Goal: Information Seeking & Learning: Learn about a topic

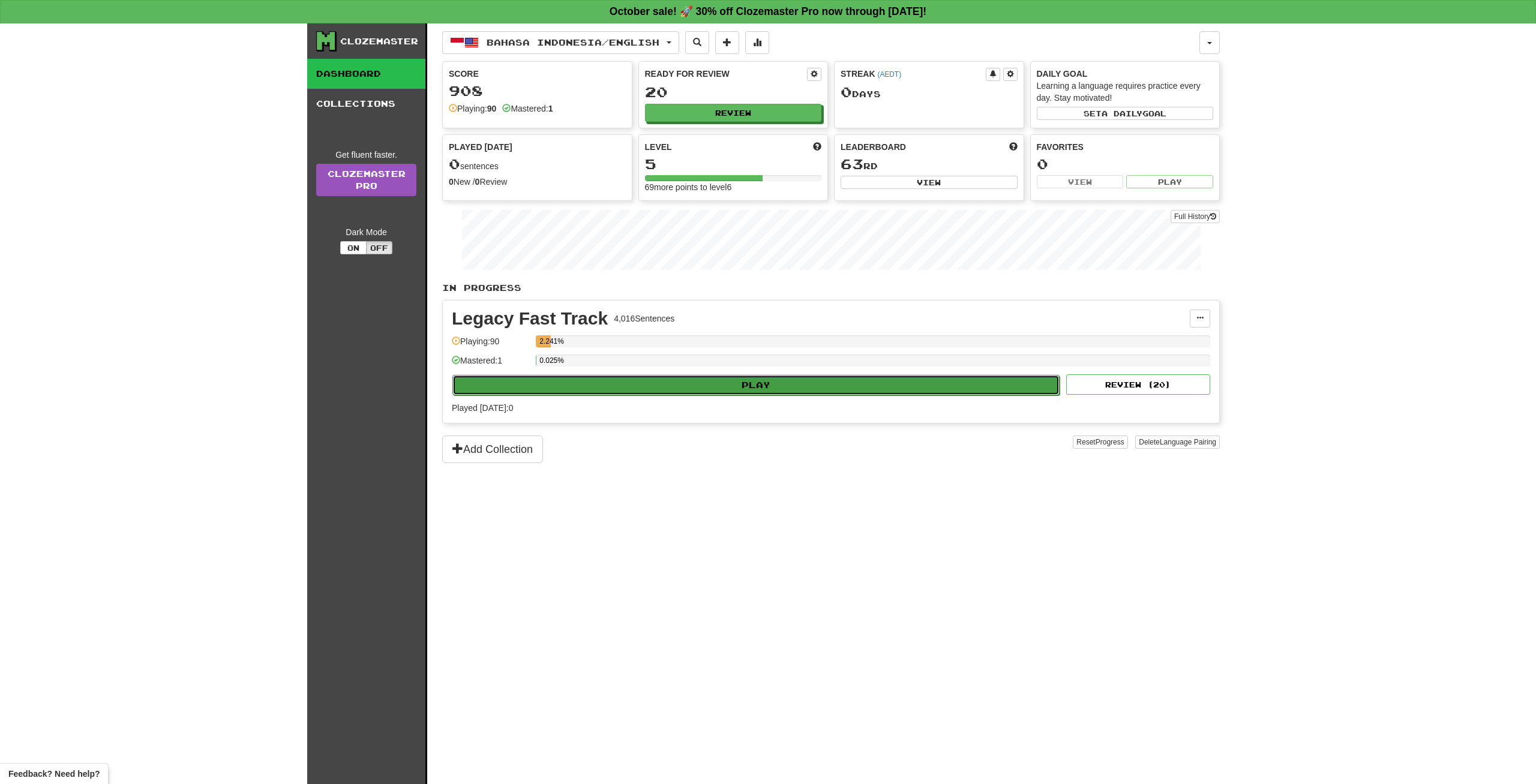
click at [703, 381] on button "Play" at bounding box center [756, 384] width 608 height 20
select select "**"
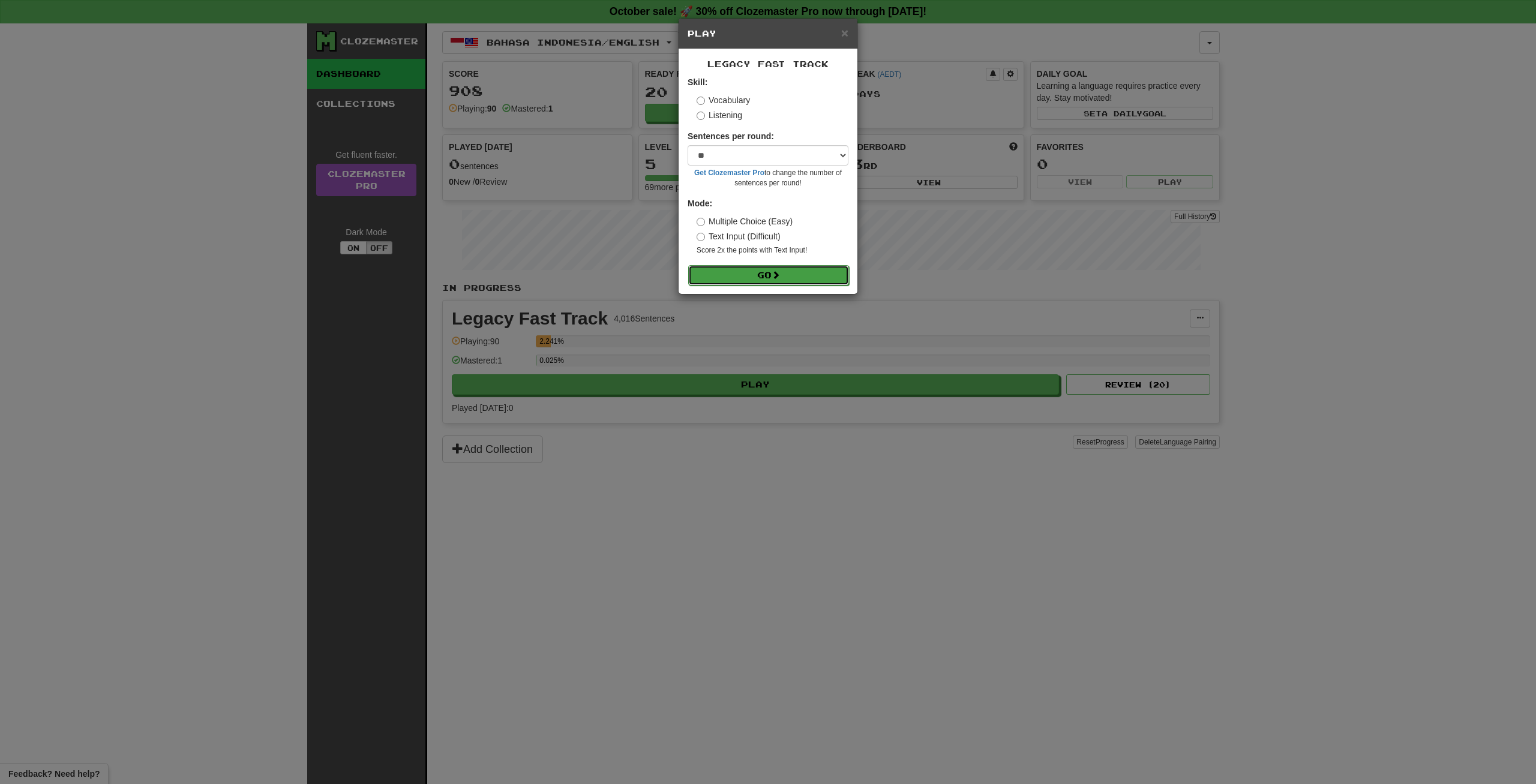
click at [756, 276] on button "Go" at bounding box center [768, 275] width 161 height 20
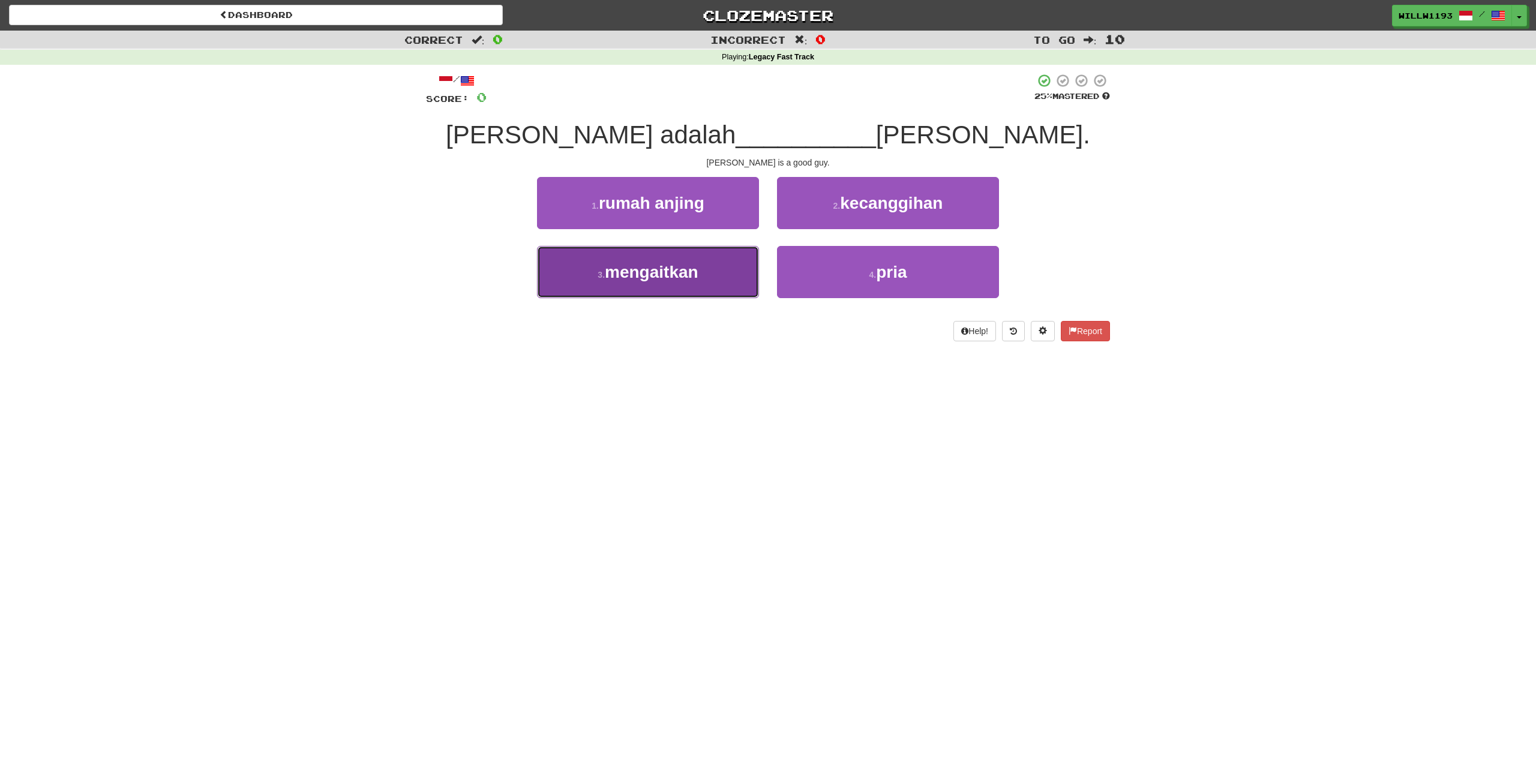
click at [656, 269] on span "mengaitkan" at bounding box center [652, 271] width 94 height 18
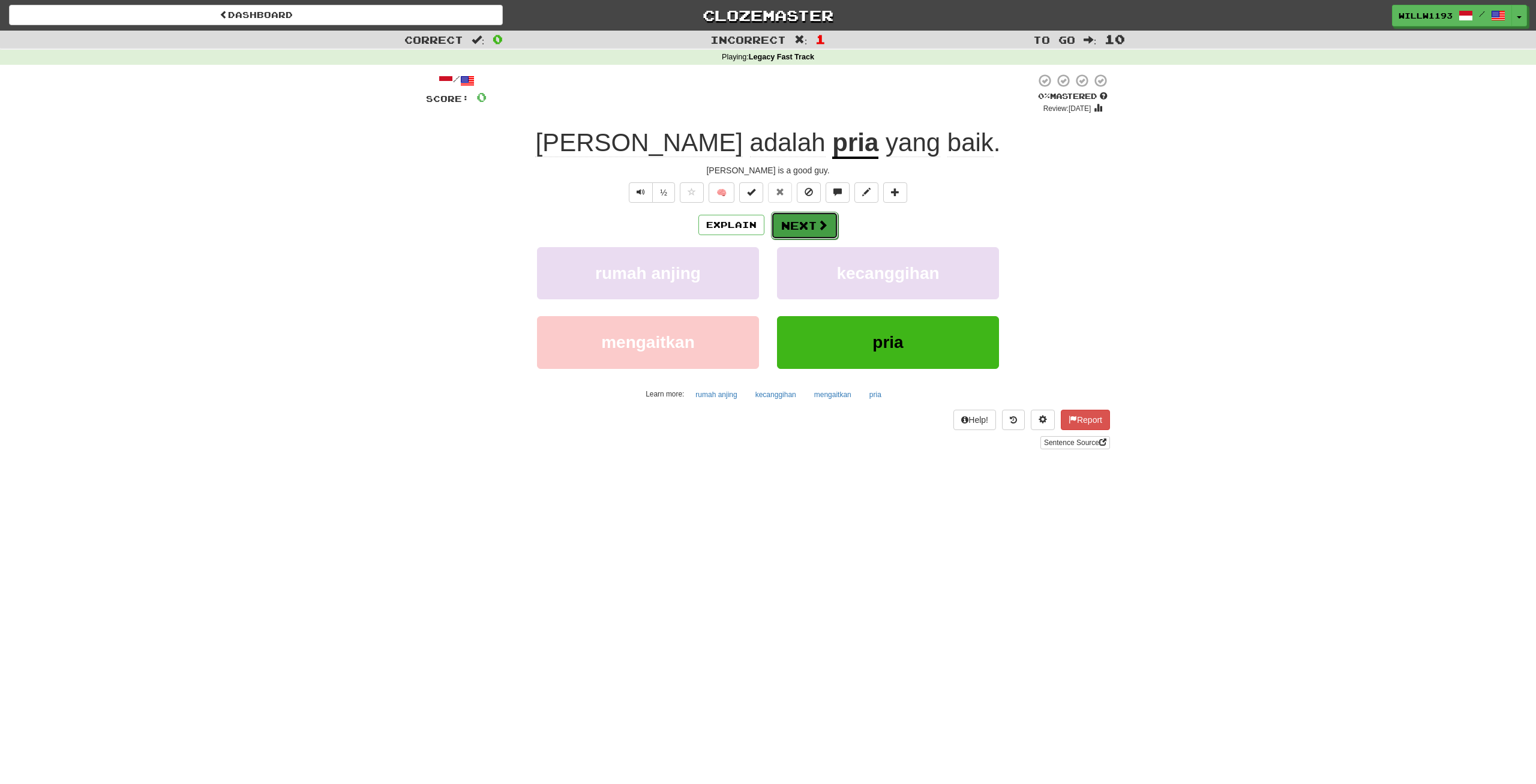
click at [789, 223] on button "Next" at bounding box center [804, 226] width 67 height 28
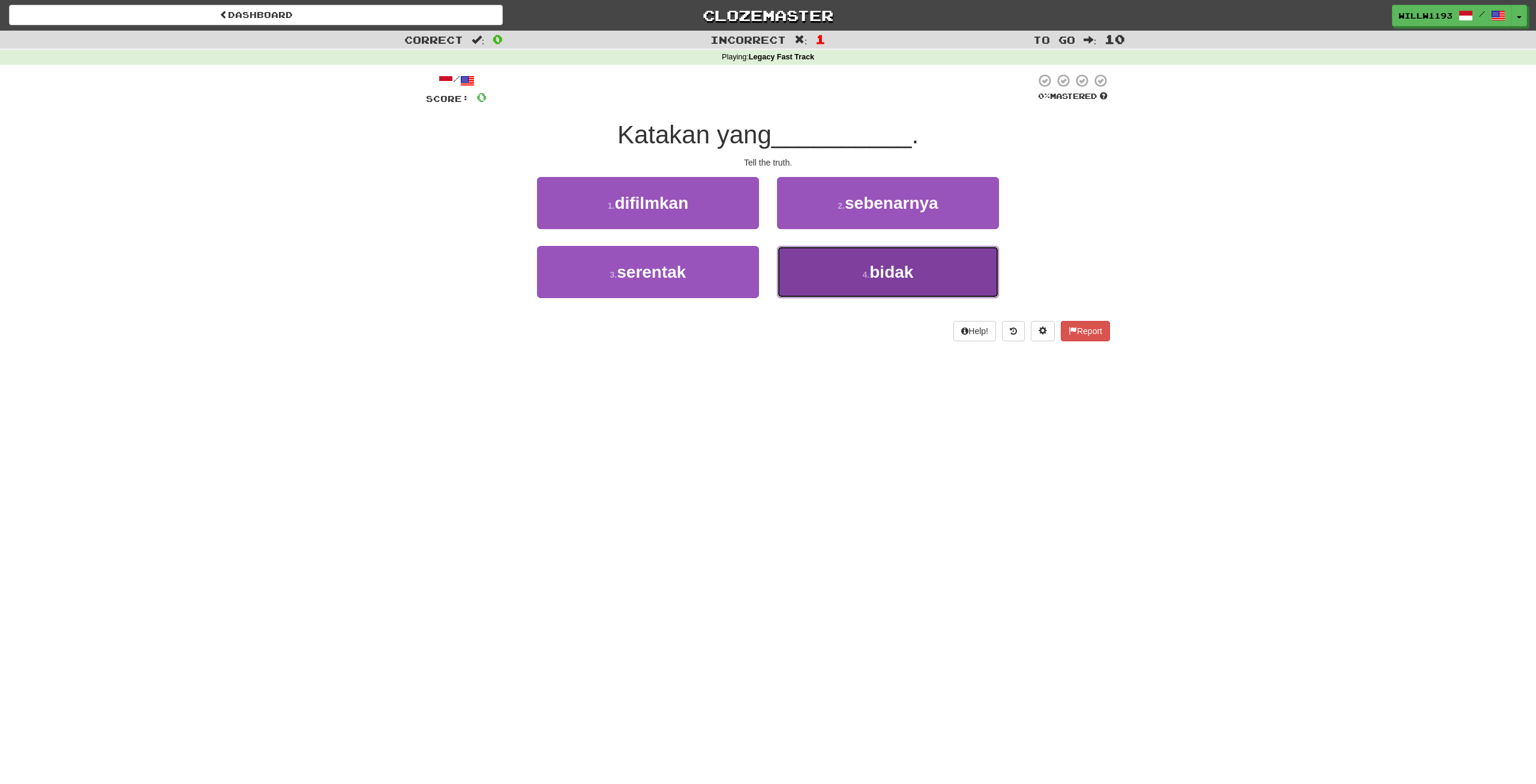
click at [881, 289] on button "4 . bidak" at bounding box center [888, 272] width 222 height 52
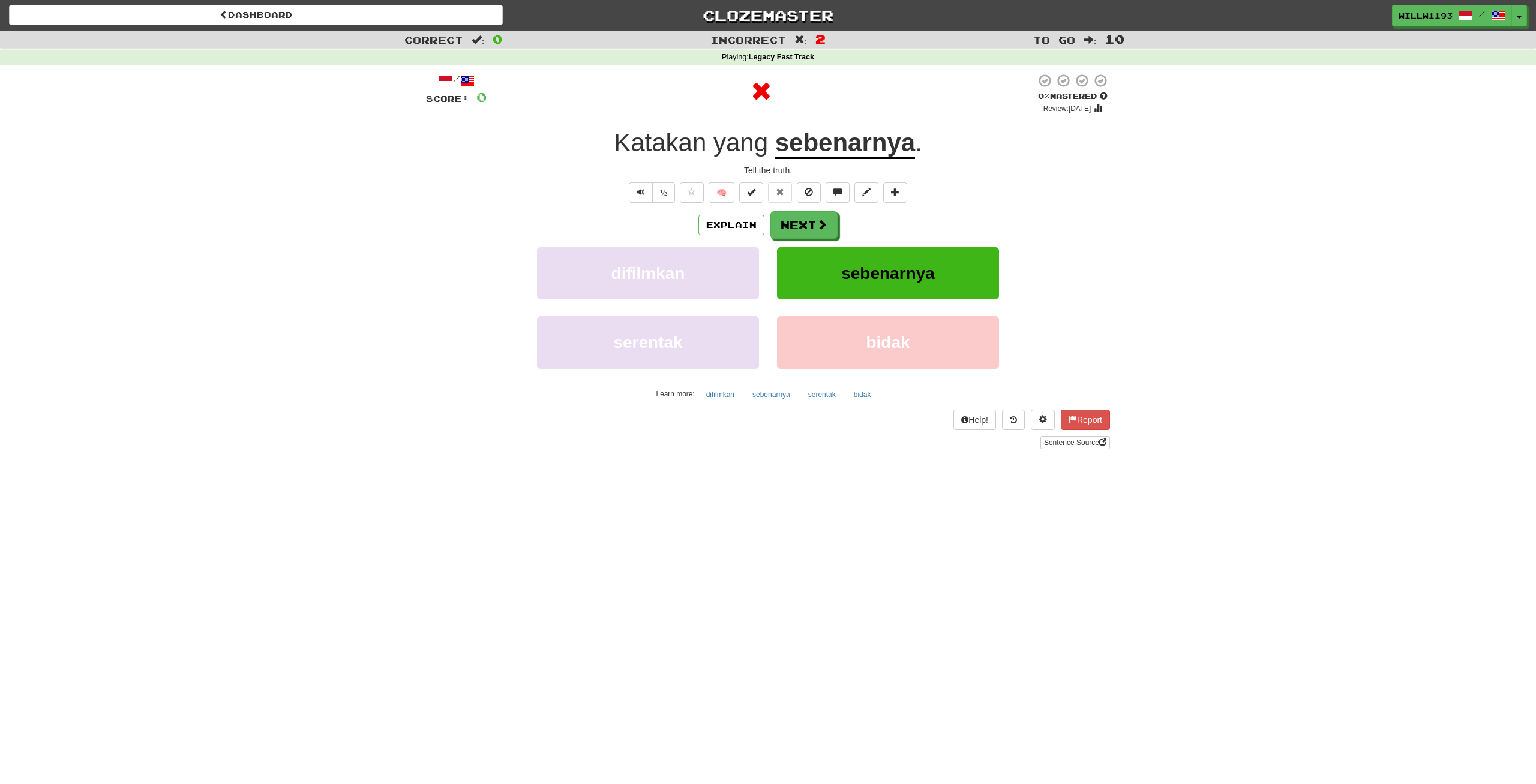
click at [836, 242] on div "Explain Next difilmkan sebenarnya serentak bidak Learn more: difilmkan sebenarn…" at bounding box center [768, 308] width 684 height 193
click at [792, 223] on button "Next" at bounding box center [804, 226] width 67 height 28
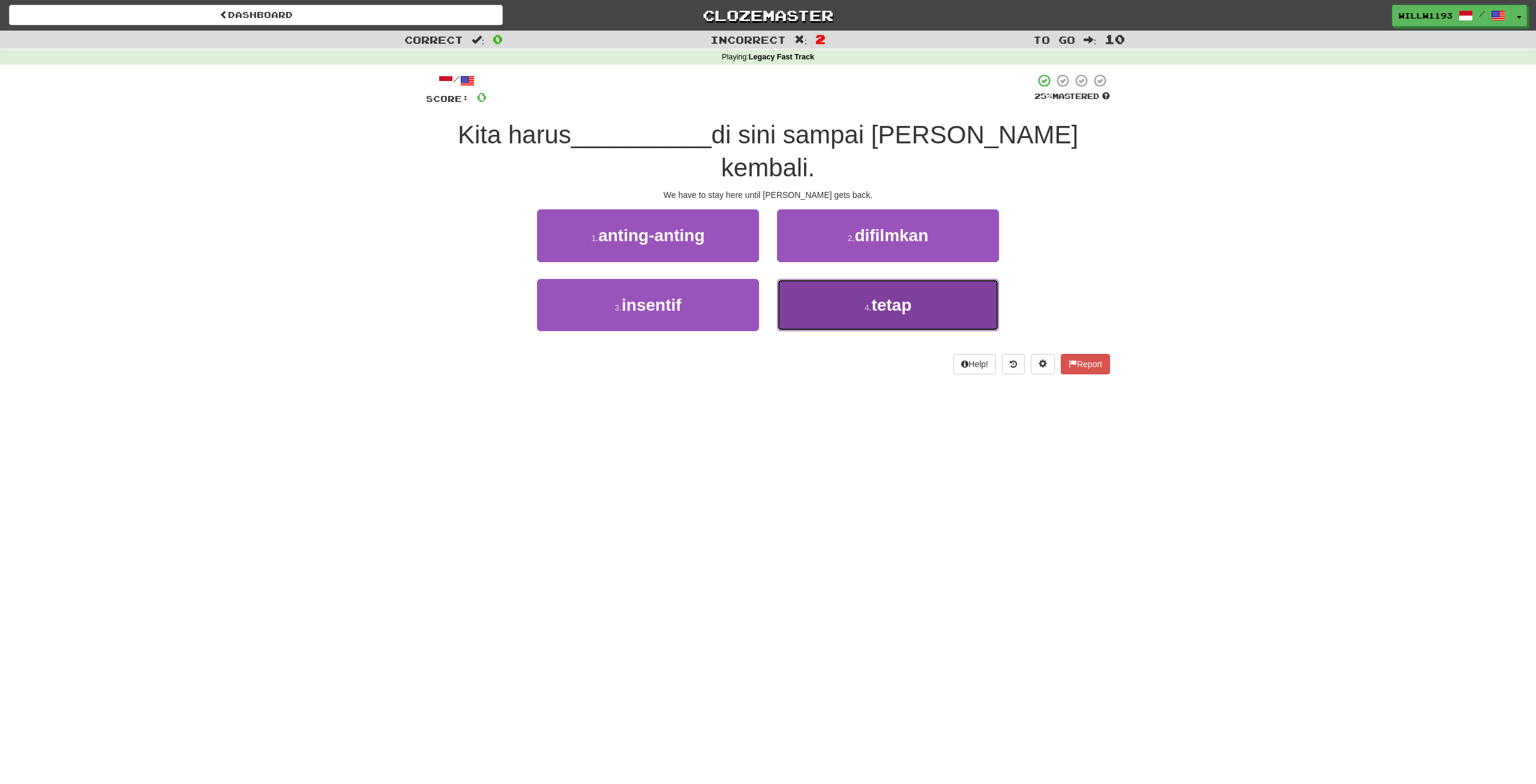
click at [899, 279] on button "4 . tetap" at bounding box center [888, 305] width 222 height 52
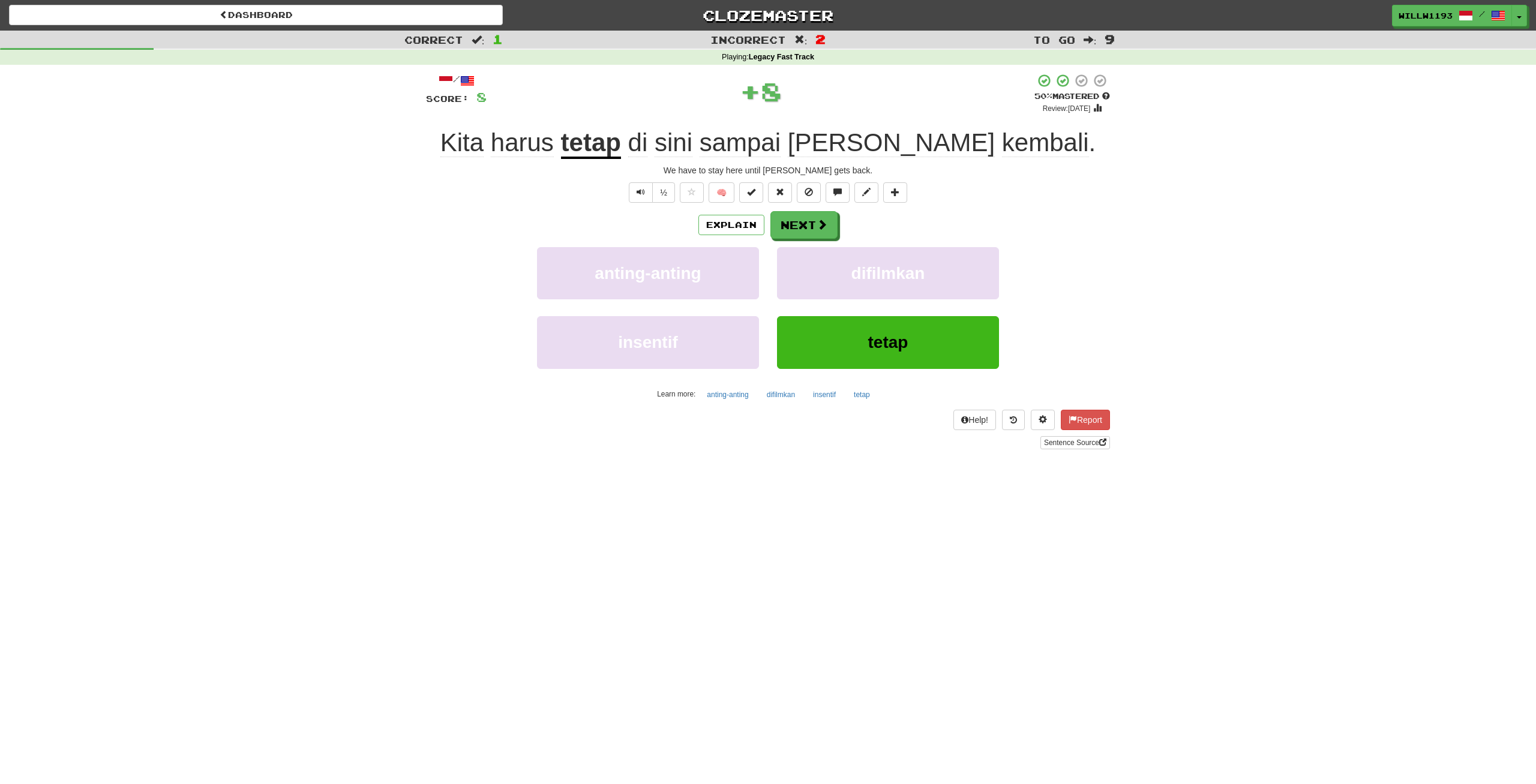
click at [621, 146] on u "tetap" at bounding box center [590, 143] width 60 height 30
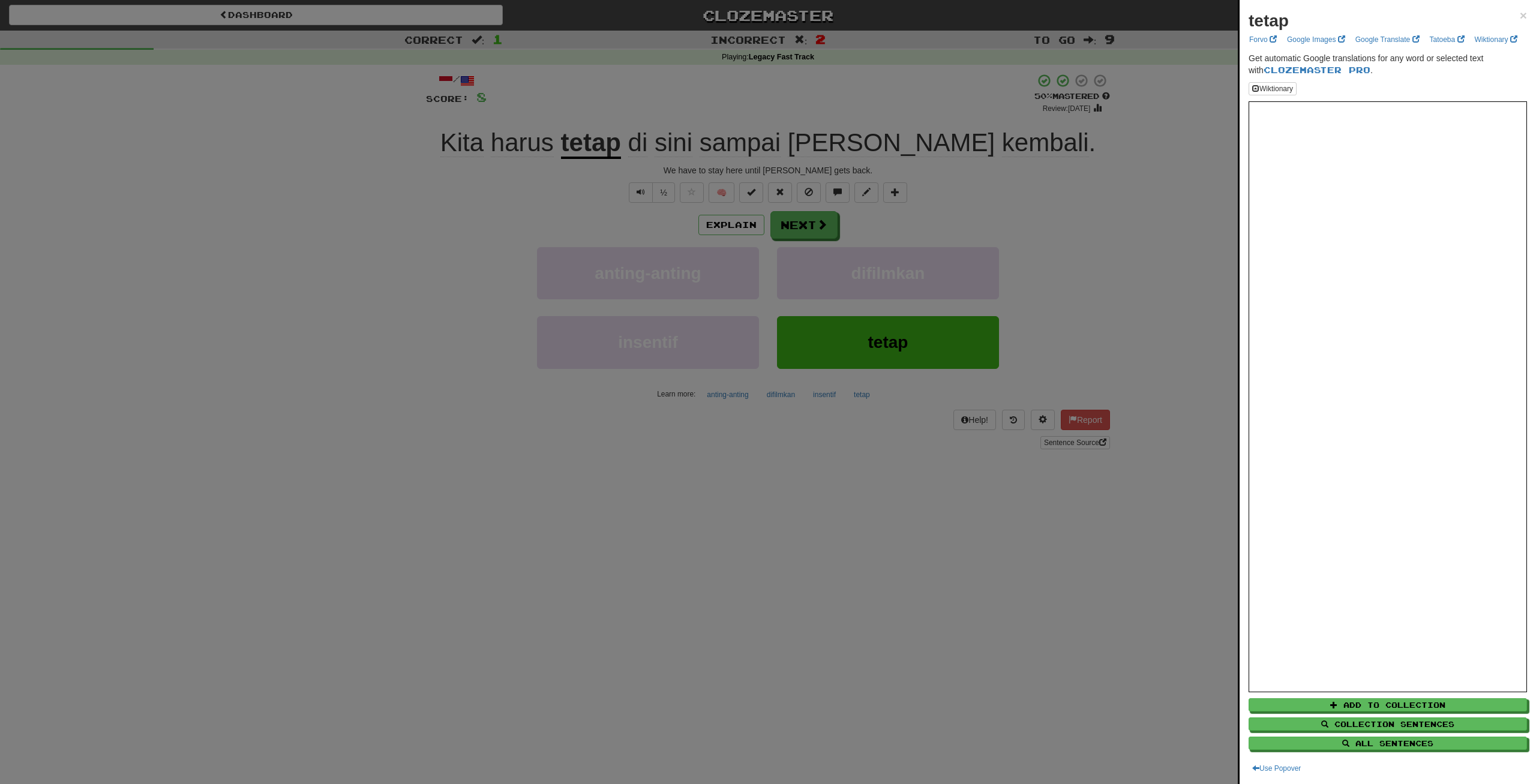
click at [336, 215] on div at bounding box center [768, 392] width 1536 height 784
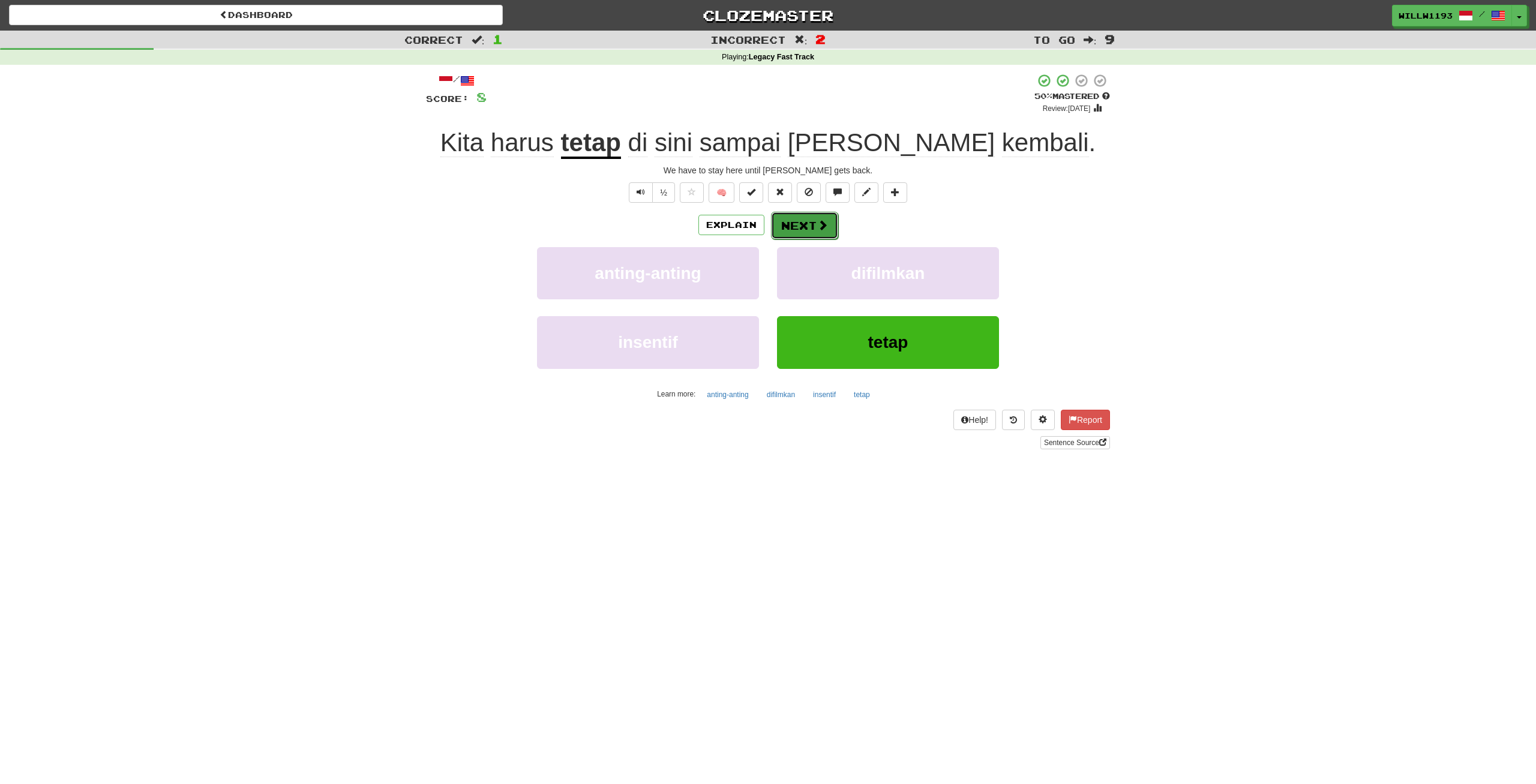
click at [801, 229] on button "Next" at bounding box center [804, 226] width 67 height 28
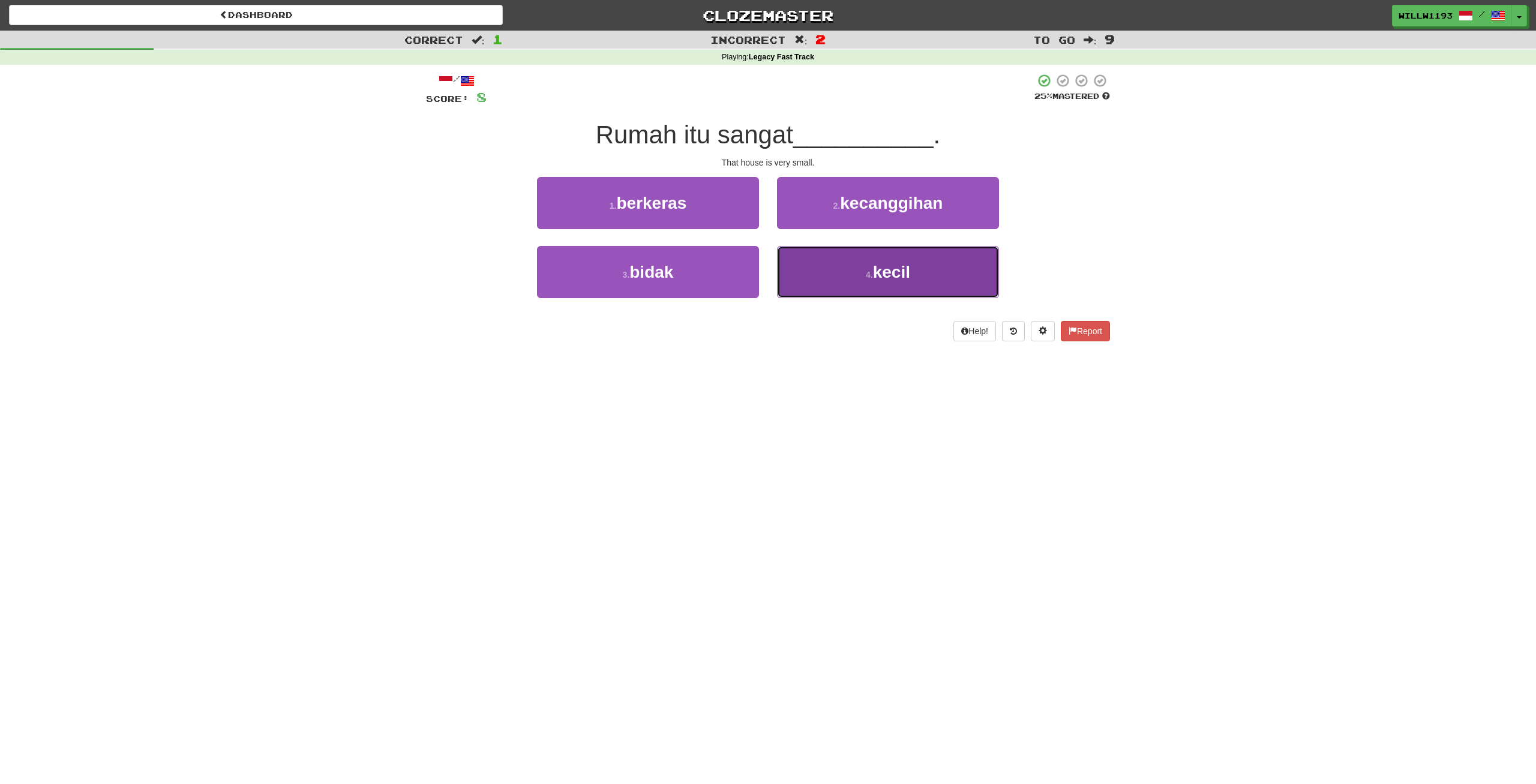
click at [977, 284] on button "4 . kecil" at bounding box center [888, 272] width 222 height 52
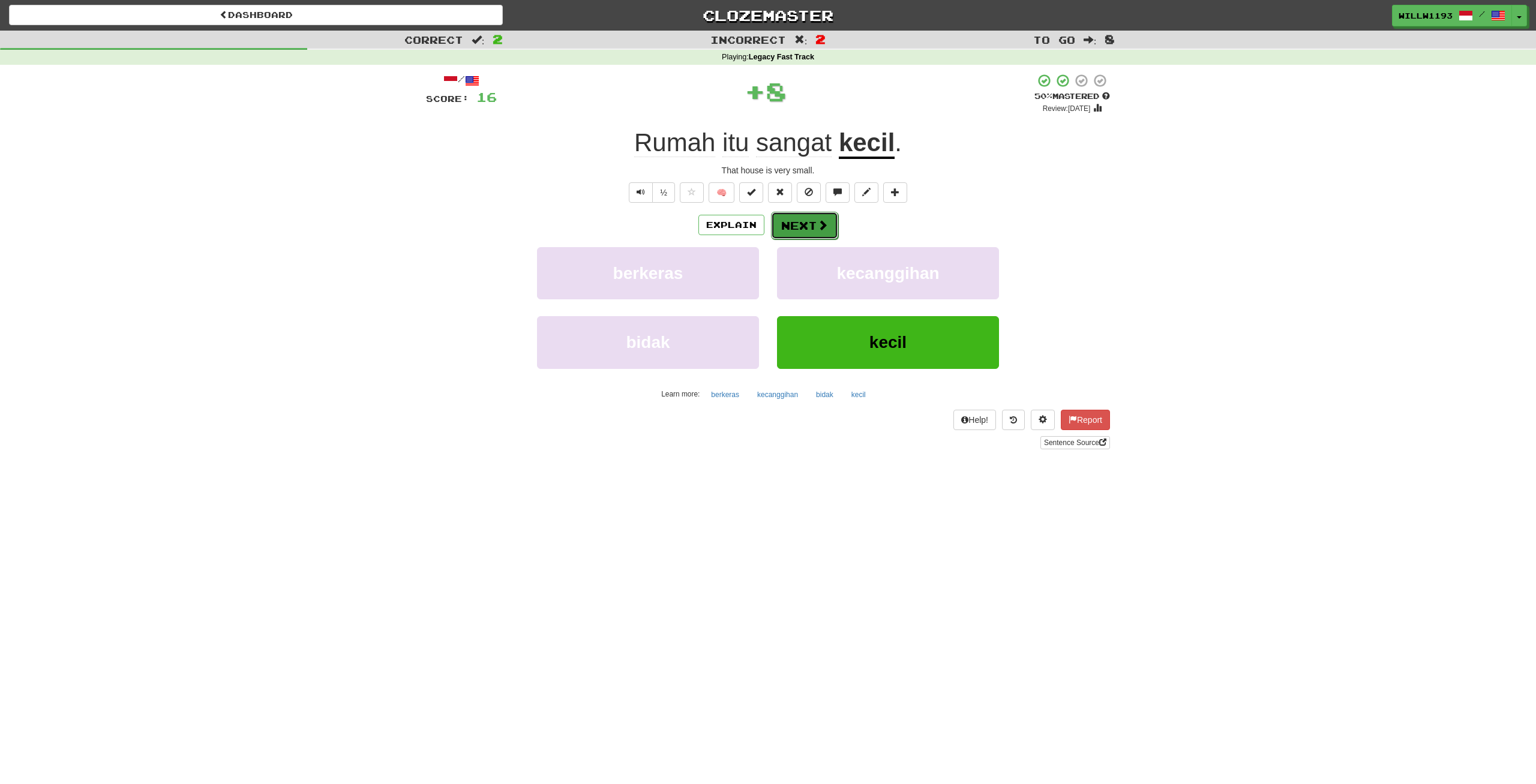
click at [795, 223] on button "Next" at bounding box center [804, 226] width 67 height 28
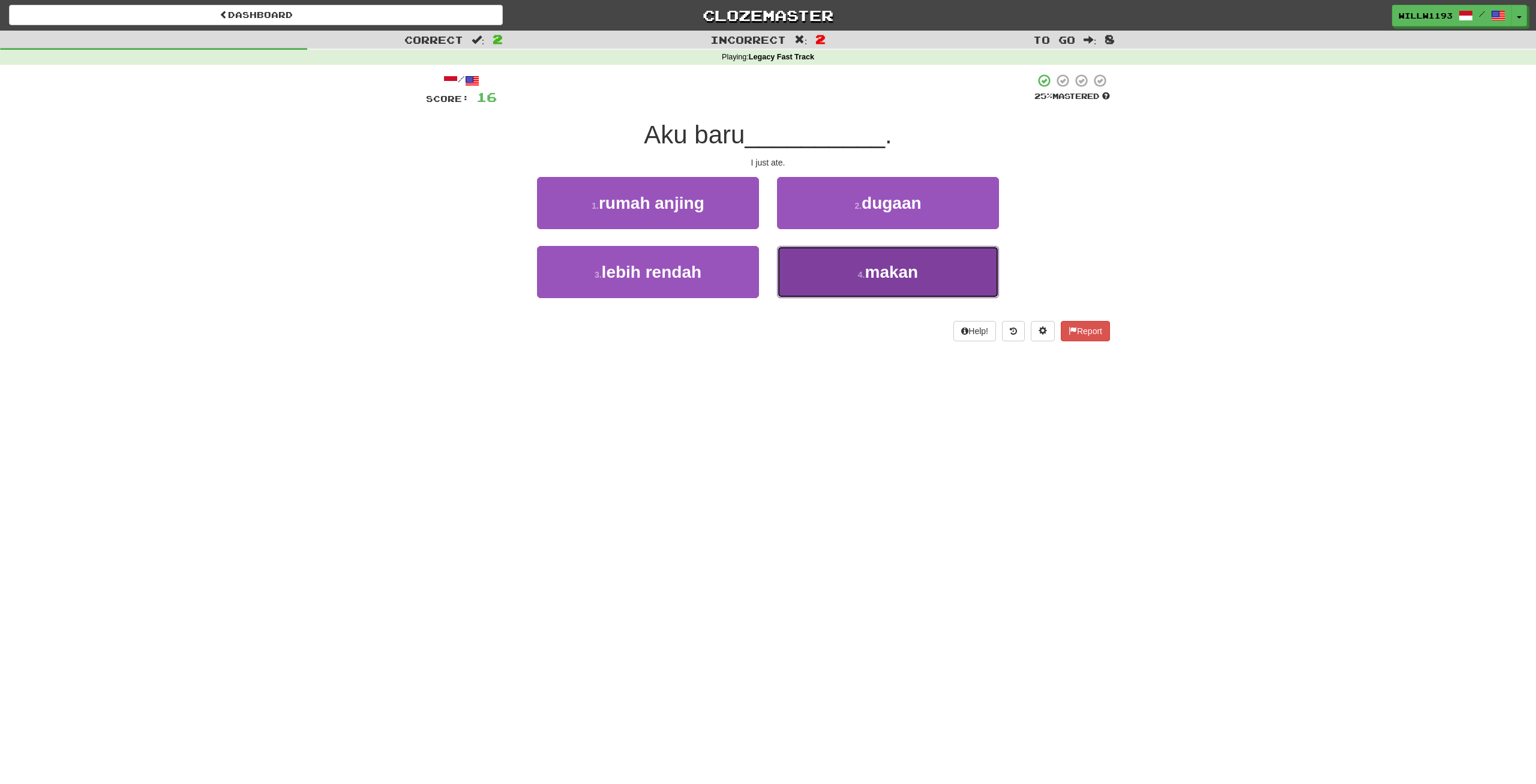
click at [905, 261] on button "4 . makan" at bounding box center [888, 272] width 222 height 52
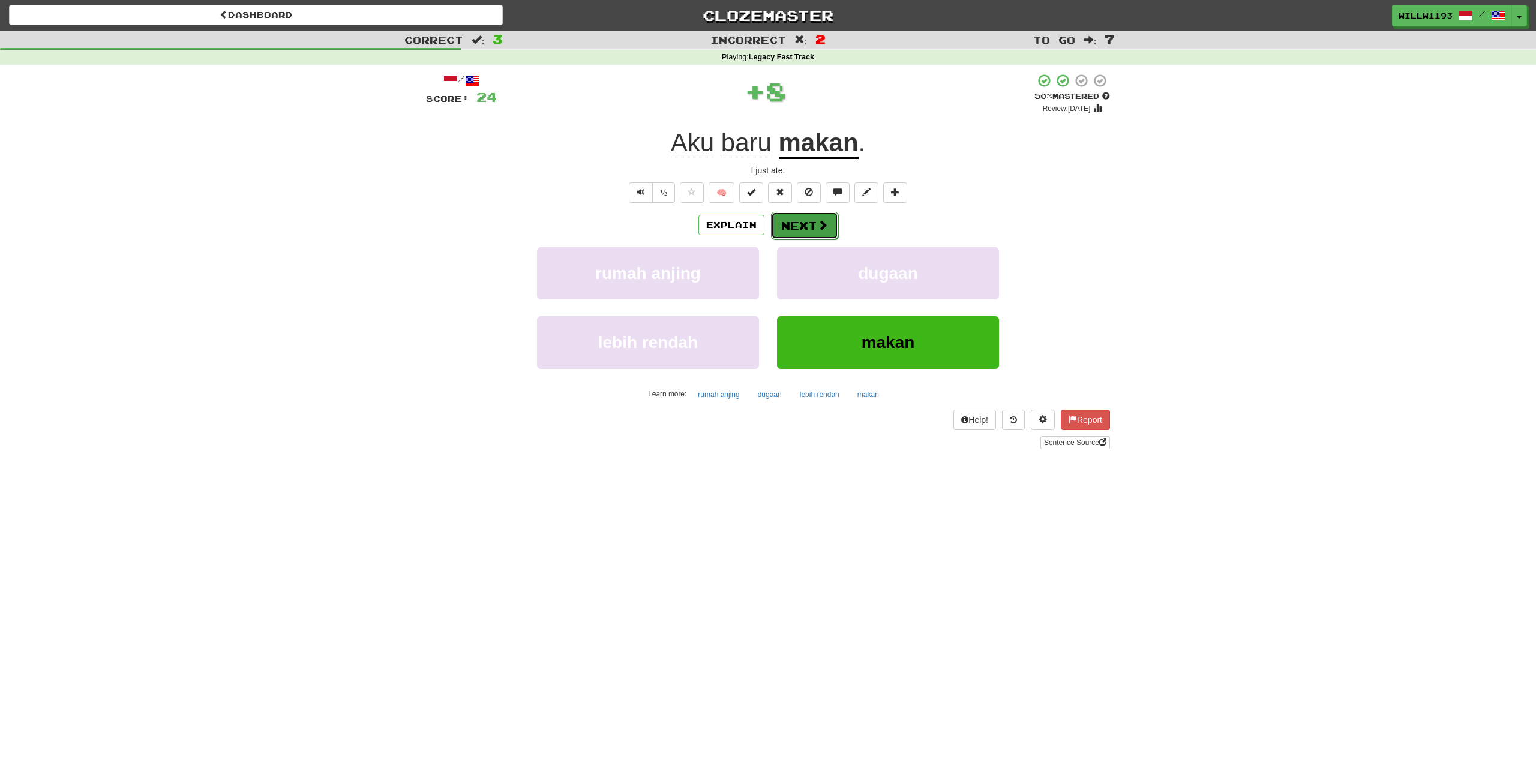
click at [823, 226] on span at bounding box center [822, 225] width 10 height 10
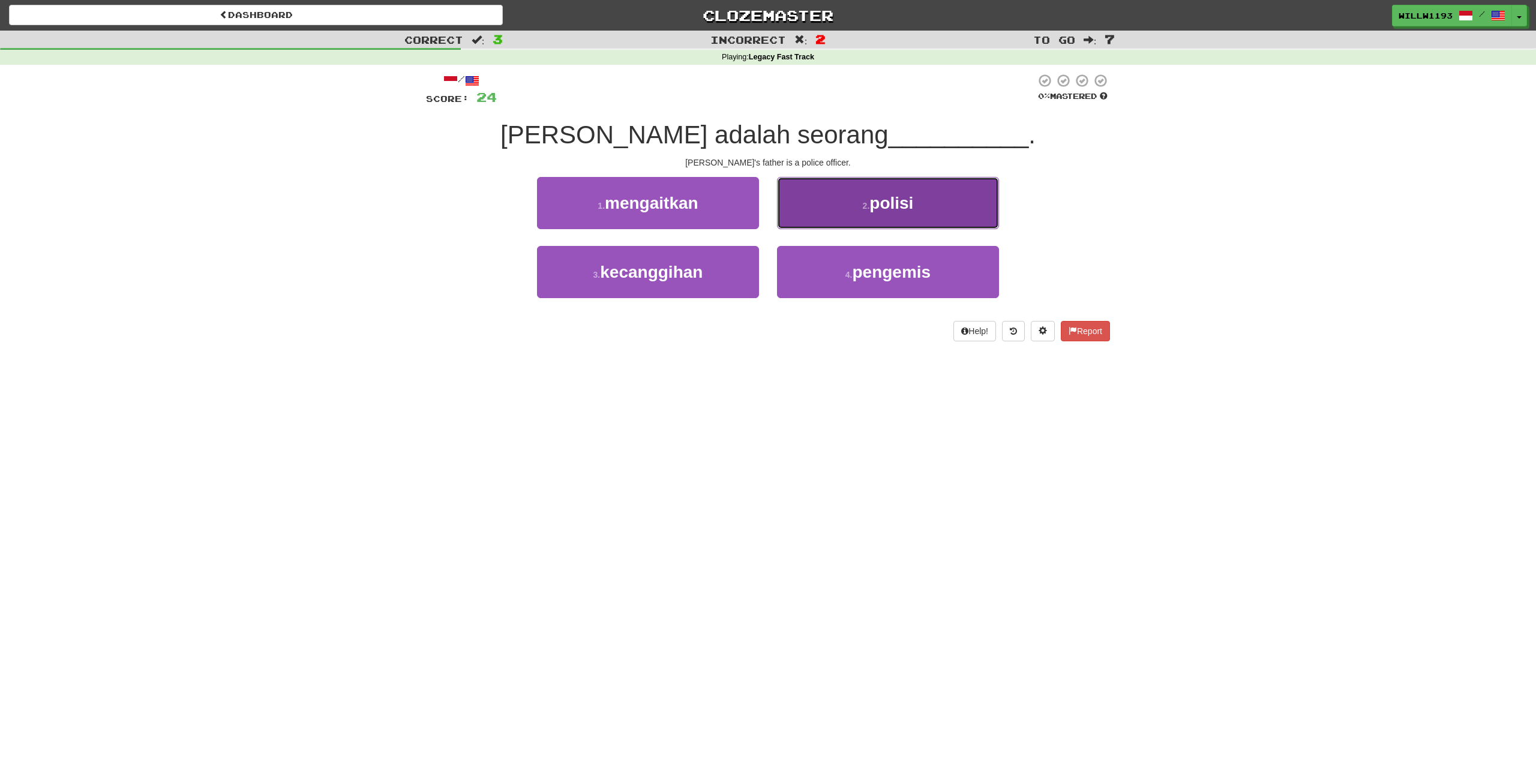
click at [847, 191] on button "2 . polisi" at bounding box center [888, 203] width 222 height 52
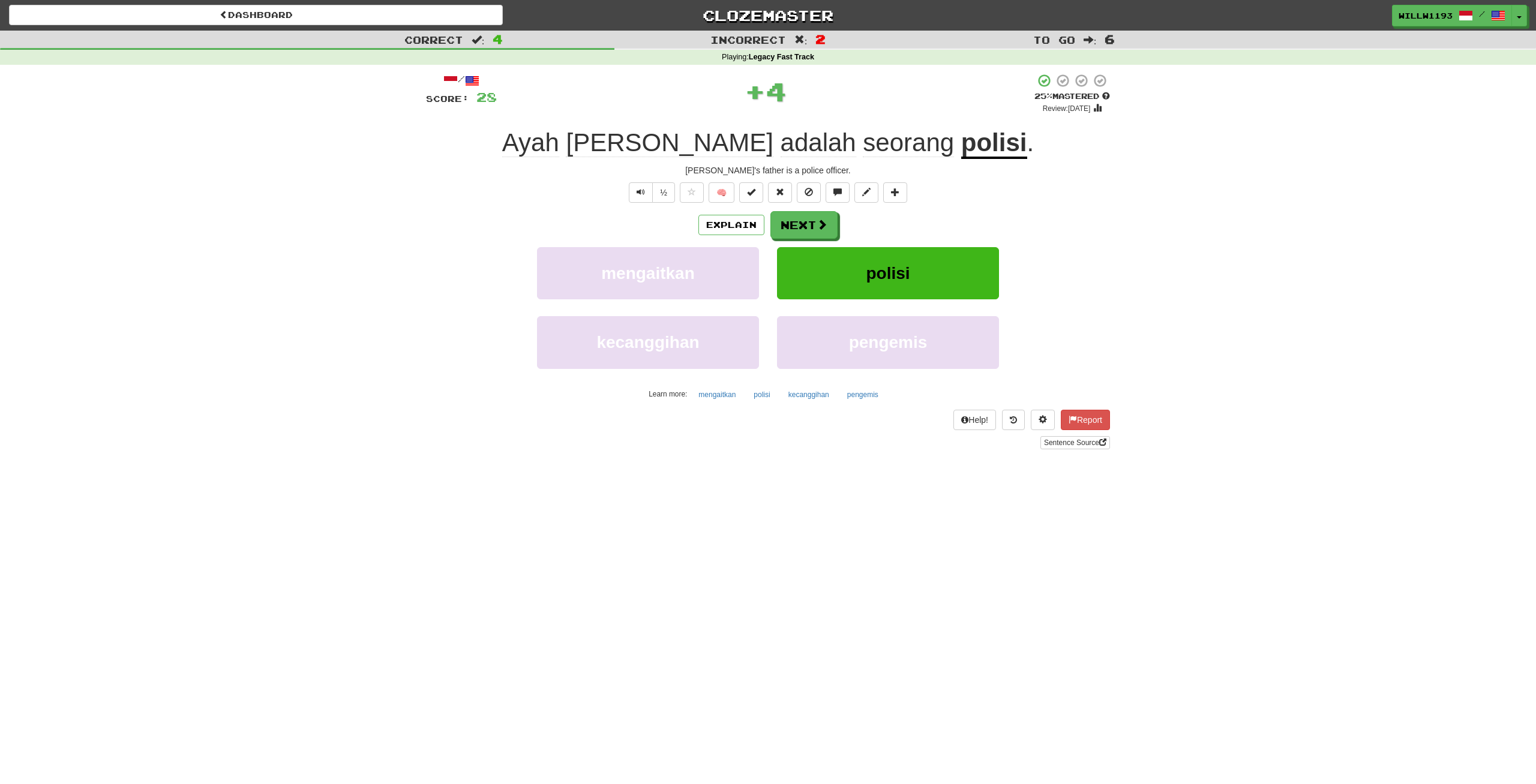
click at [863, 135] on span "seorang" at bounding box center [908, 143] width 91 height 29
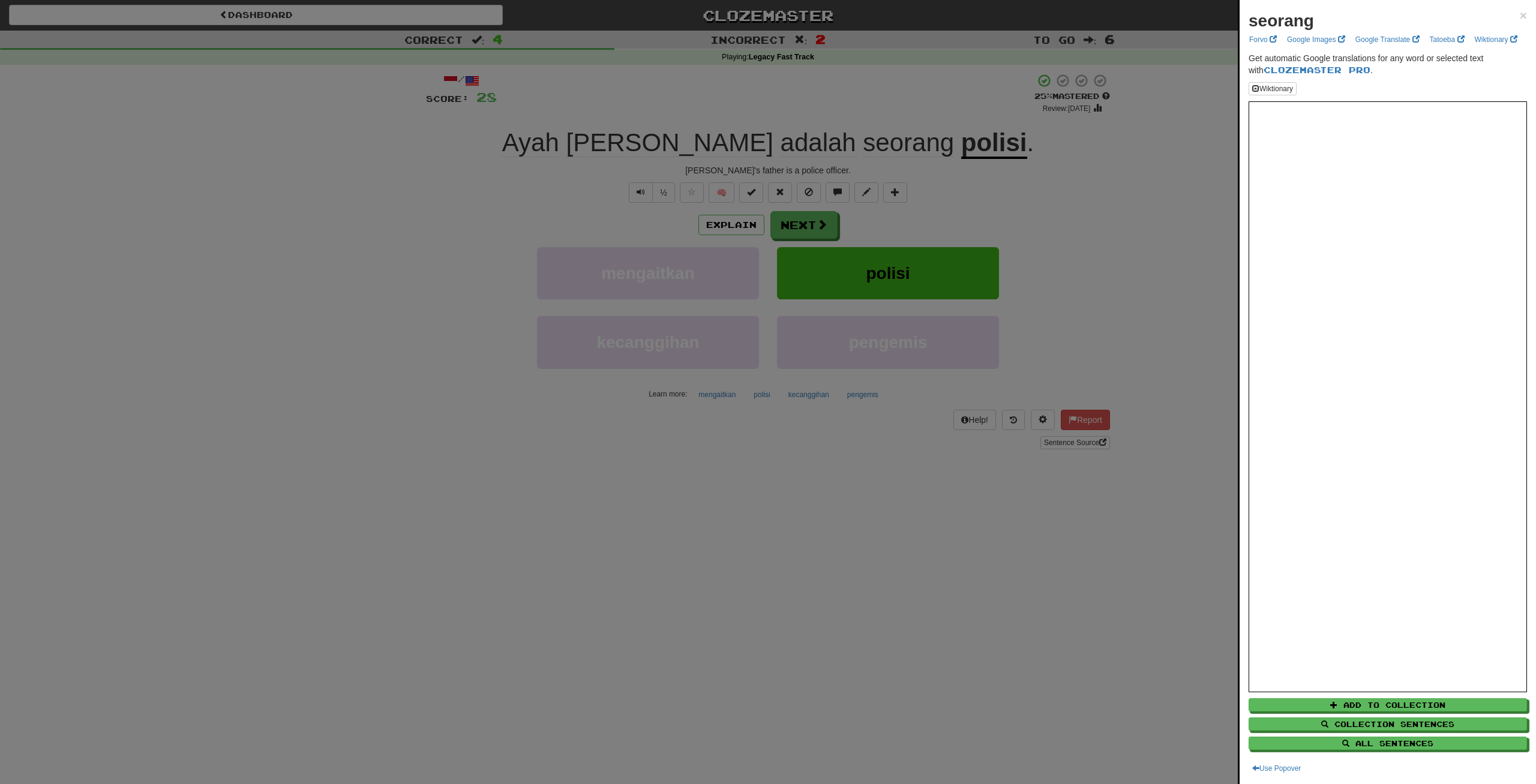
click at [369, 215] on div at bounding box center [768, 392] width 1536 height 784
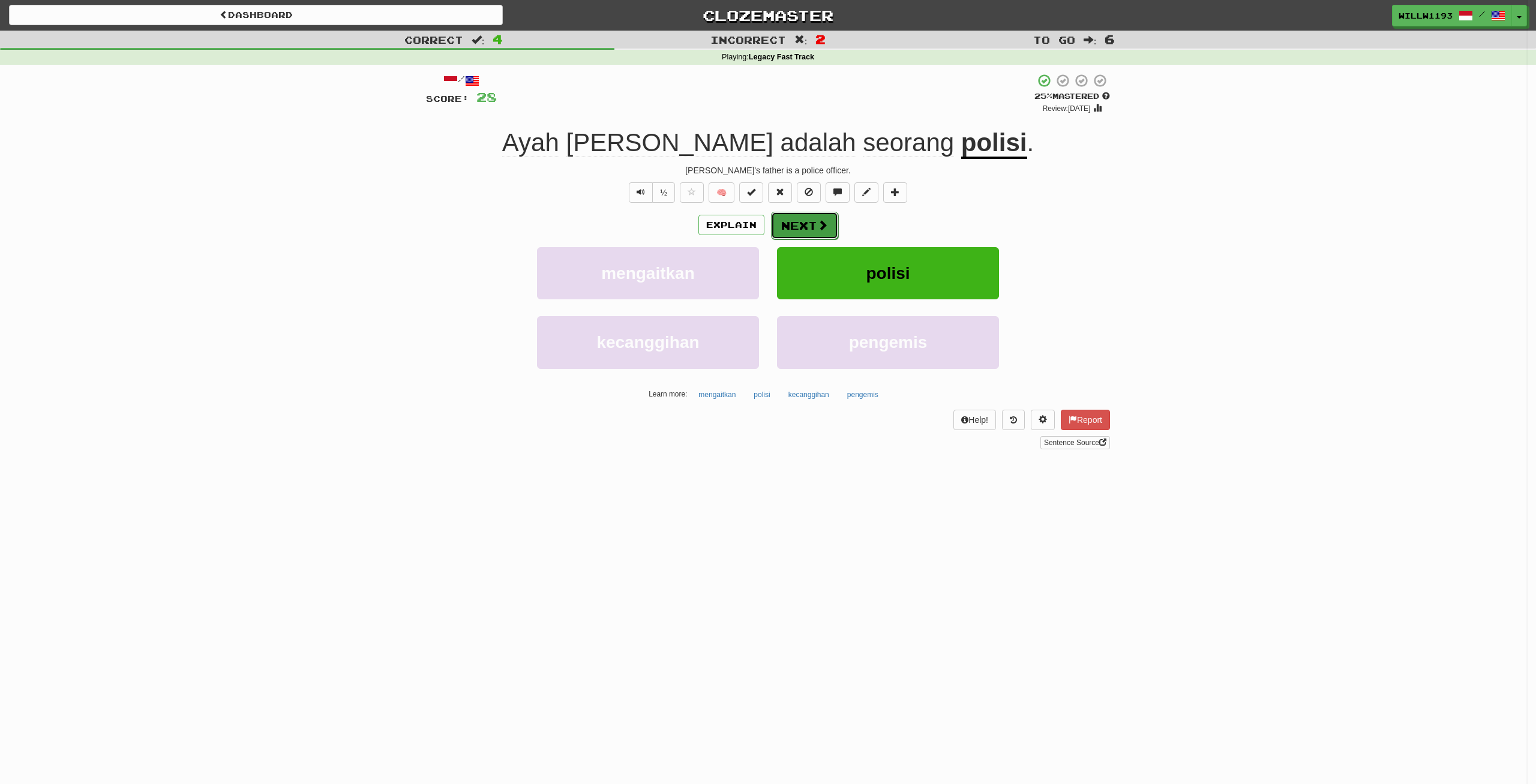
click at [805, 219] on button "Next" at bounding box center [804, 226] width 67 height 28
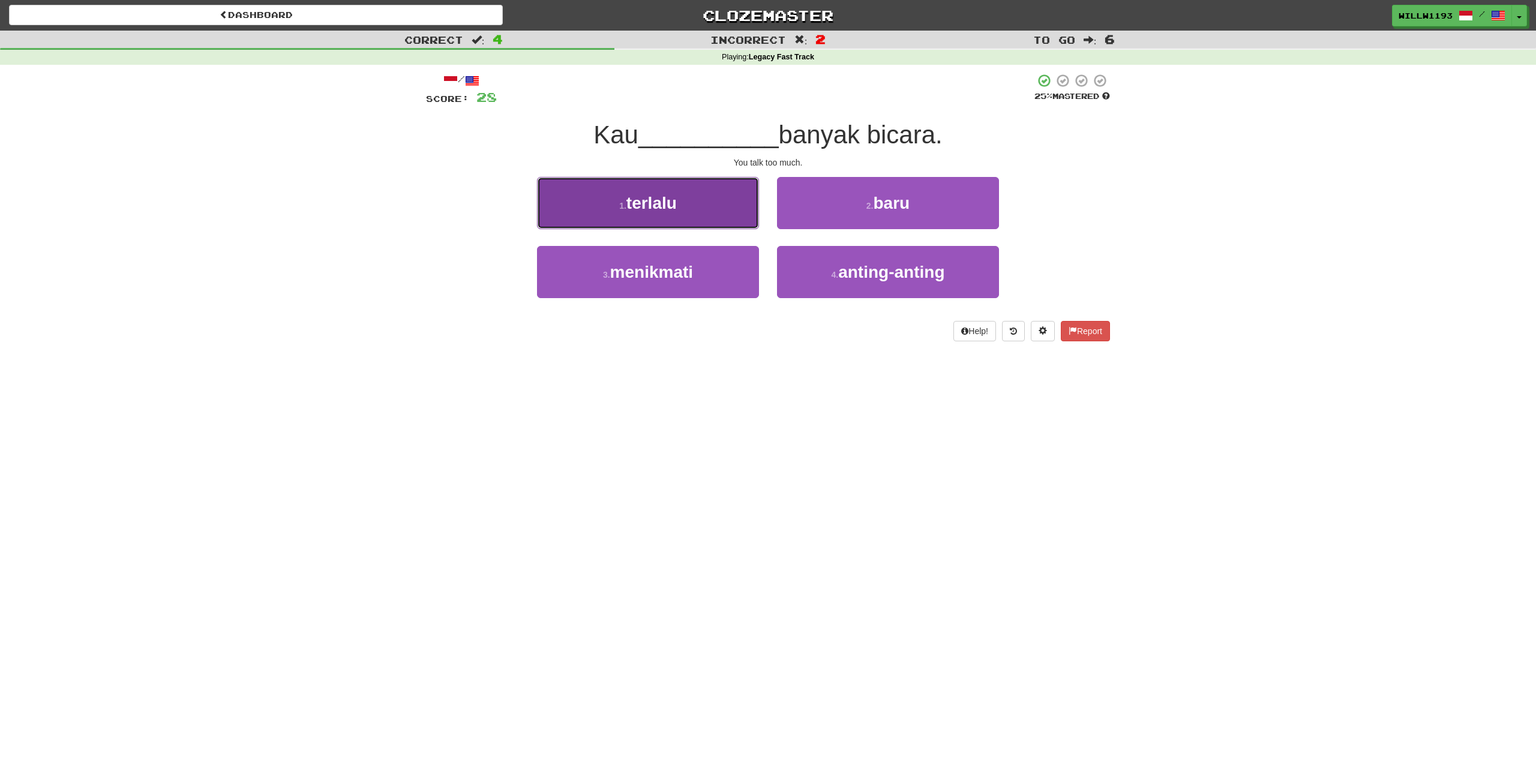
click at [653, 210] on span "terlalu" at bounding box center [652, 203] width 50 height 18
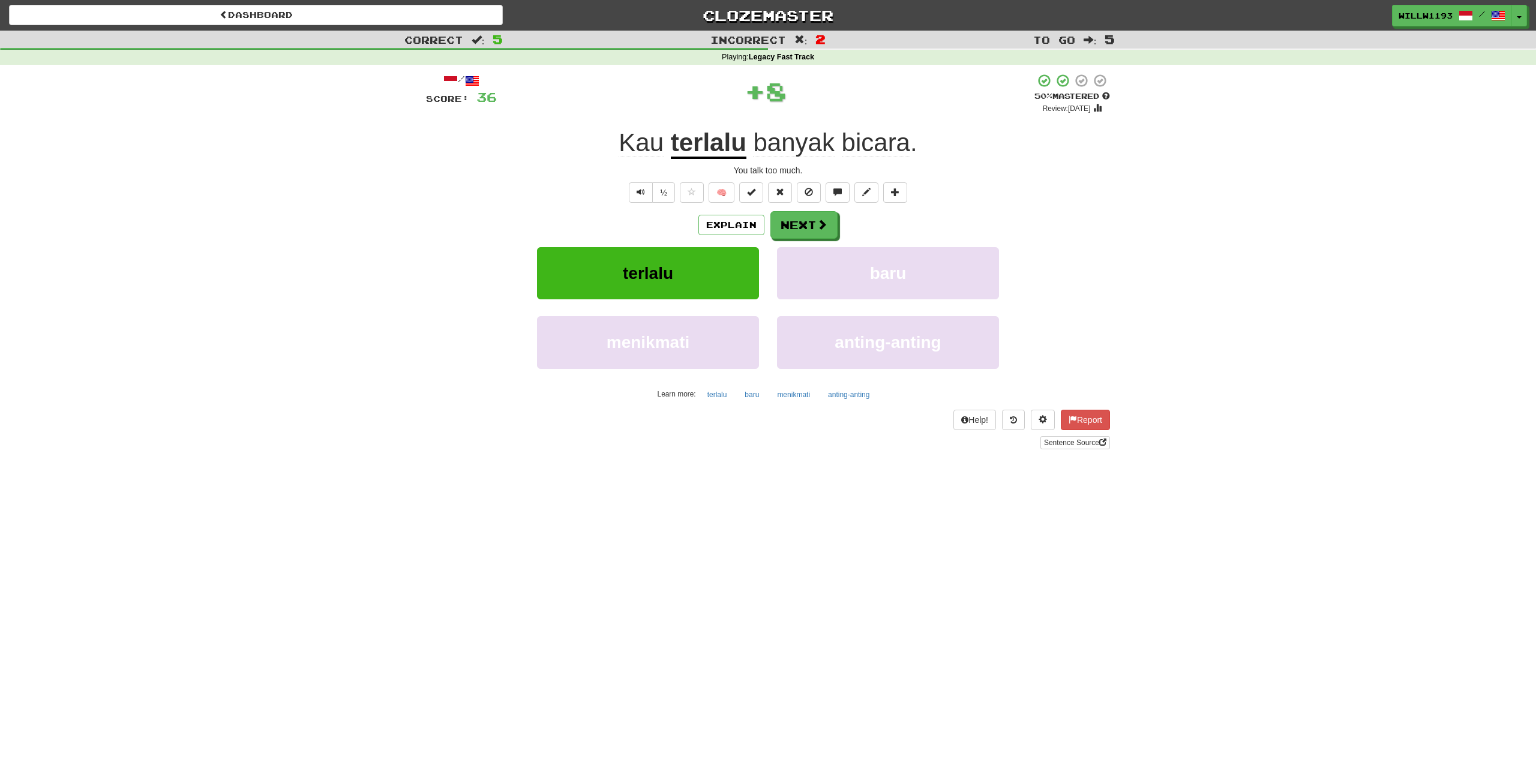
click at [721, 143] on u "terlalu" at bounding box center [708, 143] width 76 height 30
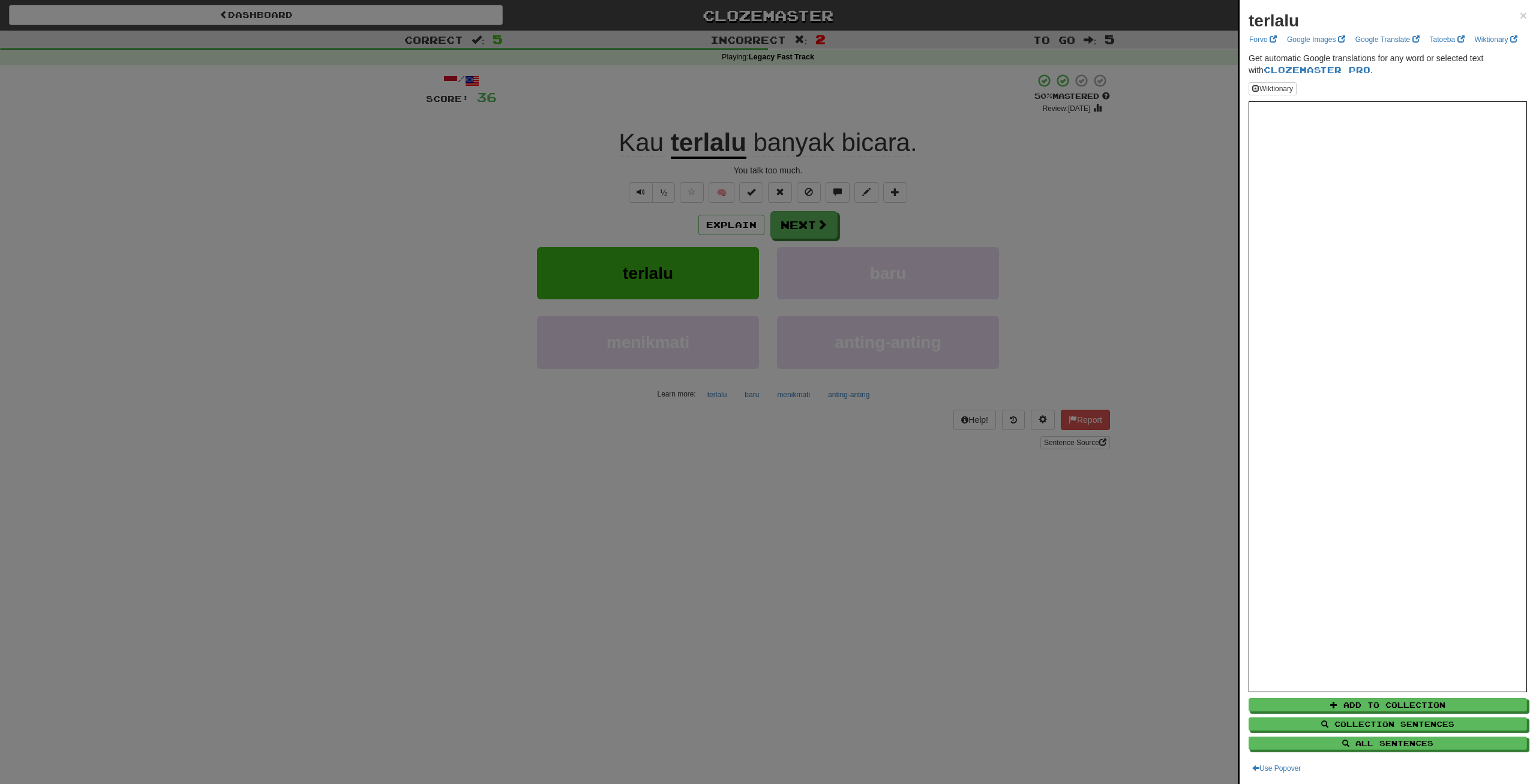
click at [519, 198] on div at bounding box center [768, 392] width 1536 height 784
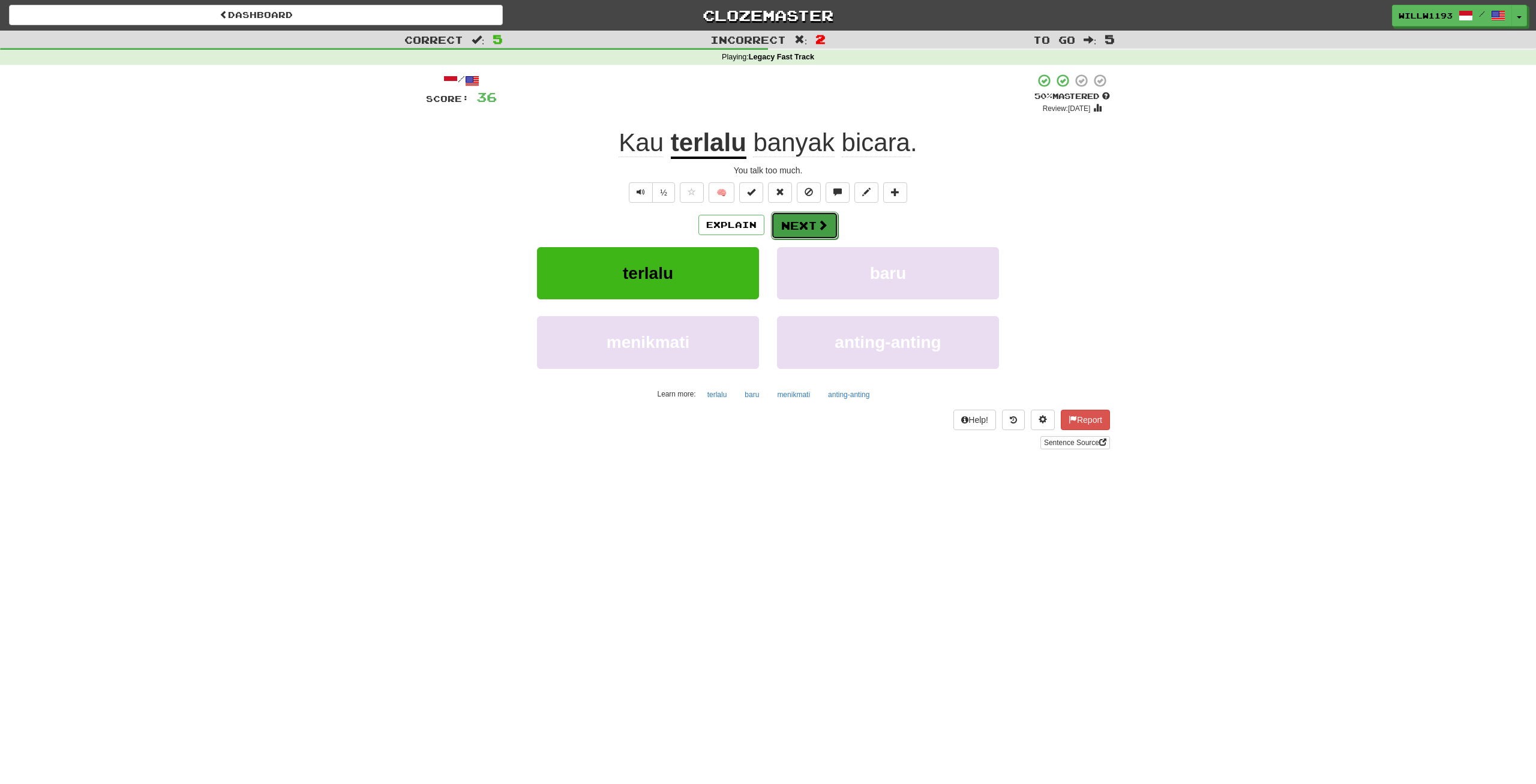
click at [834, 229] on button "Next" at bounding box center [804, 226] width 67 height 28
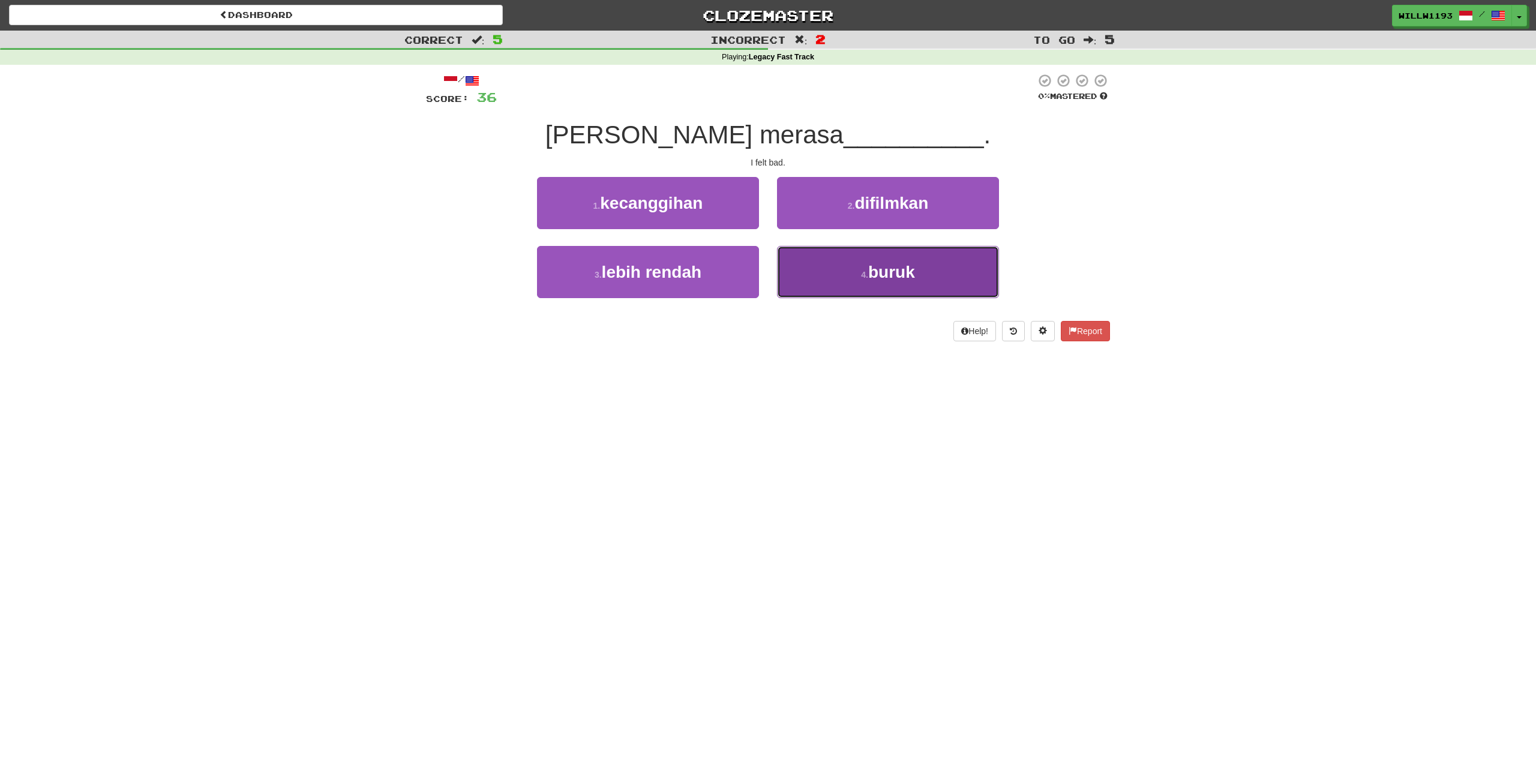
click at [845, 267] on button "4 . buruk" at bounding box center [888, 272] width 222 height 52
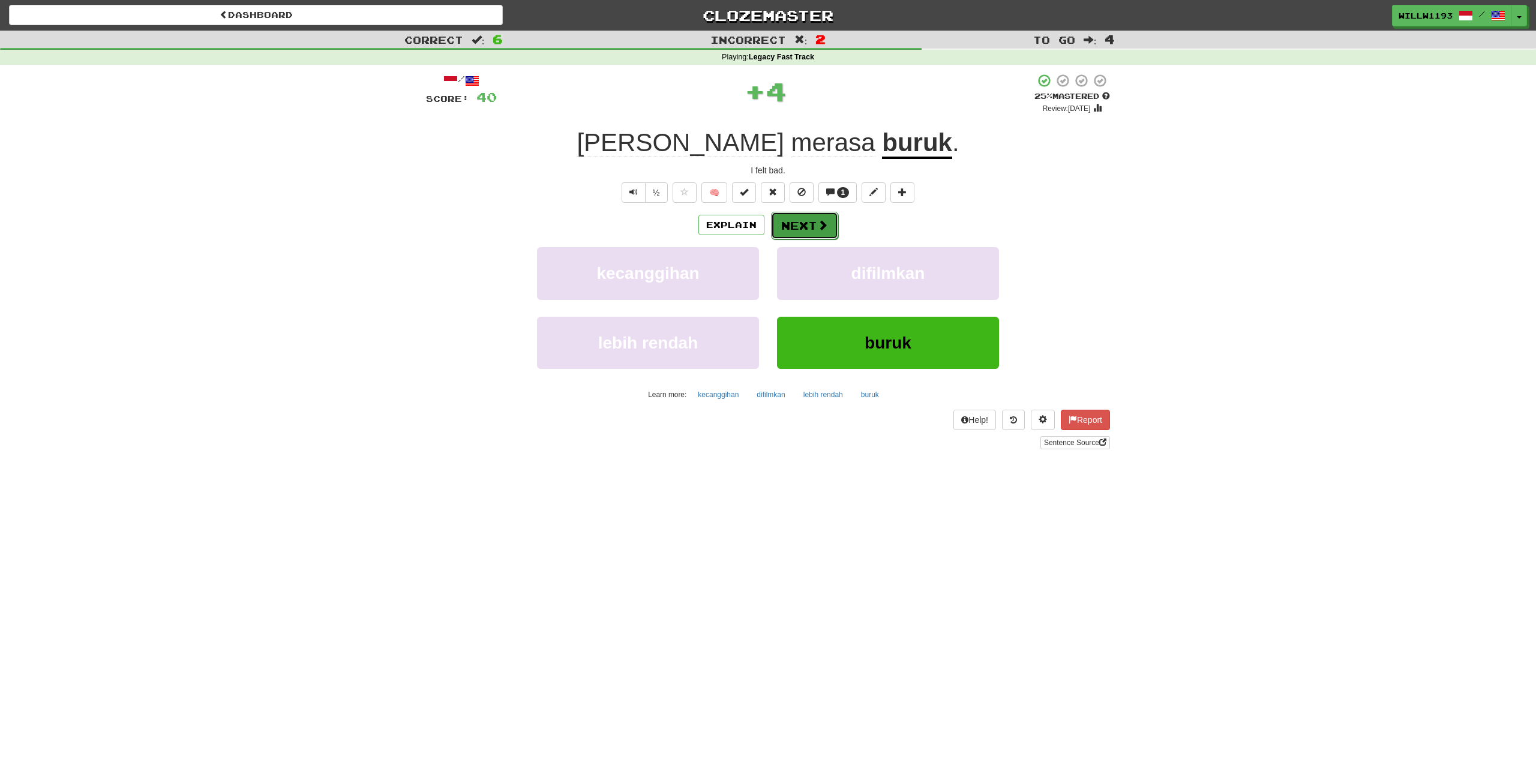
click at [803, 220] on button "Next" at bounding box center [804, 226] width 67 height 28
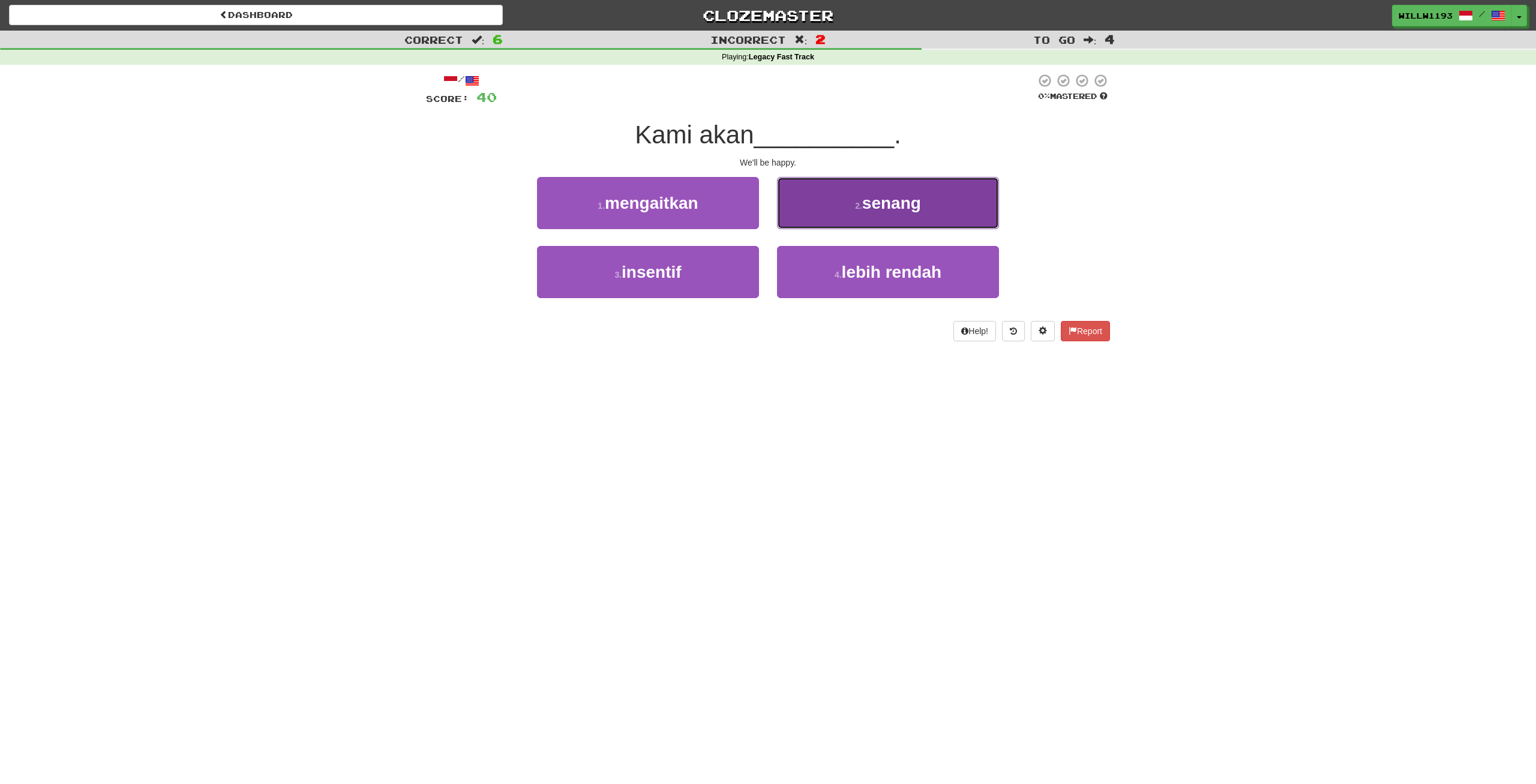
click at [878, 226] on button "2 . senang" at bounding box center [888, 203] width 222 height 52
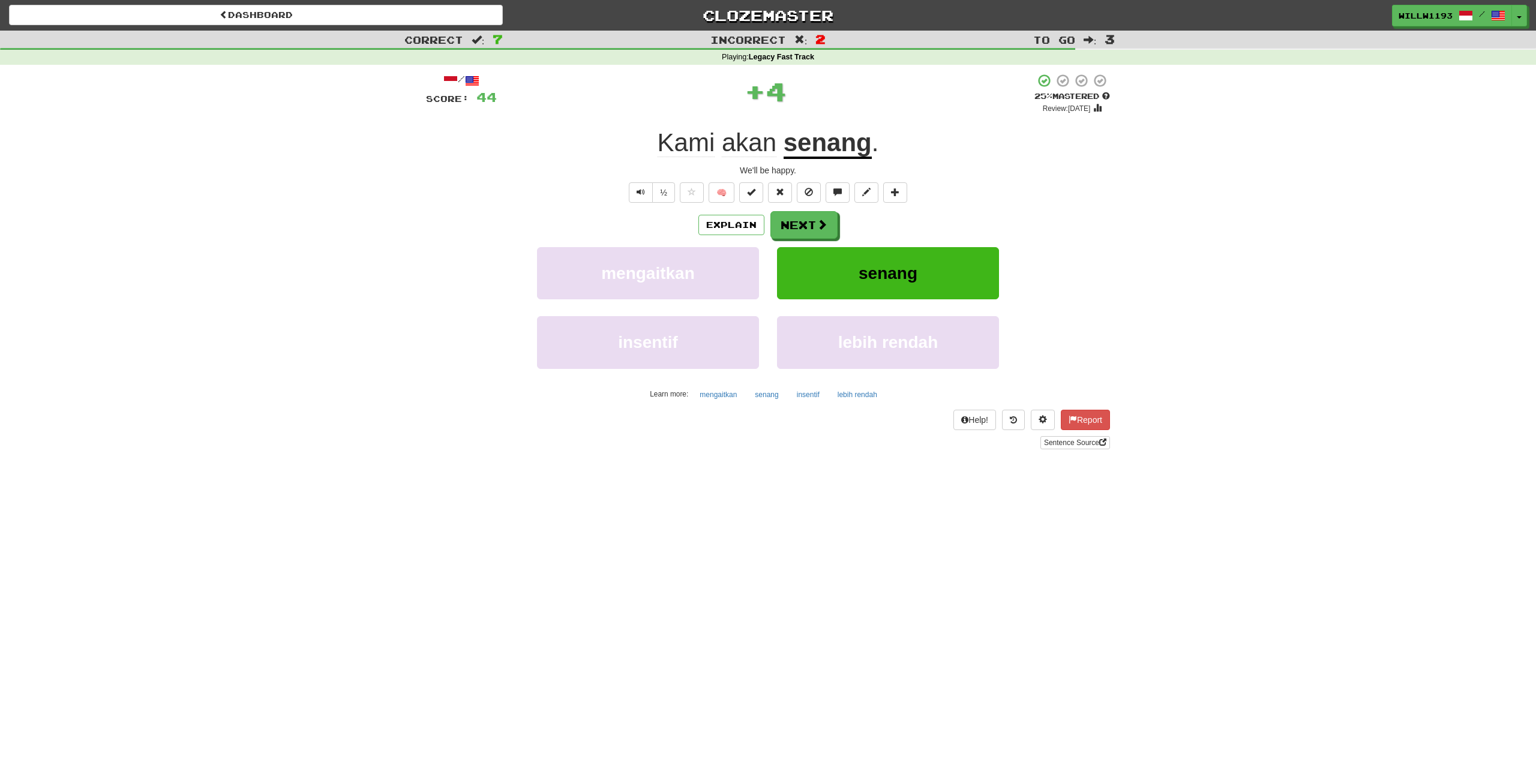
click at [766, 134] on span "akan" at bounding box center [748, 143] width 55 height 29
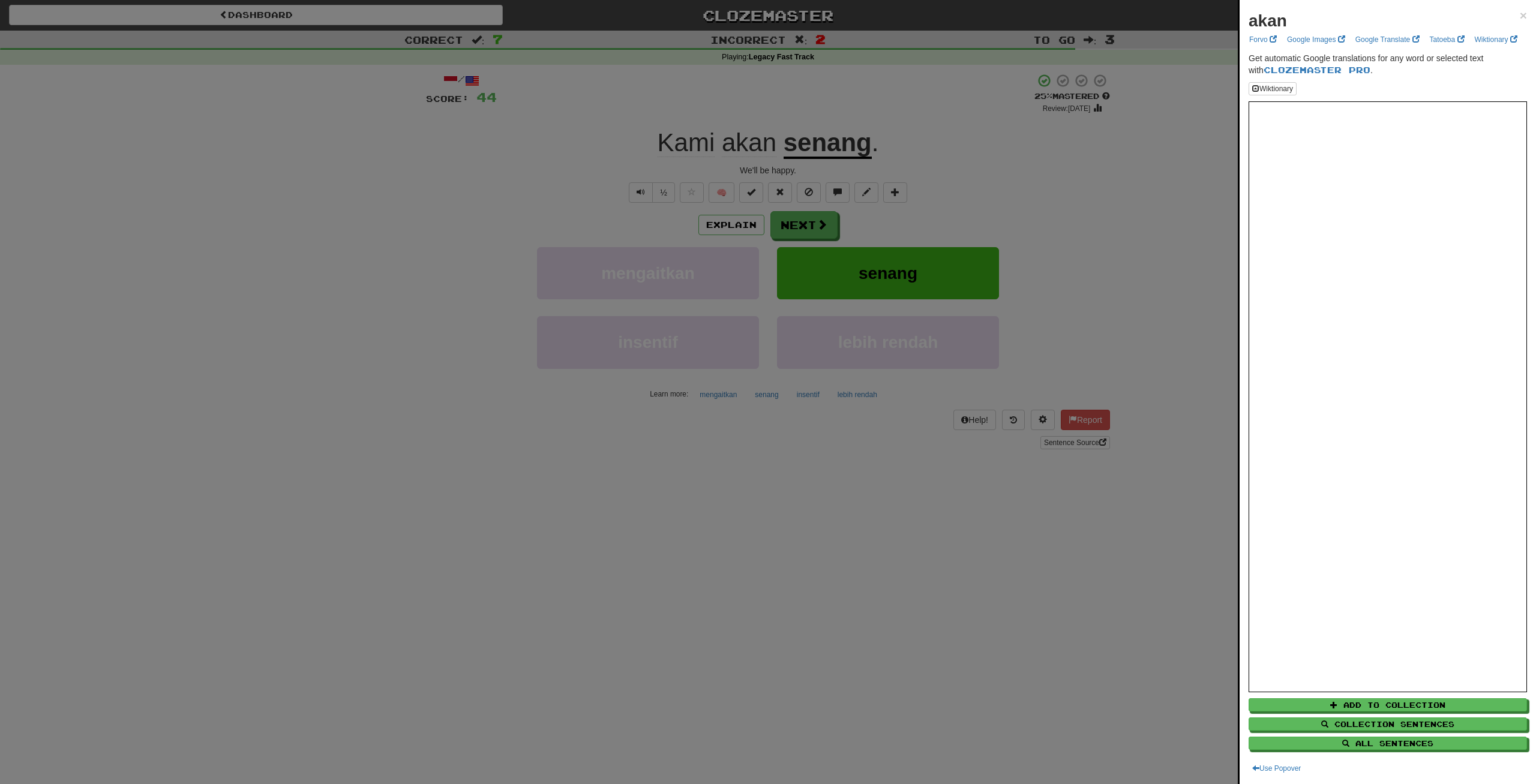
click at [818, 231] on div at bounding box center [768, 392] width 1536 height 784
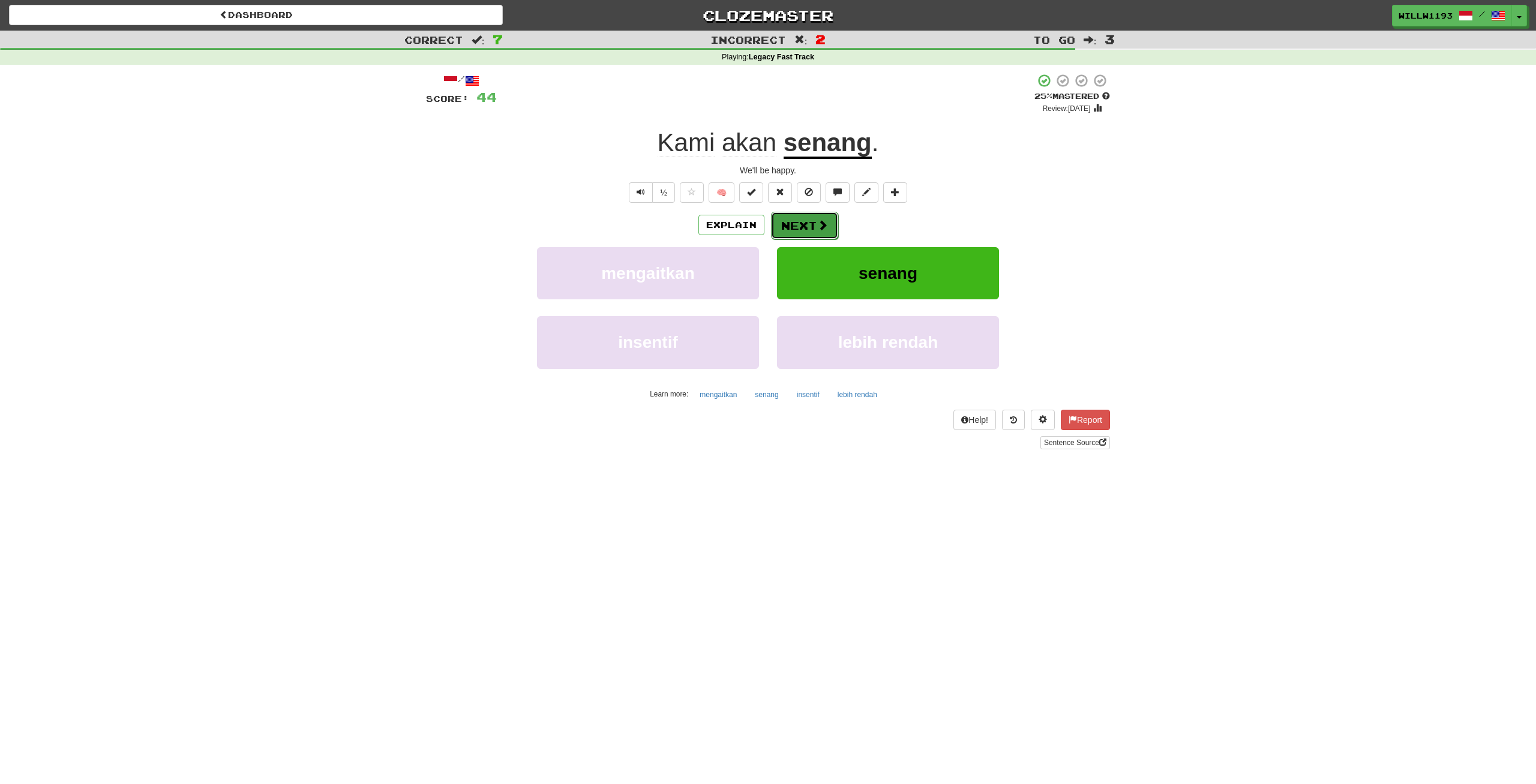
click at [820, 231] on button "Next" at bounding box center [804, 226] width 67 height 28
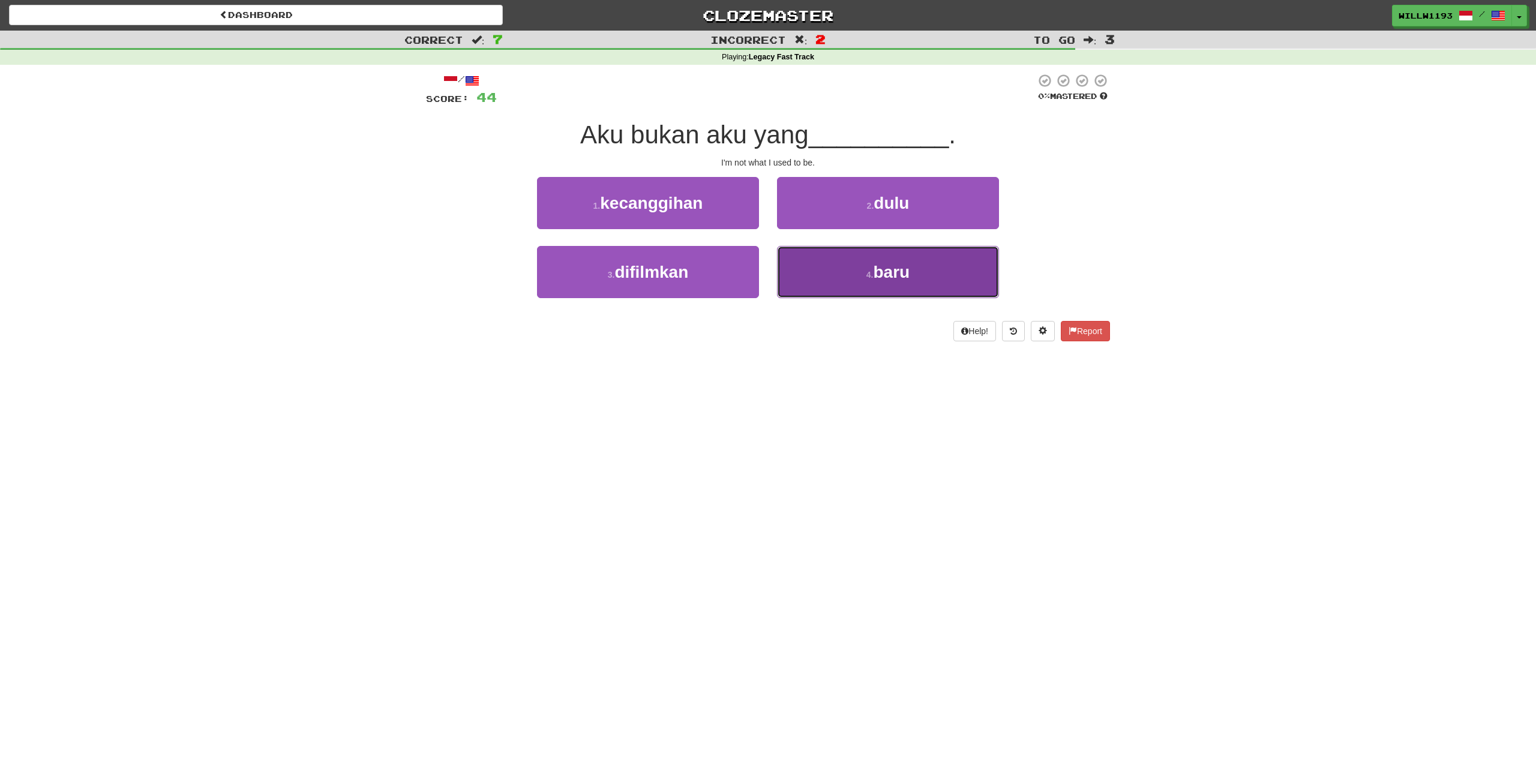
click at [935, 272] on button "4 . baru" at bounding box center [888, 272] width 222 height 52
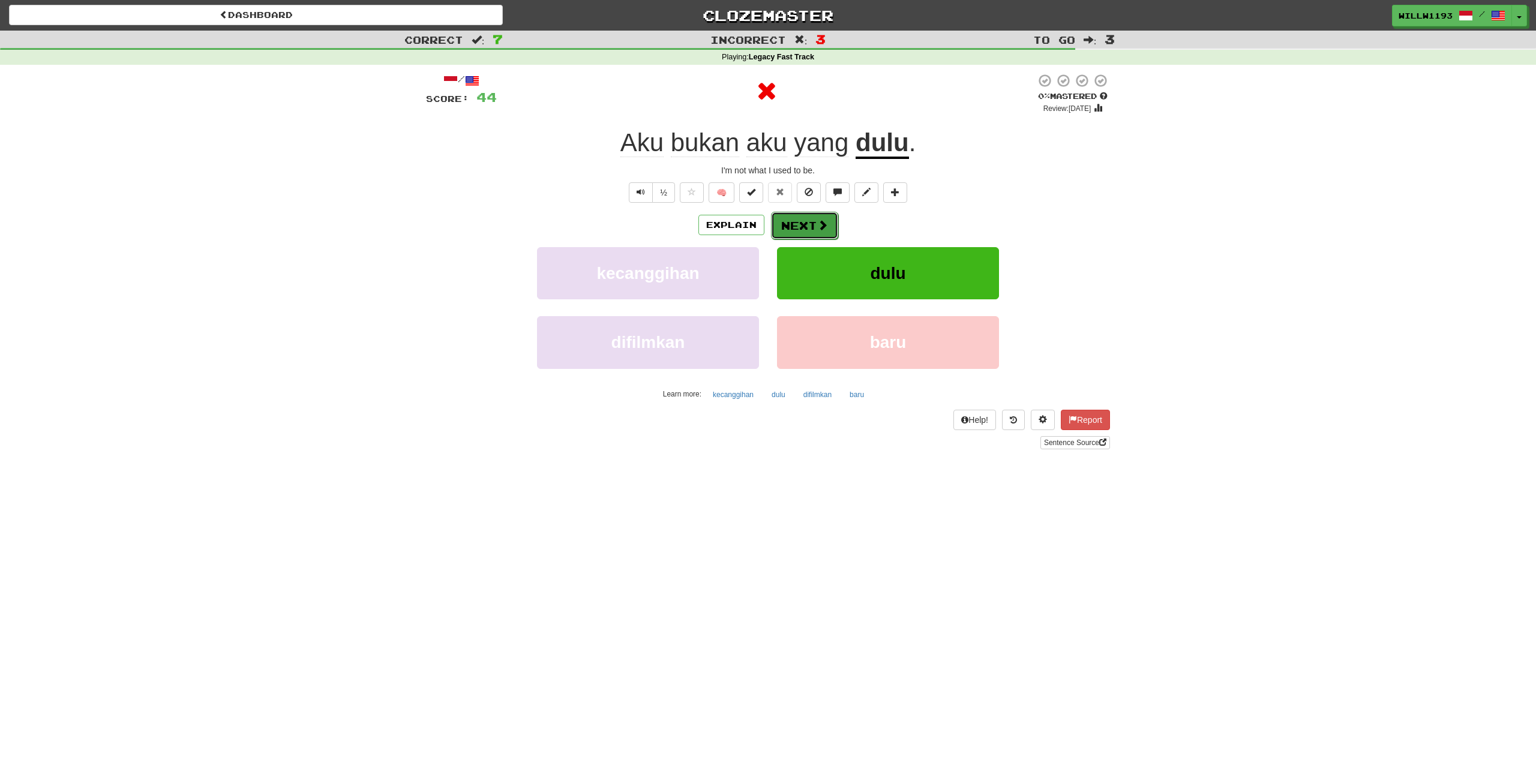
click at [808, 220] on button "Next" at bounding box center [804, 226] width 67 height 28
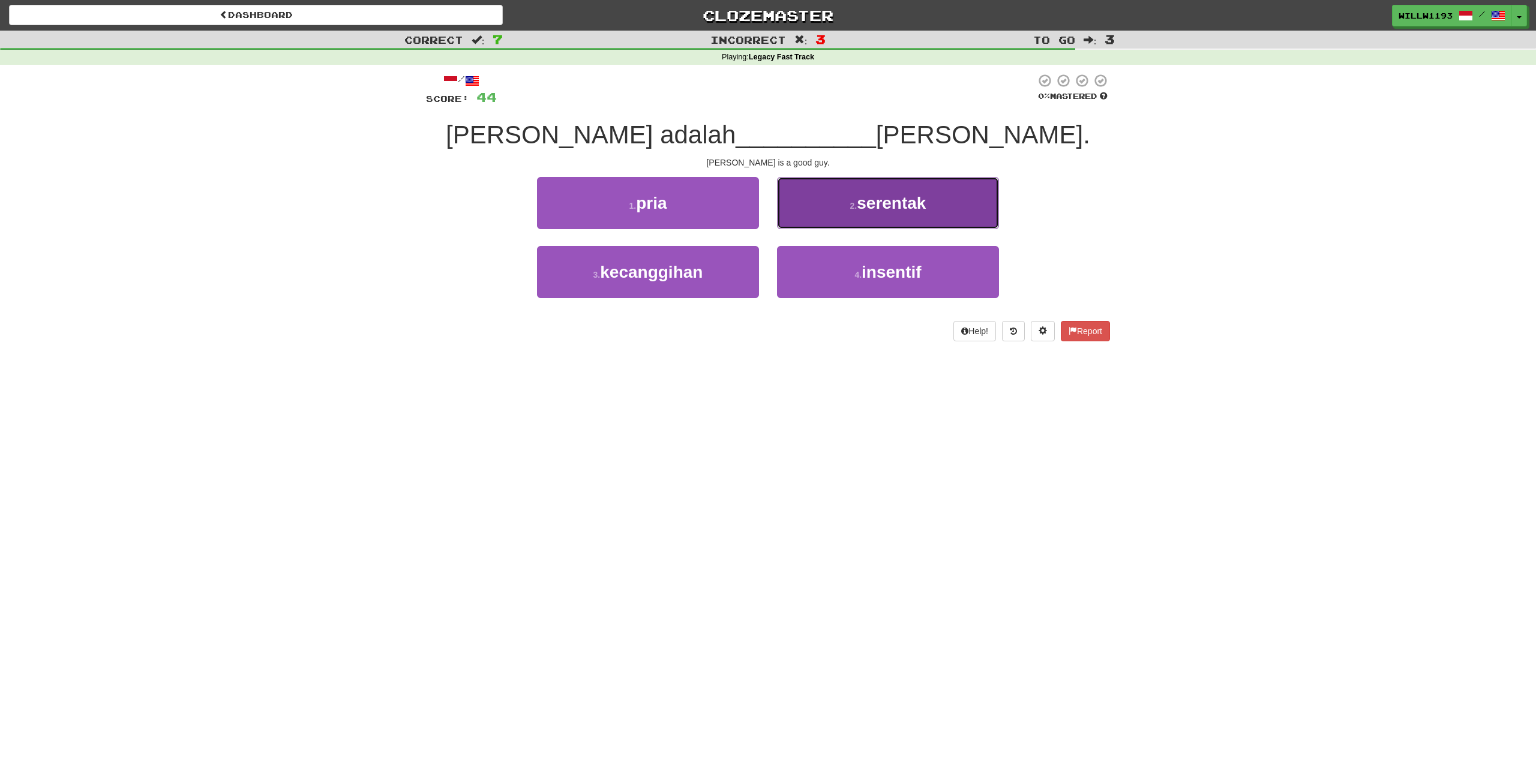
click at [778, 209] on button "2 . serentak" at bounding box center [888, 203] width 222 height 52
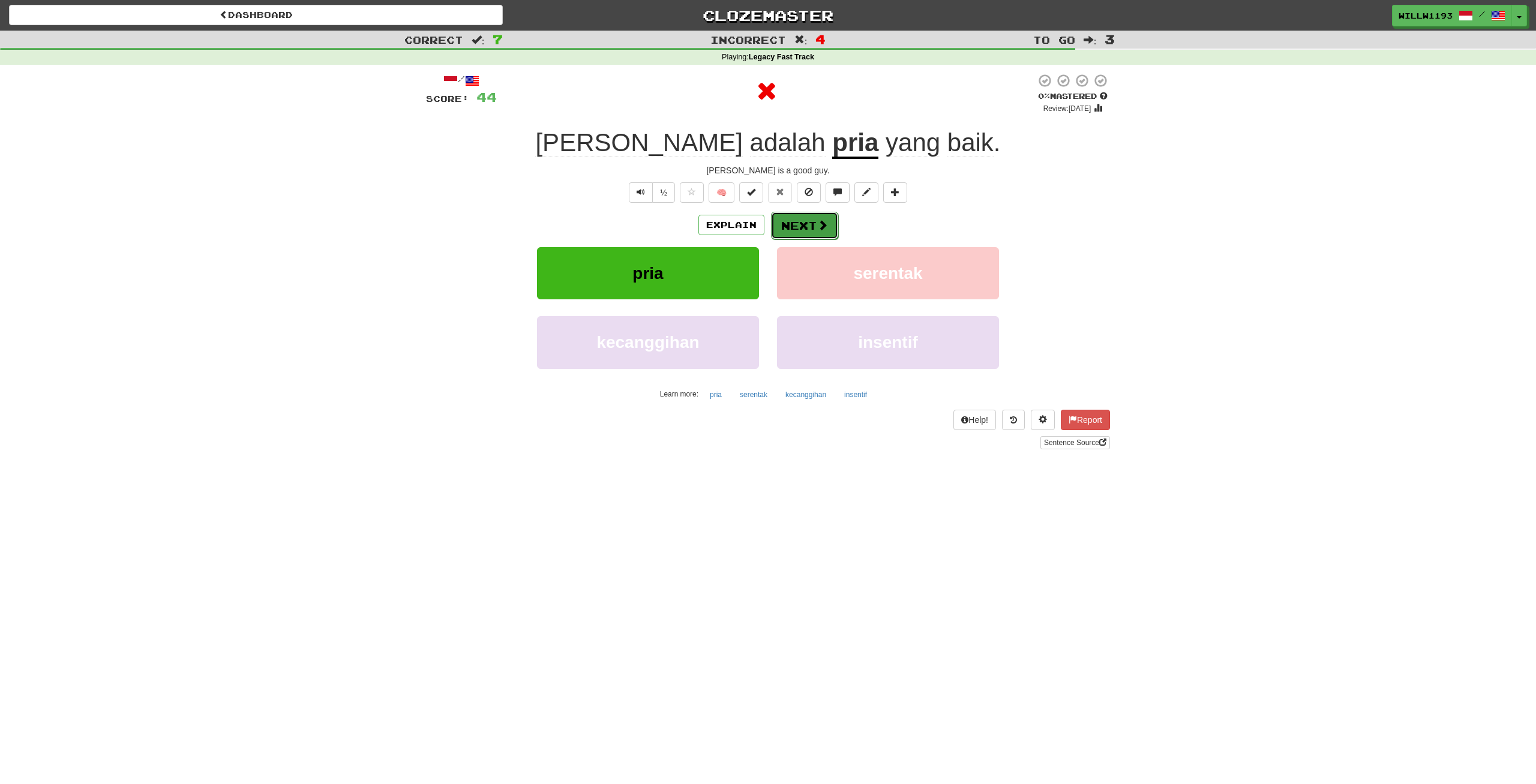
click at [778, 223] on button "Next" at bounding box center [804, 226] width 67 height 28
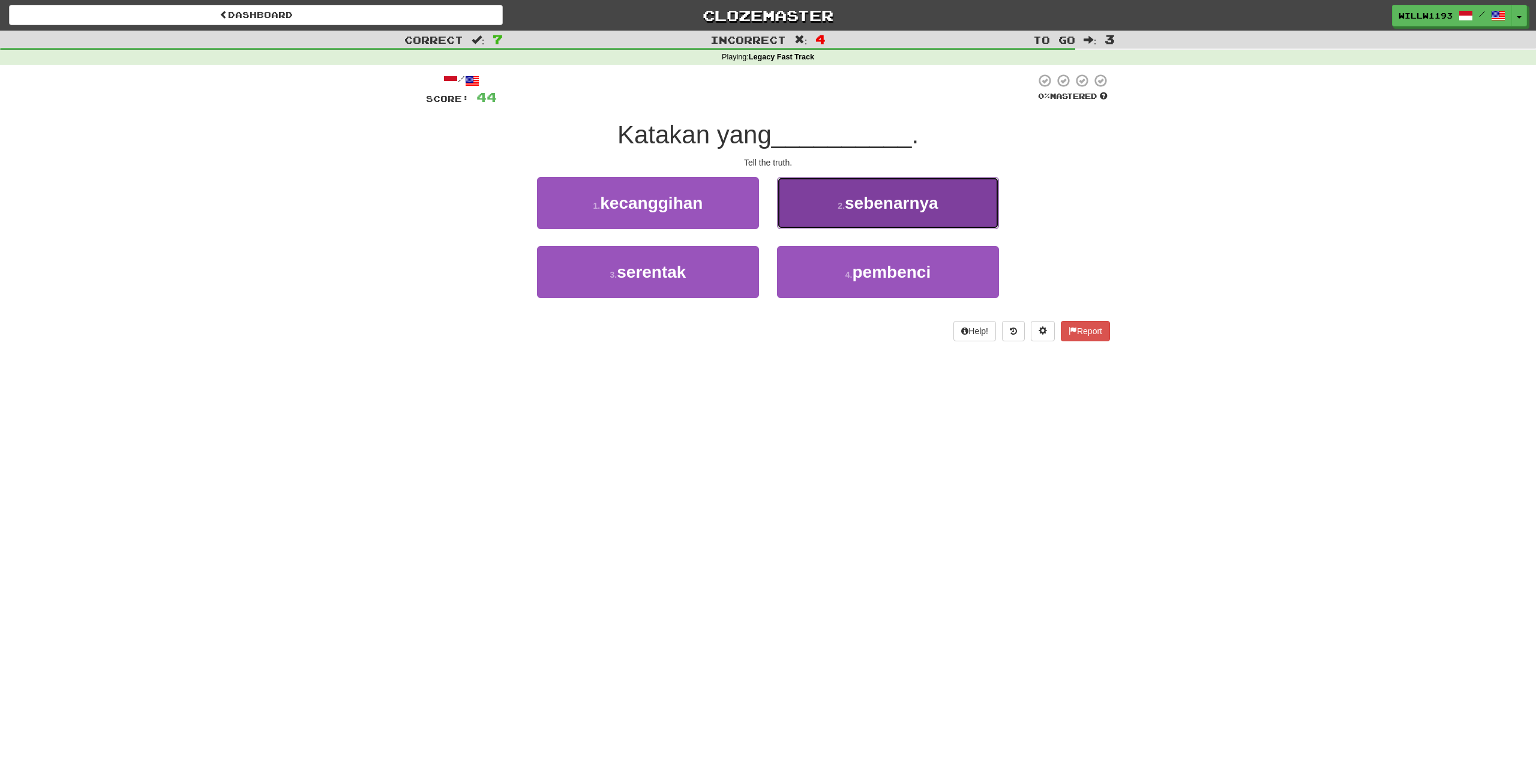
click at [802, 225] on button "2 . sebenarnya" at bounding box center [888, 203] width 222 height 52
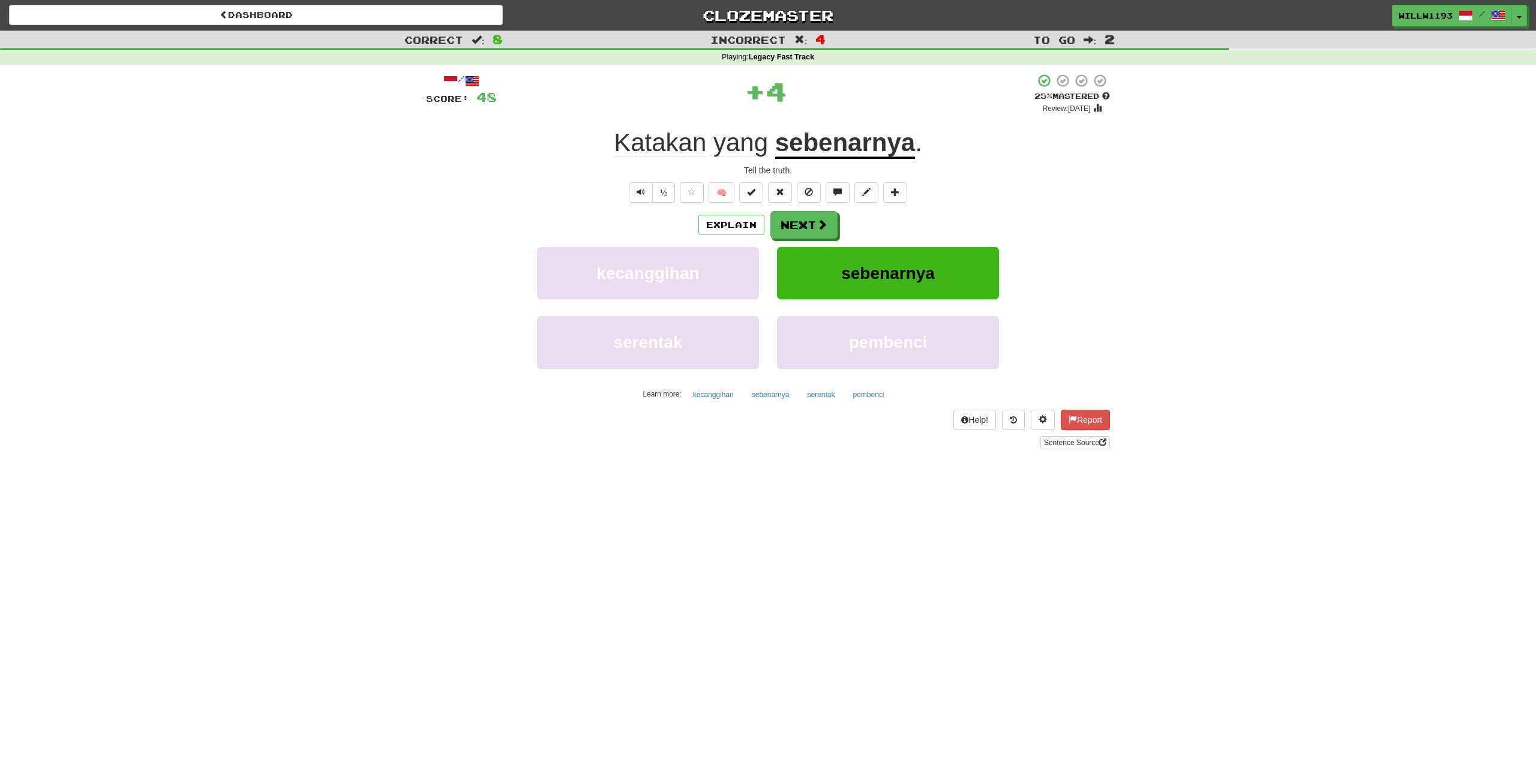
click at [817, 210] on div "/ Score: 48 + 4 25 % Mastered Review: 2025-10-16 Katakan yang sebenarnya . Tell…" at bounding box center [768, 261] width 684 height 376
click at [817, 220] on span at bounding box center [822, 225] width 10 height 10
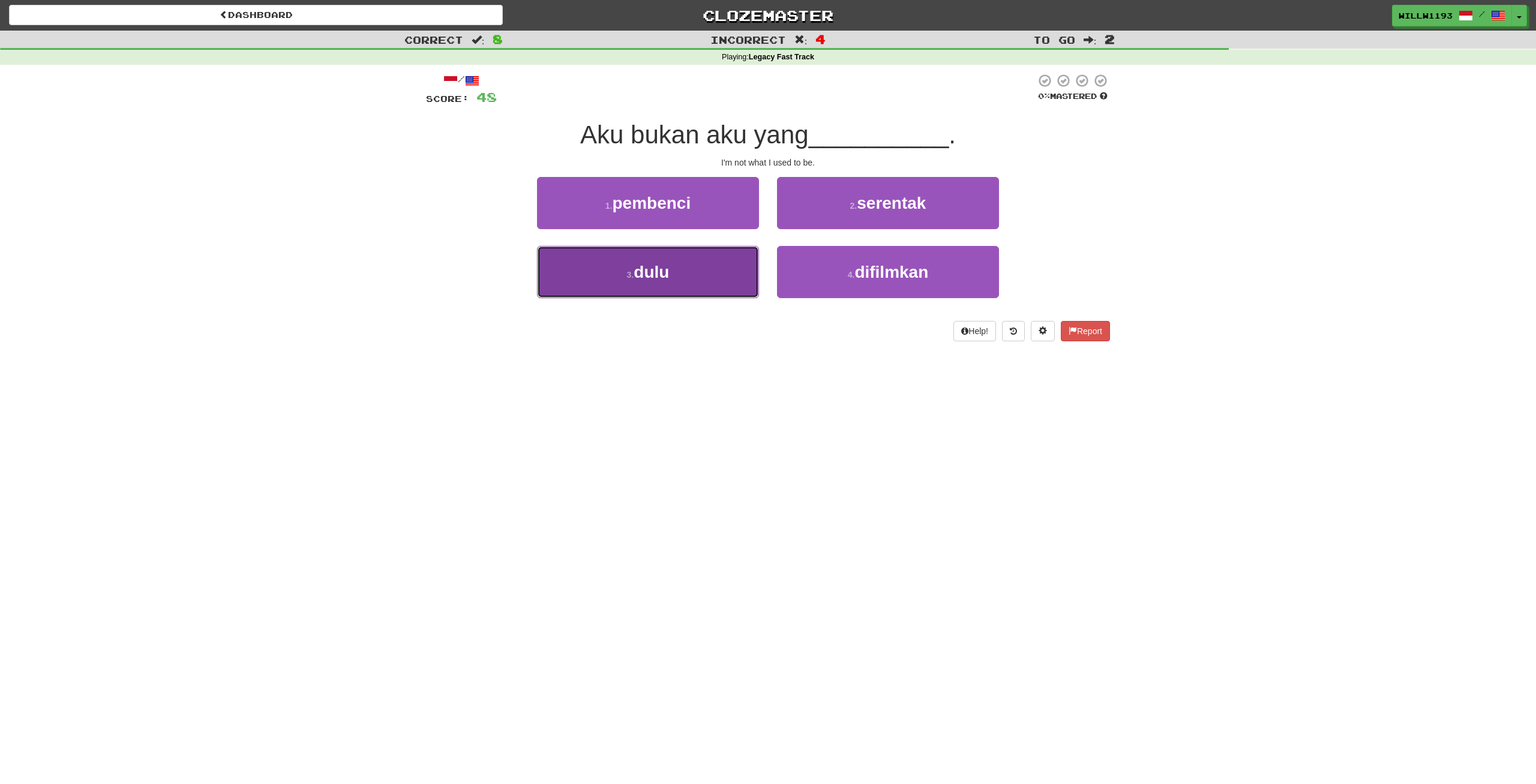
click at [643, 268] on span "dulu" at bounding box center [651, 271] width 36 height 18
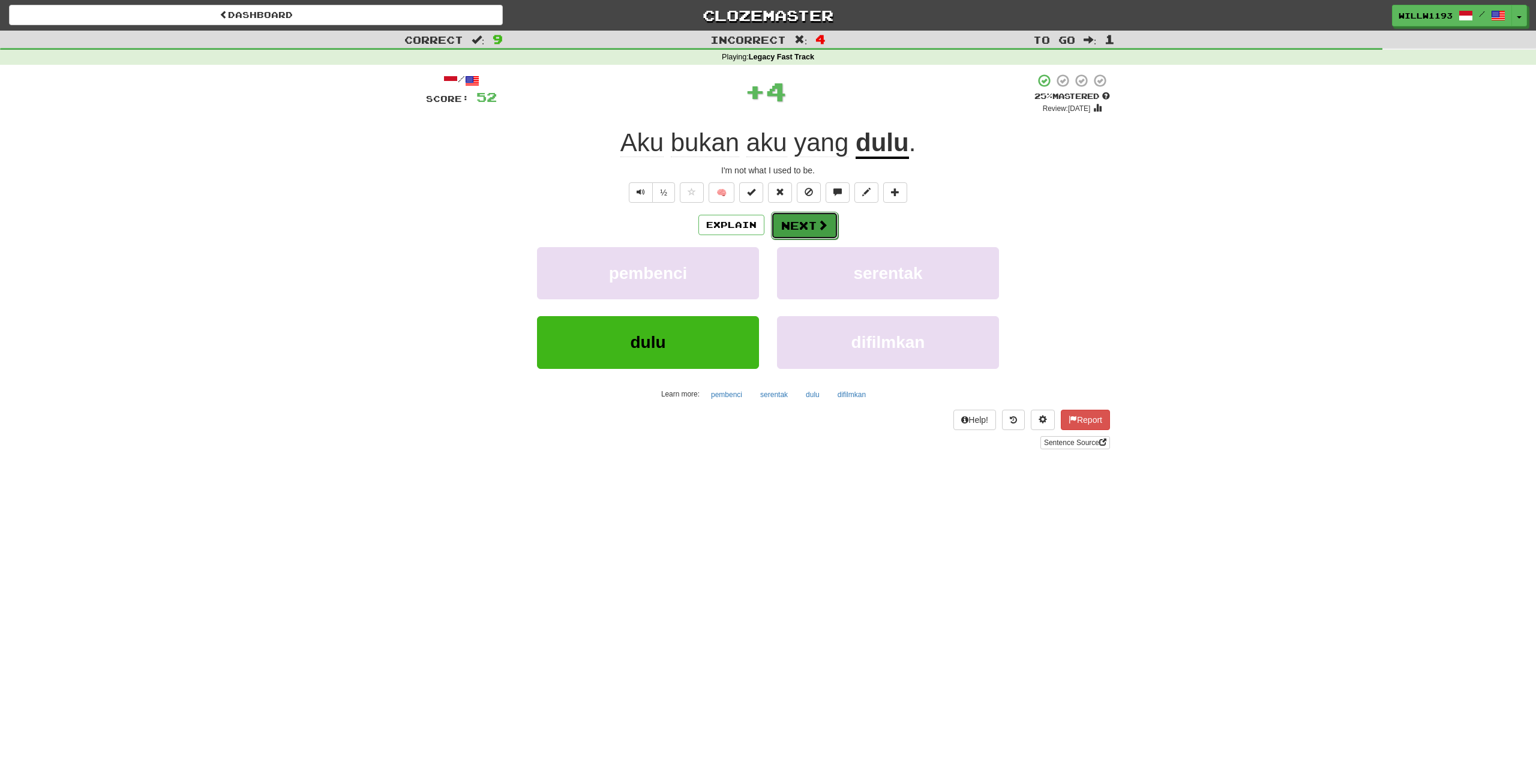
click at [813, 221] on button "Next" at bounding box center [804, 226] width 67 height 28
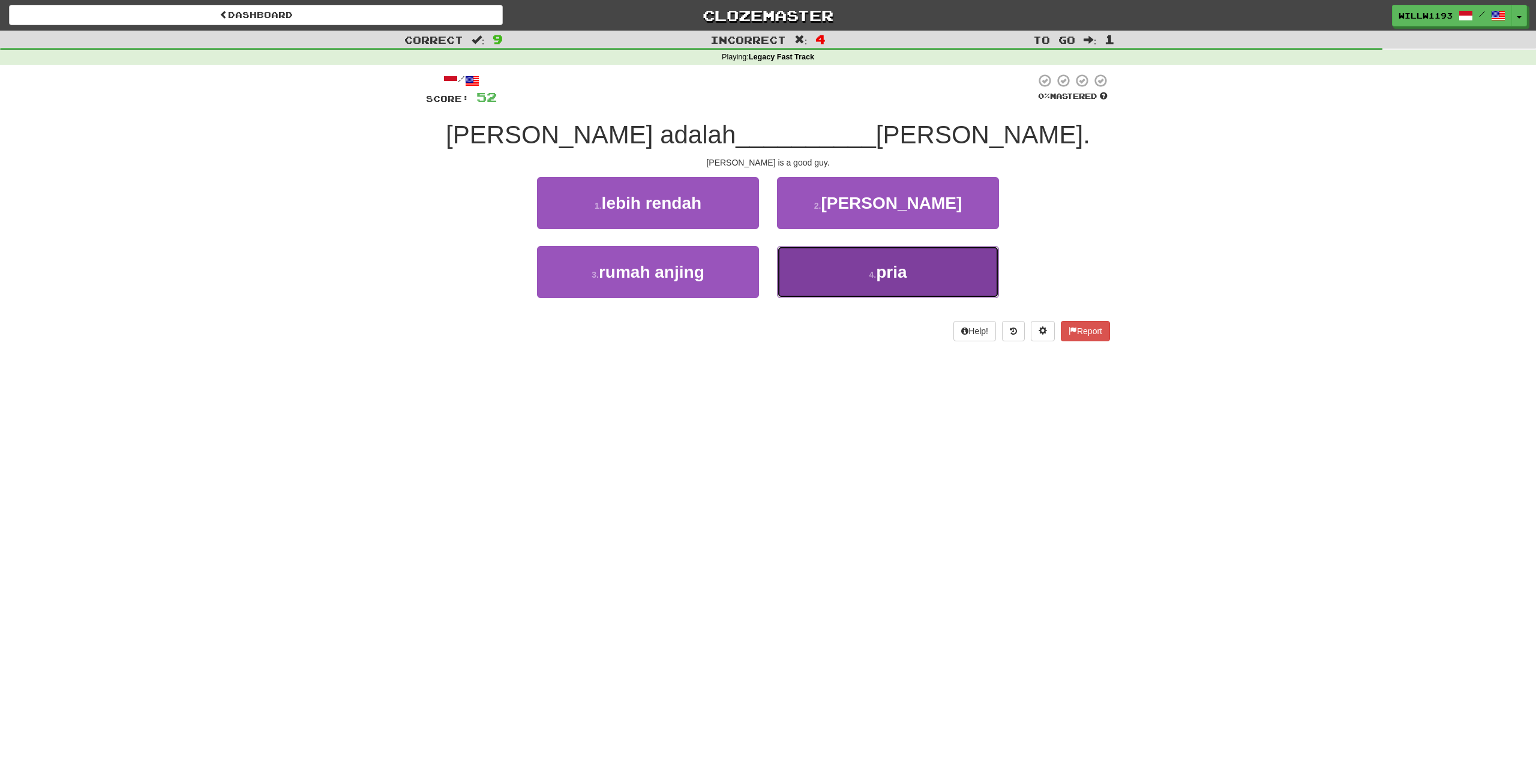
click at [834, 269] on button "4 . pria" at bounding box center [888, 272] width 222 height 52
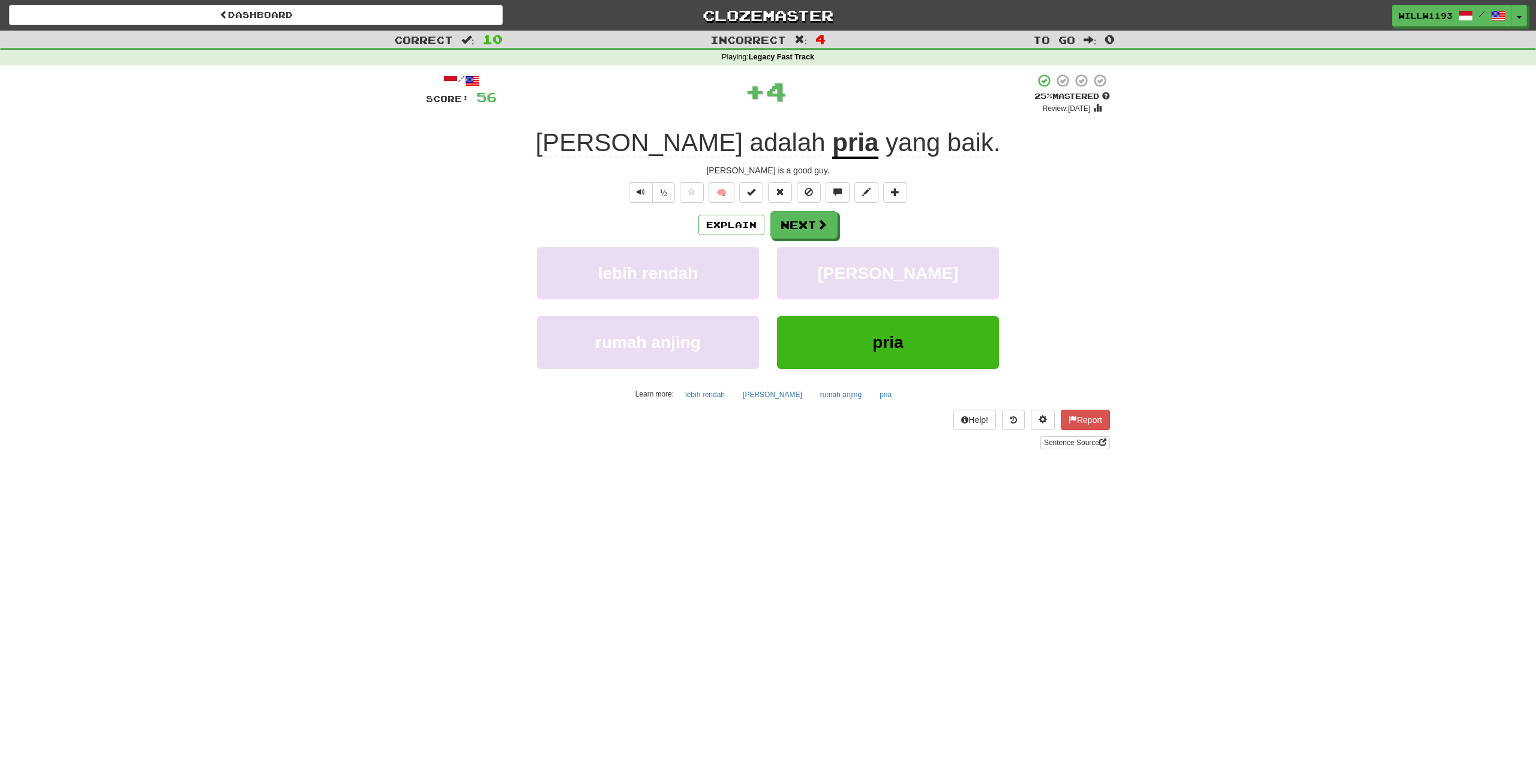
click at [832, 143] on u "pria" at bounding box center [854, 143] width 46 height 30
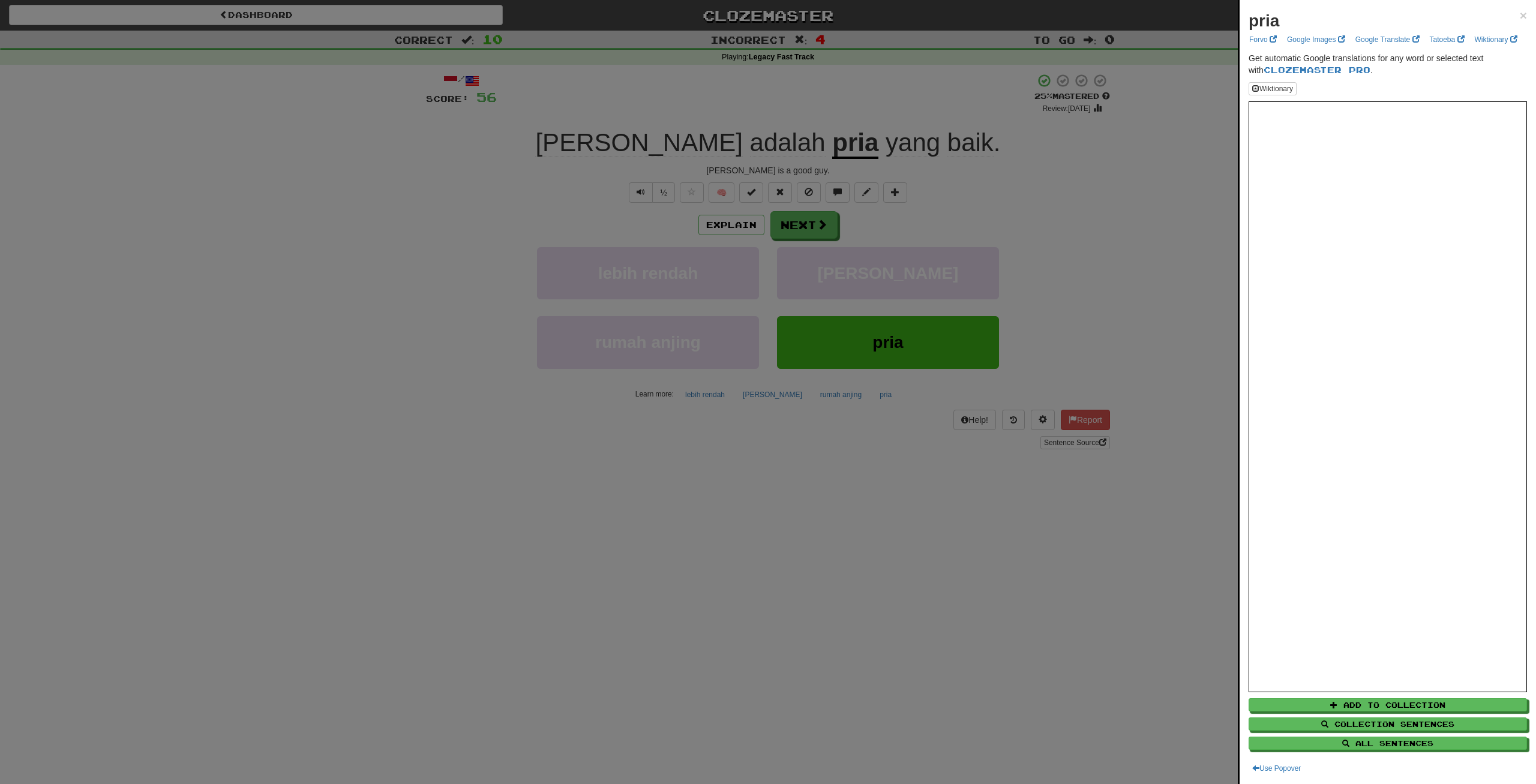
click at [946, 229] on div at bounding box center [768, 392] width 1536 height 784
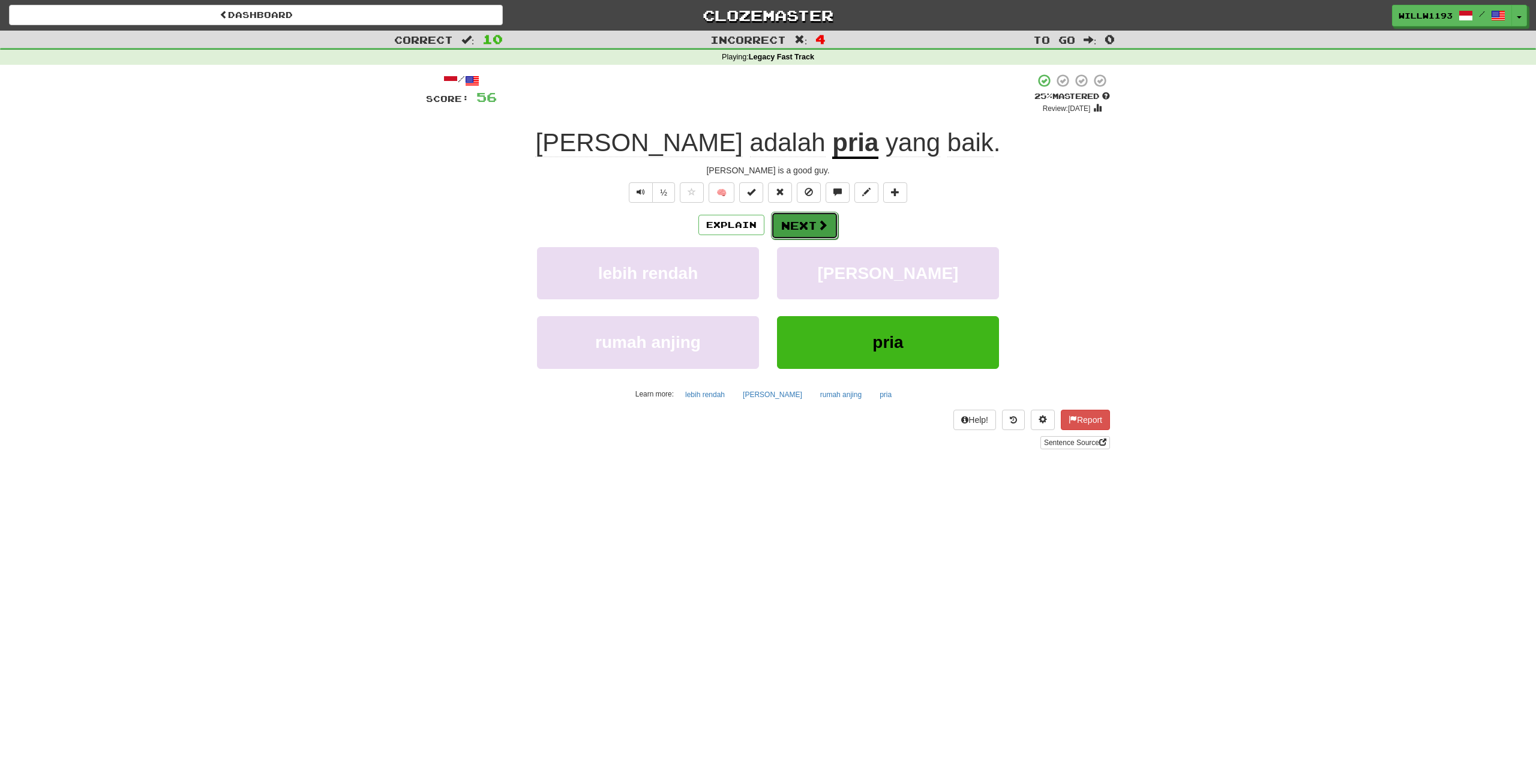
click at [819, 230] on span at bounding box center [822, 225] width 10 height 10
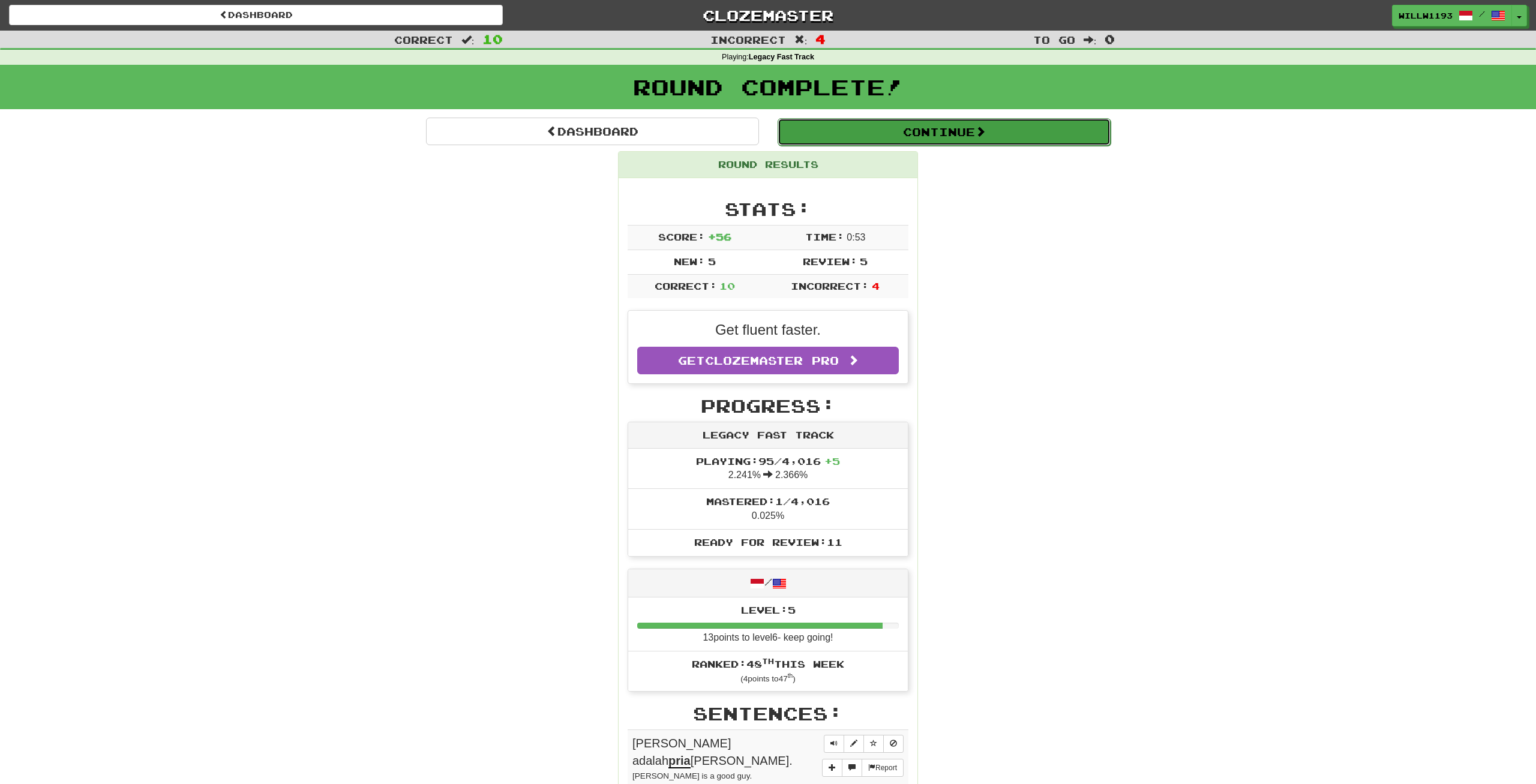
click at [961, 125] on button "Continue" at bounding box center [944, 132] width 333 height 28
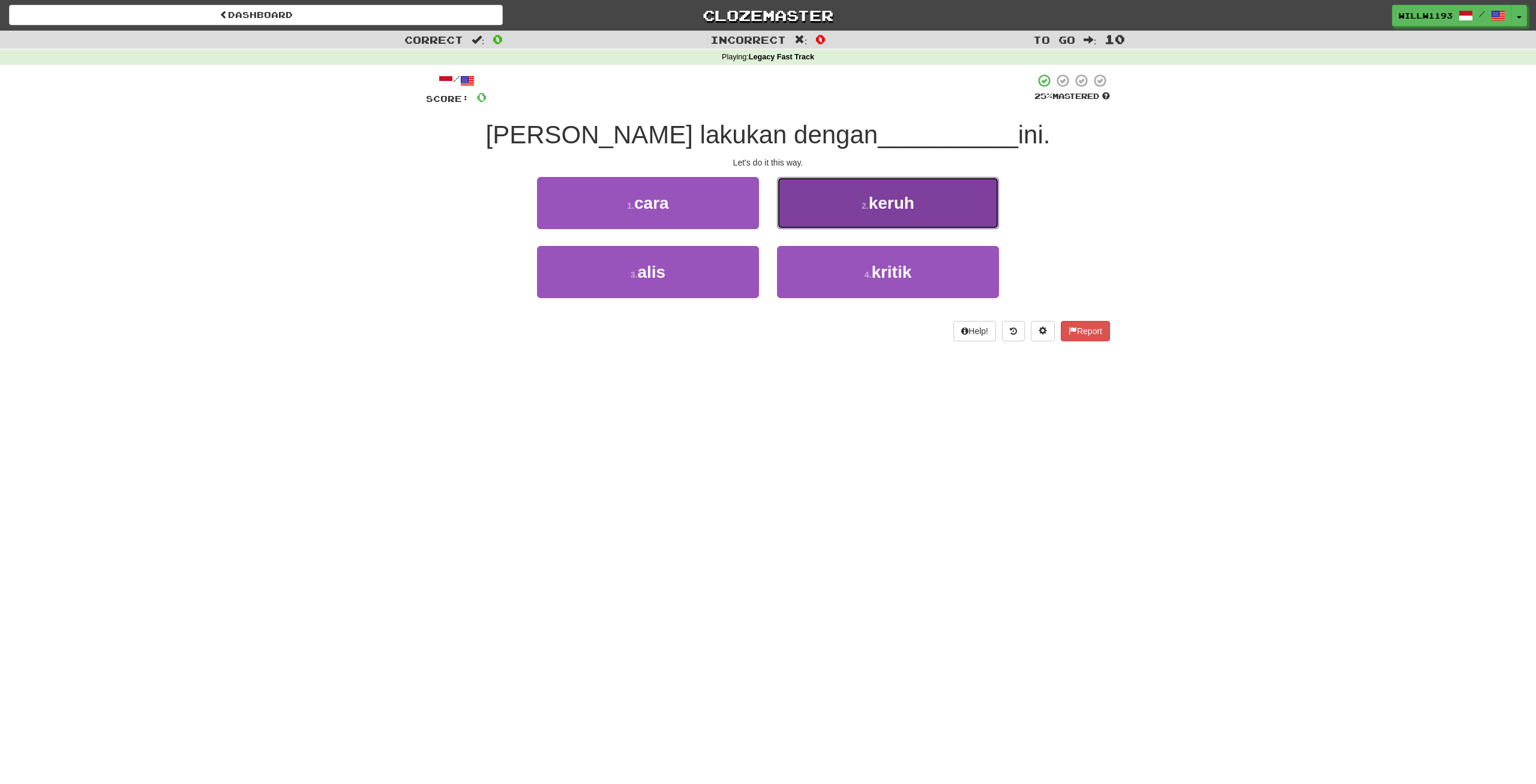
click at [848, 214] on button "2 . keruh" at bounding box center [888, 203] width 222 height 52
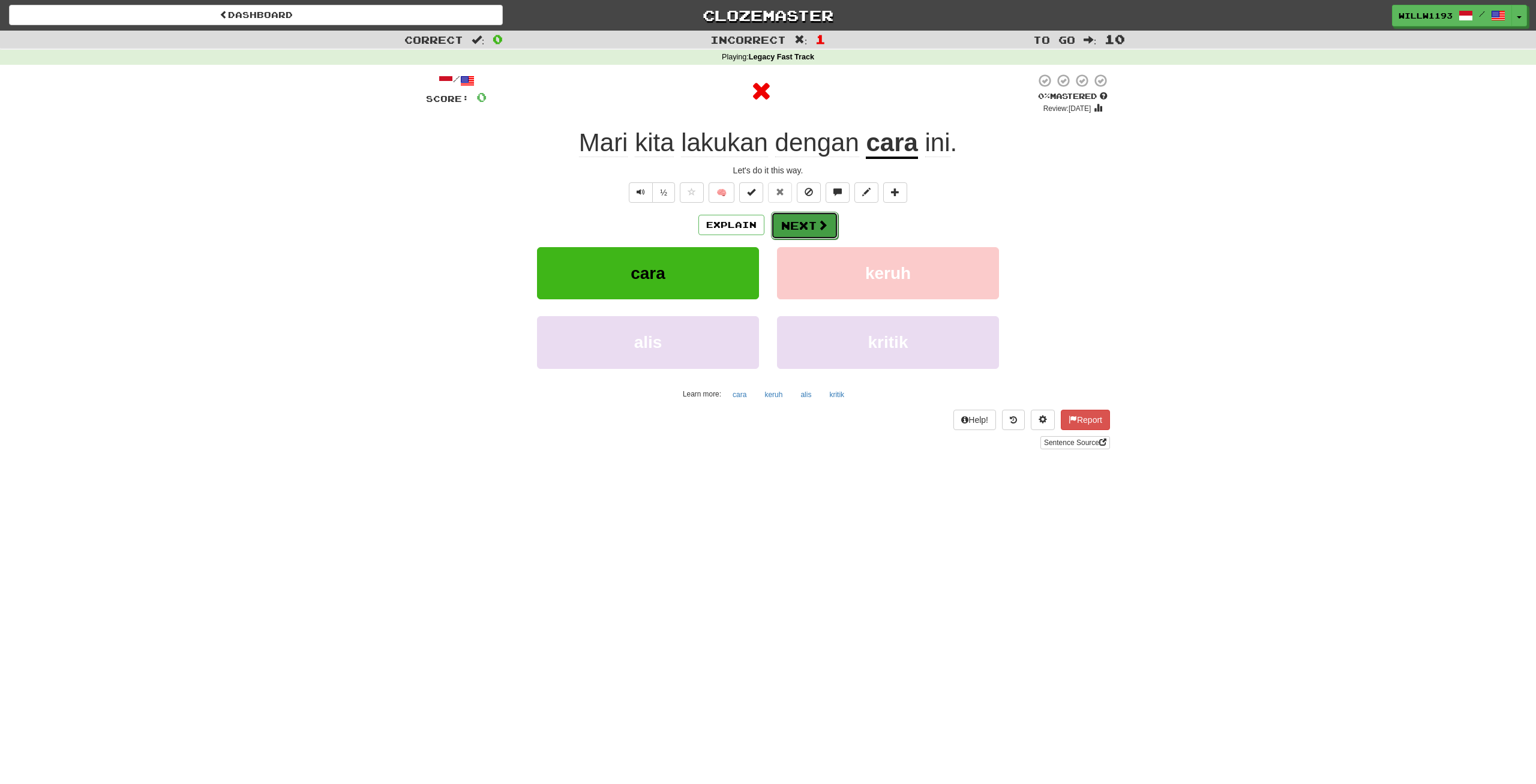
click at [818, 220] on span at bounding box center [822, 225] width 10 height 10
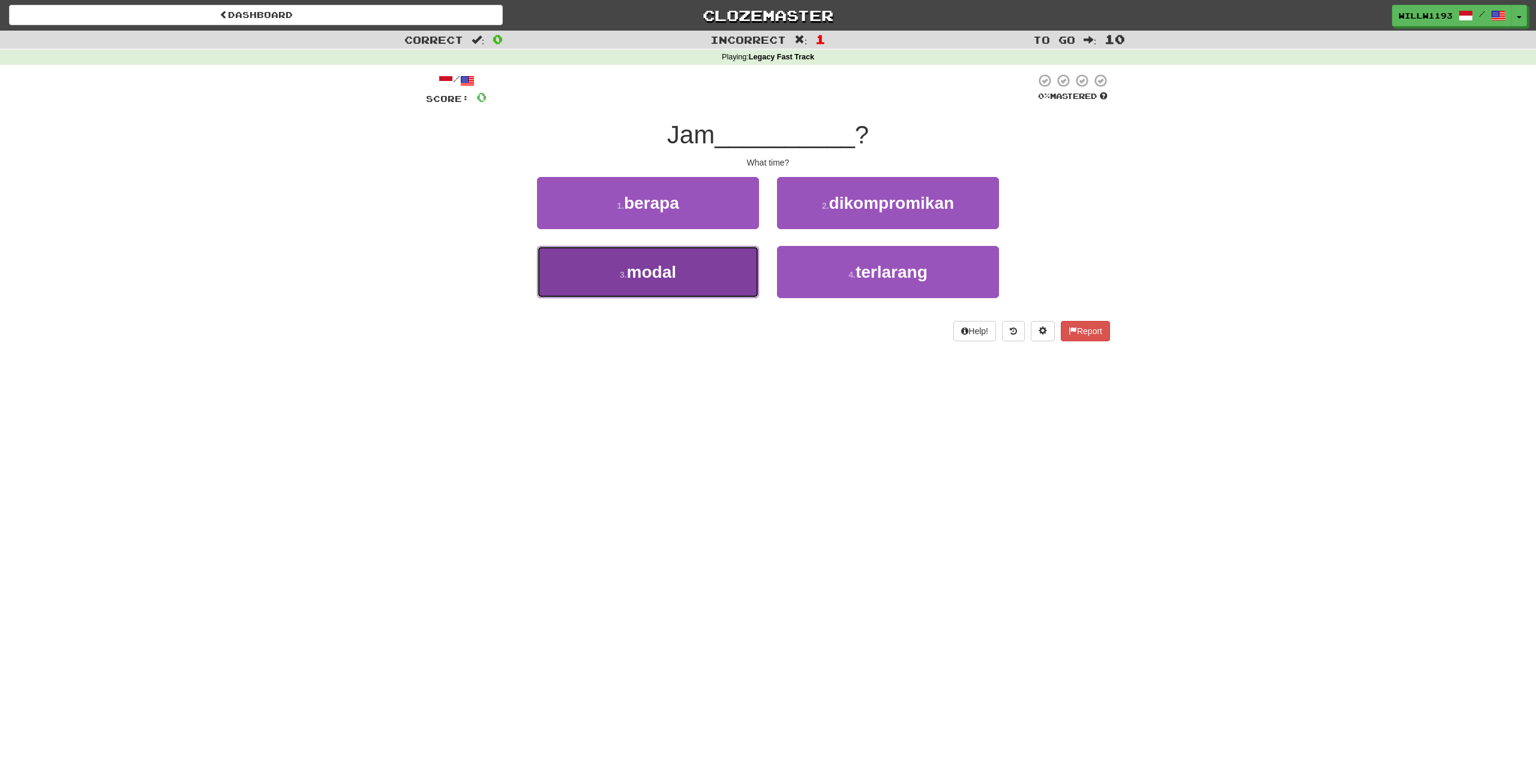
click at [690, 291] on button "3 . modal" at bounding box center [648, 272] width 222 height 52
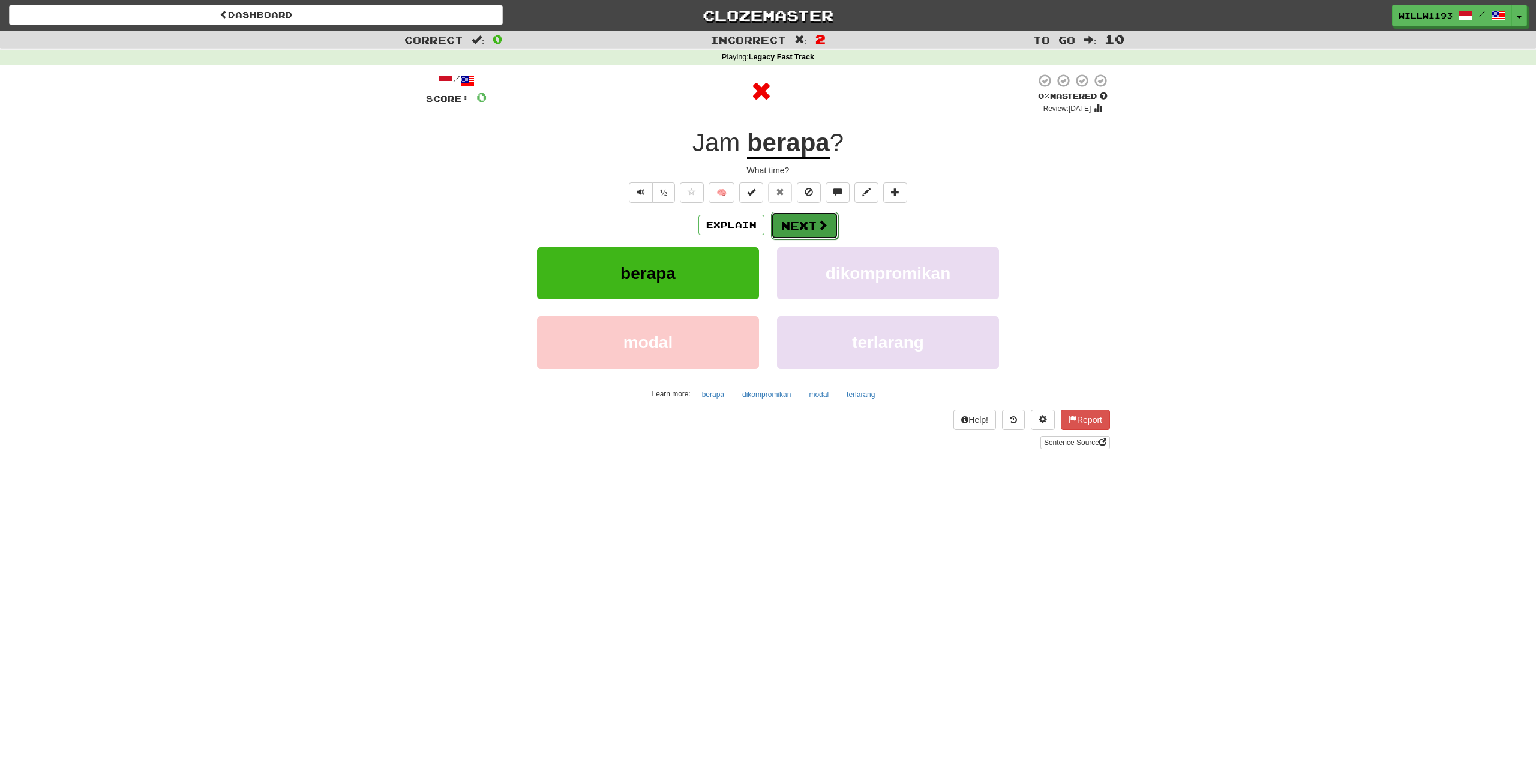
click at [828, 229] on button "Next" at bounding box center [804, 226] width 67 height 28
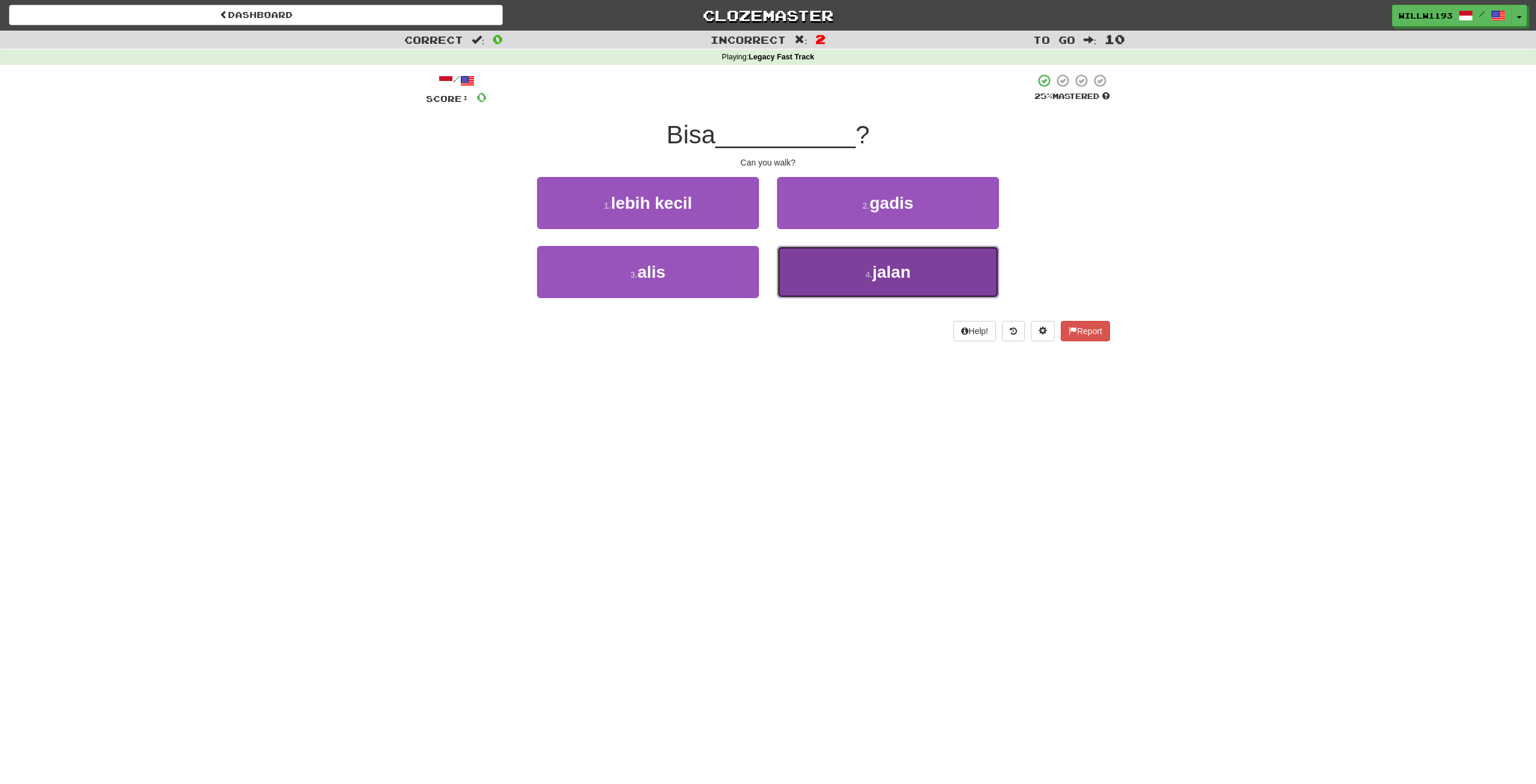
click at [881, 289] on button "4 . jalan" at bounding box center [888, 272] width 222 height 52
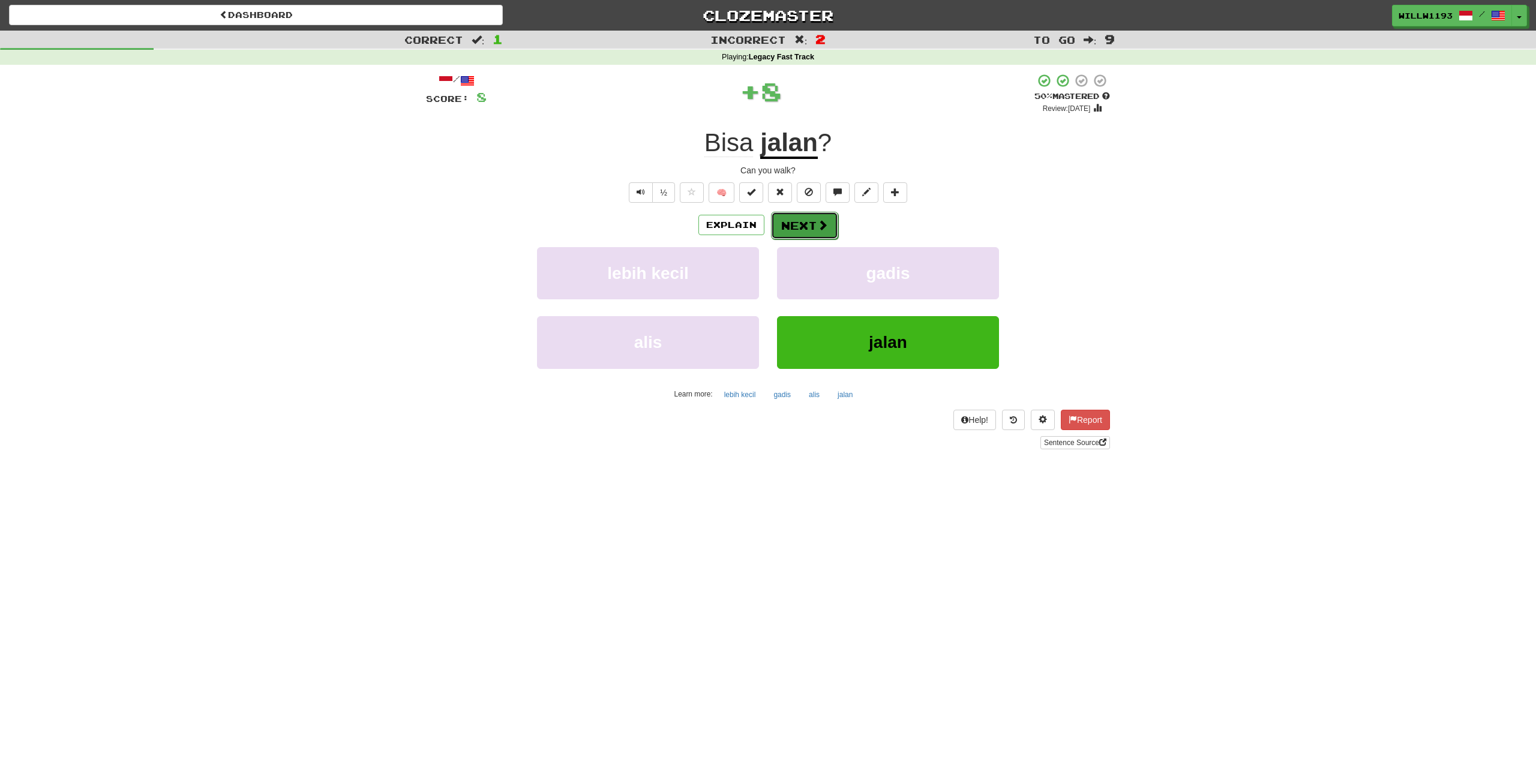
click at [817, 237] on button "Next" at bounding box center [804, 226] width 67 height 28
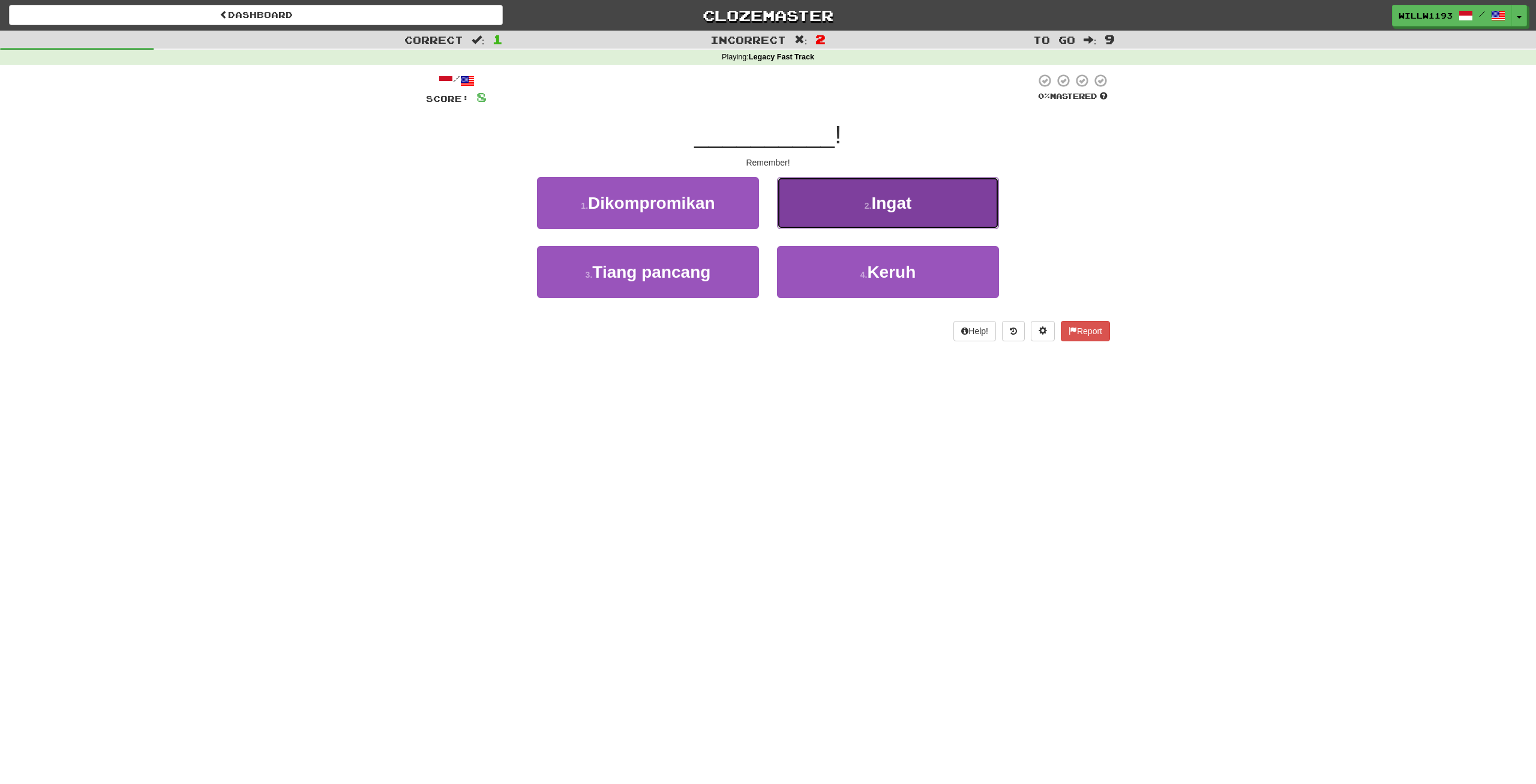
click at [861, 209] on button "2 . Ingat" at bounding box center [888, 203] width 222 height 52
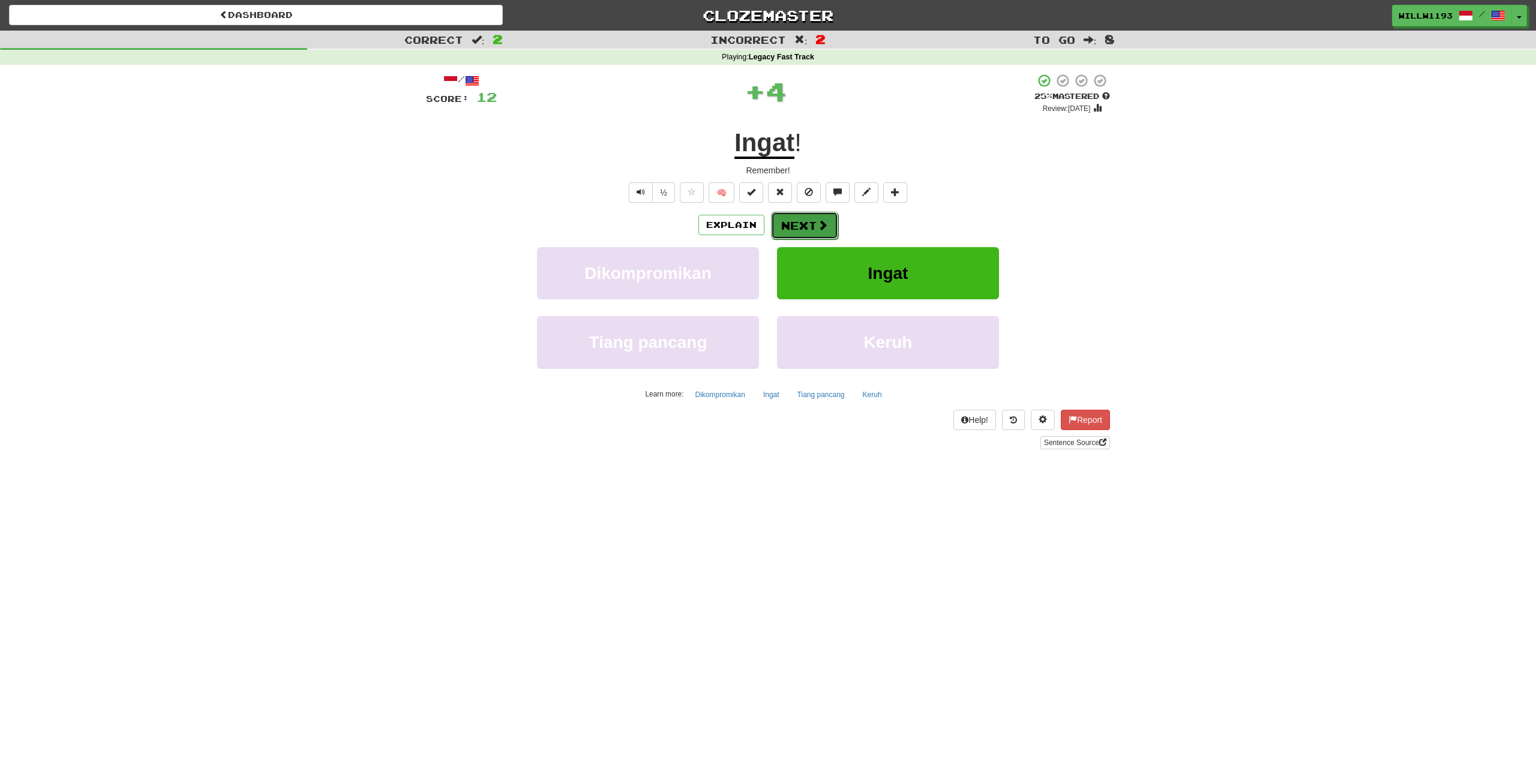
click at [819, 236] on button "Next" at bounding box center [804, 226] width 67 height 28
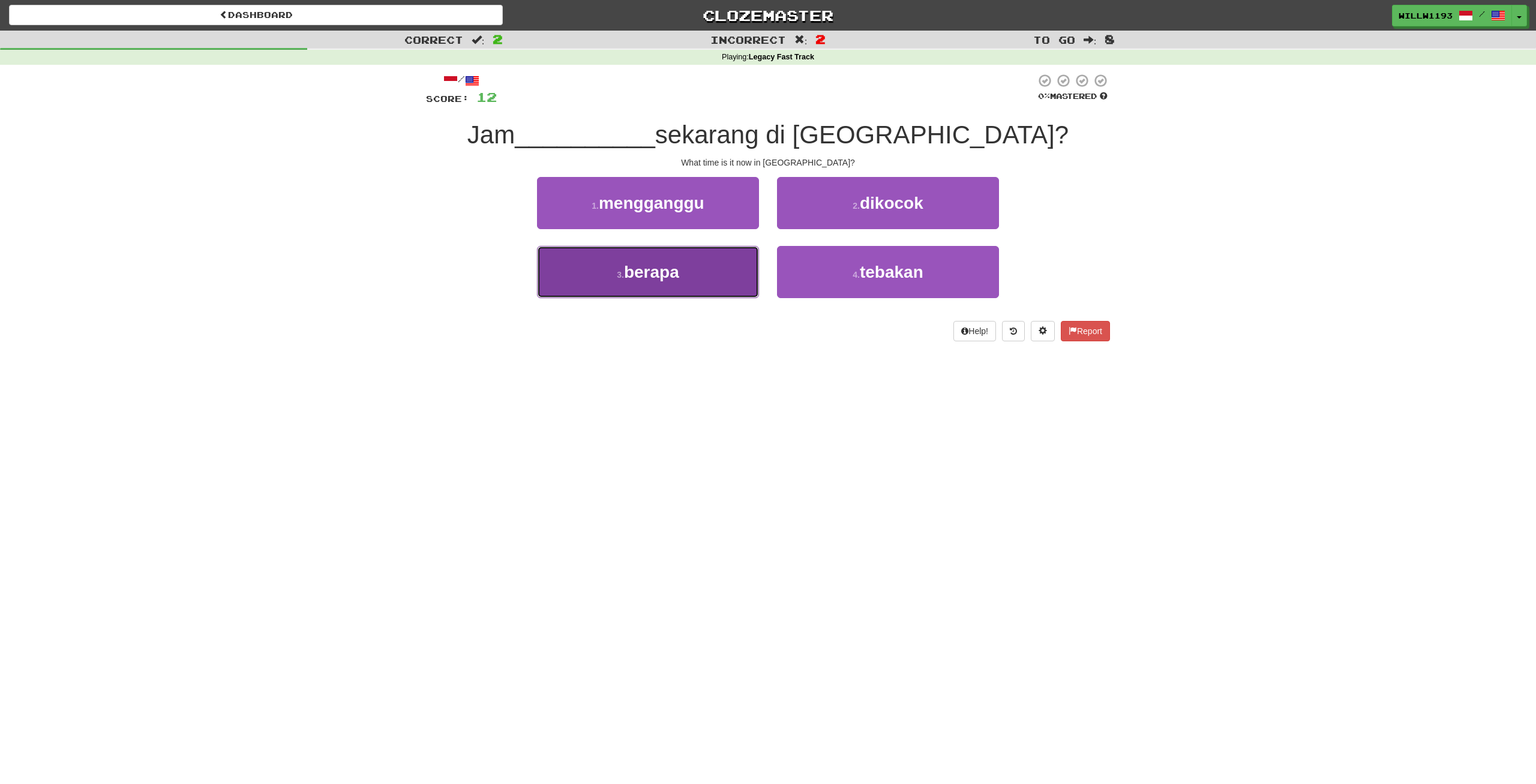
click at [749, 269] on button "3 . berapa" at bounding box center [648, 272] width 222 height 52
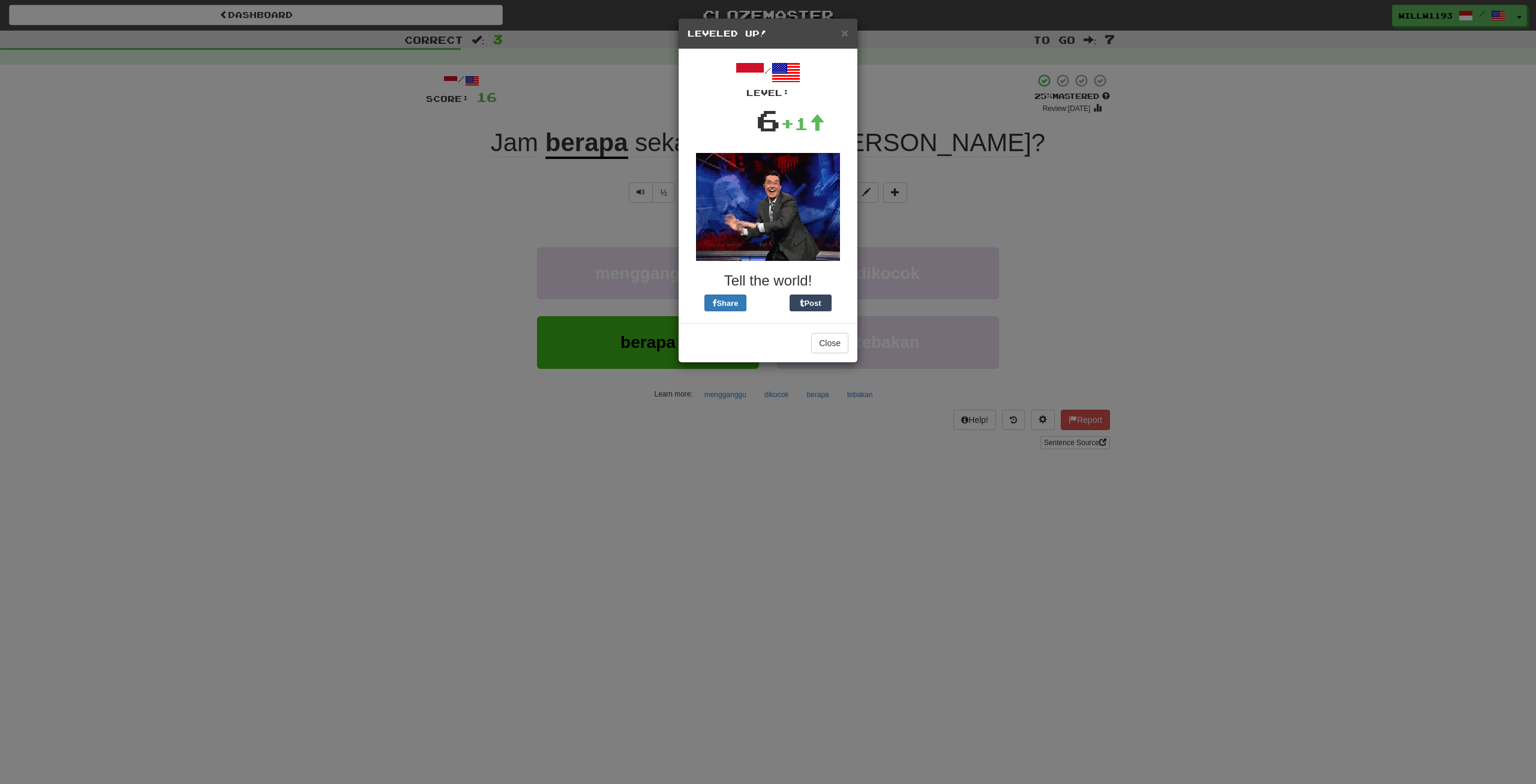
click at [1044, 223] on div "× Leveled Up! / Level: 6 +1 Tell the world! Share Post Close" at bounding box center [768, 392] width 1536 height 784
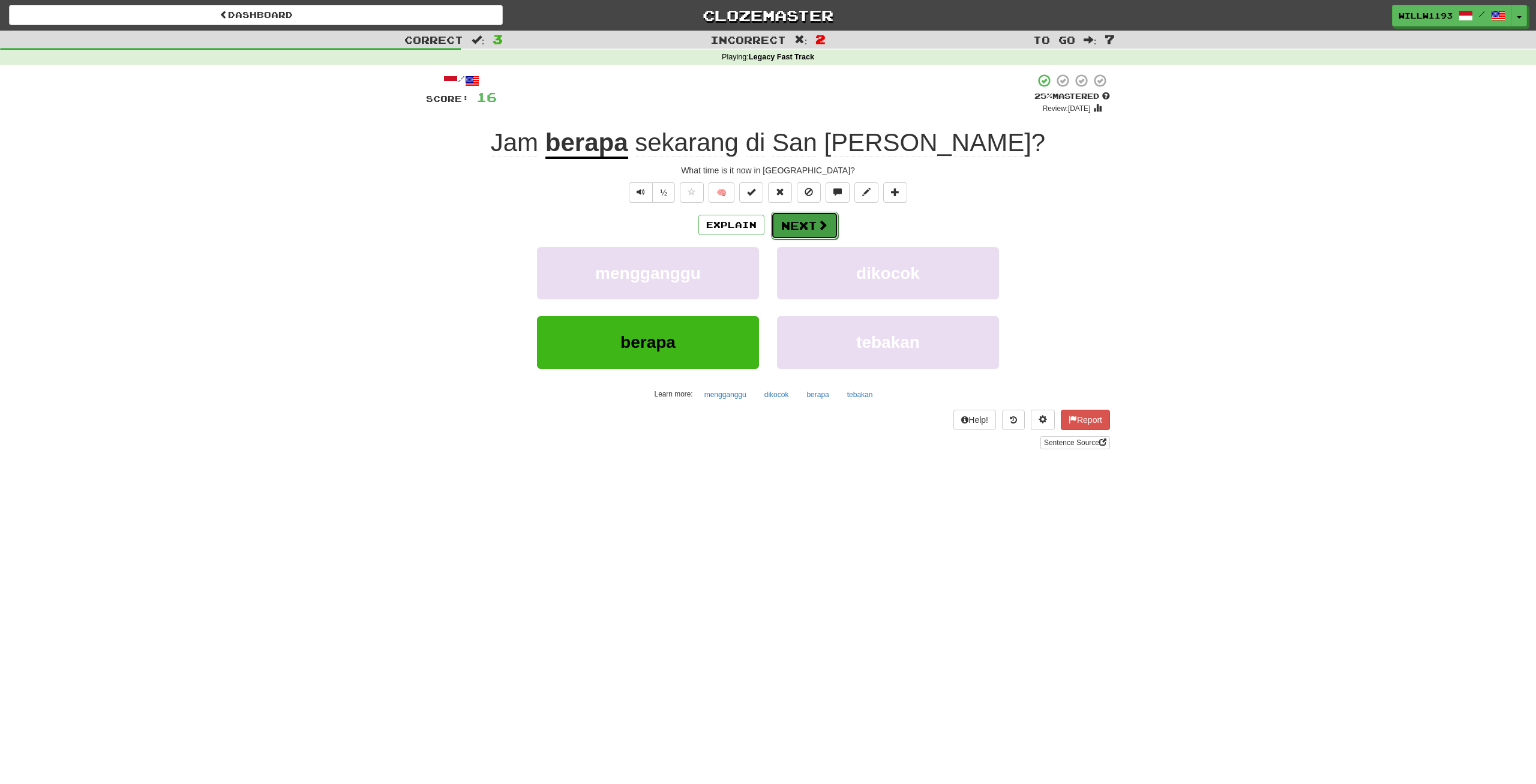
click at [797, 220] on button "Next" at bounding box center [804, 226] width 67 height 28
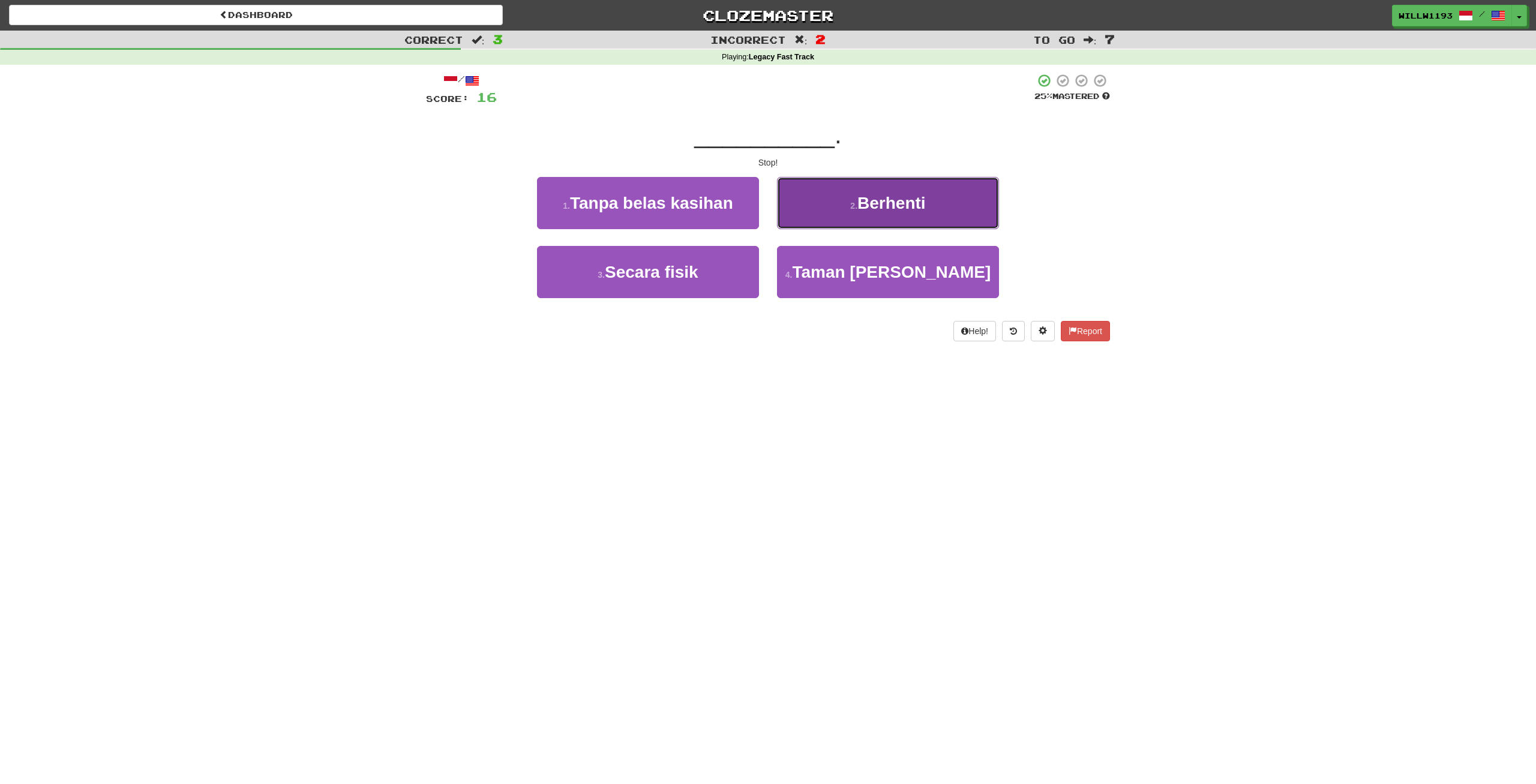
click at [915, 201] on span "Berhenti" at bounding box center [891, 203] width 69 height 18
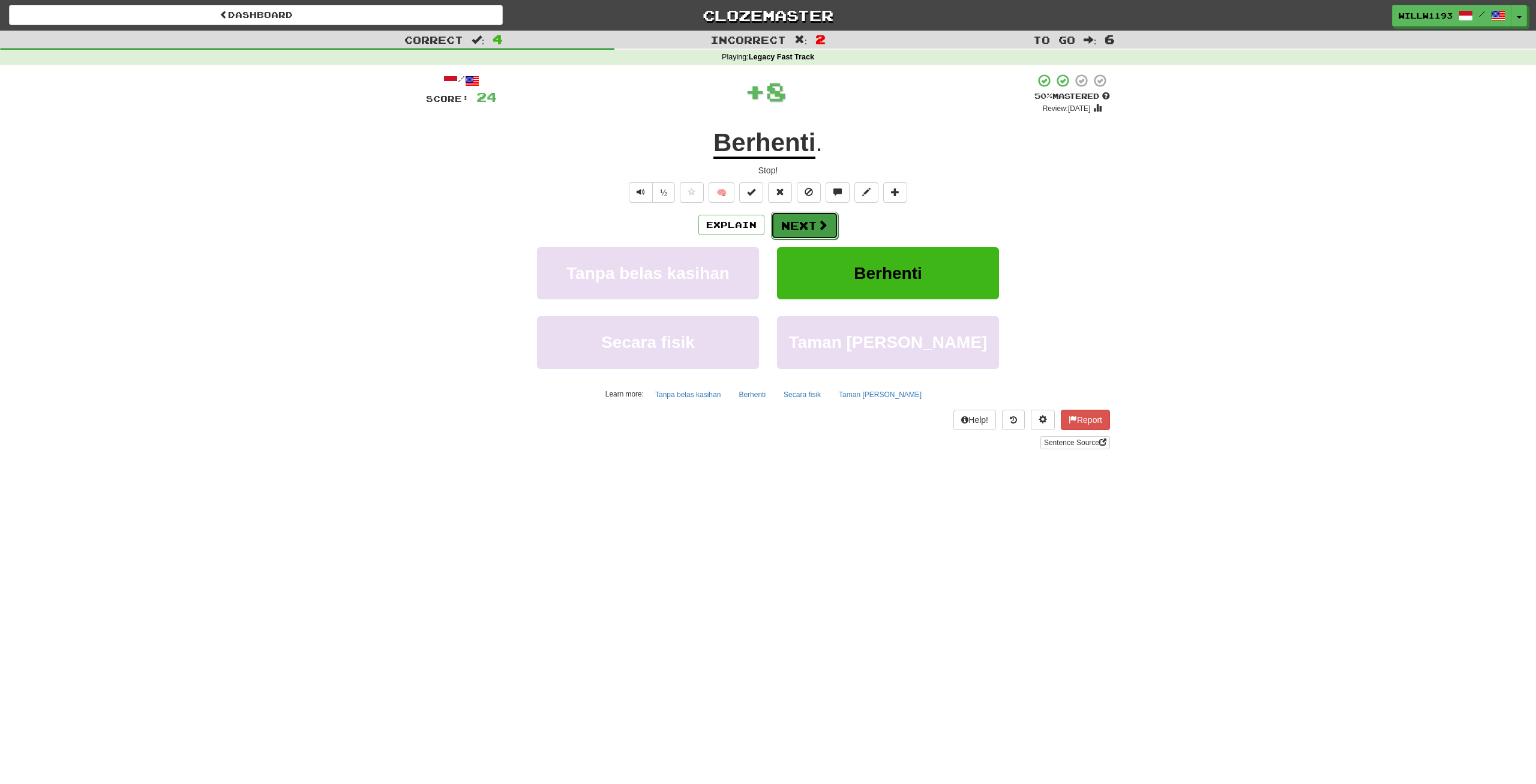
click at [797, 224] on button "Next" at bounding box center [804, 226] width 67 height 28
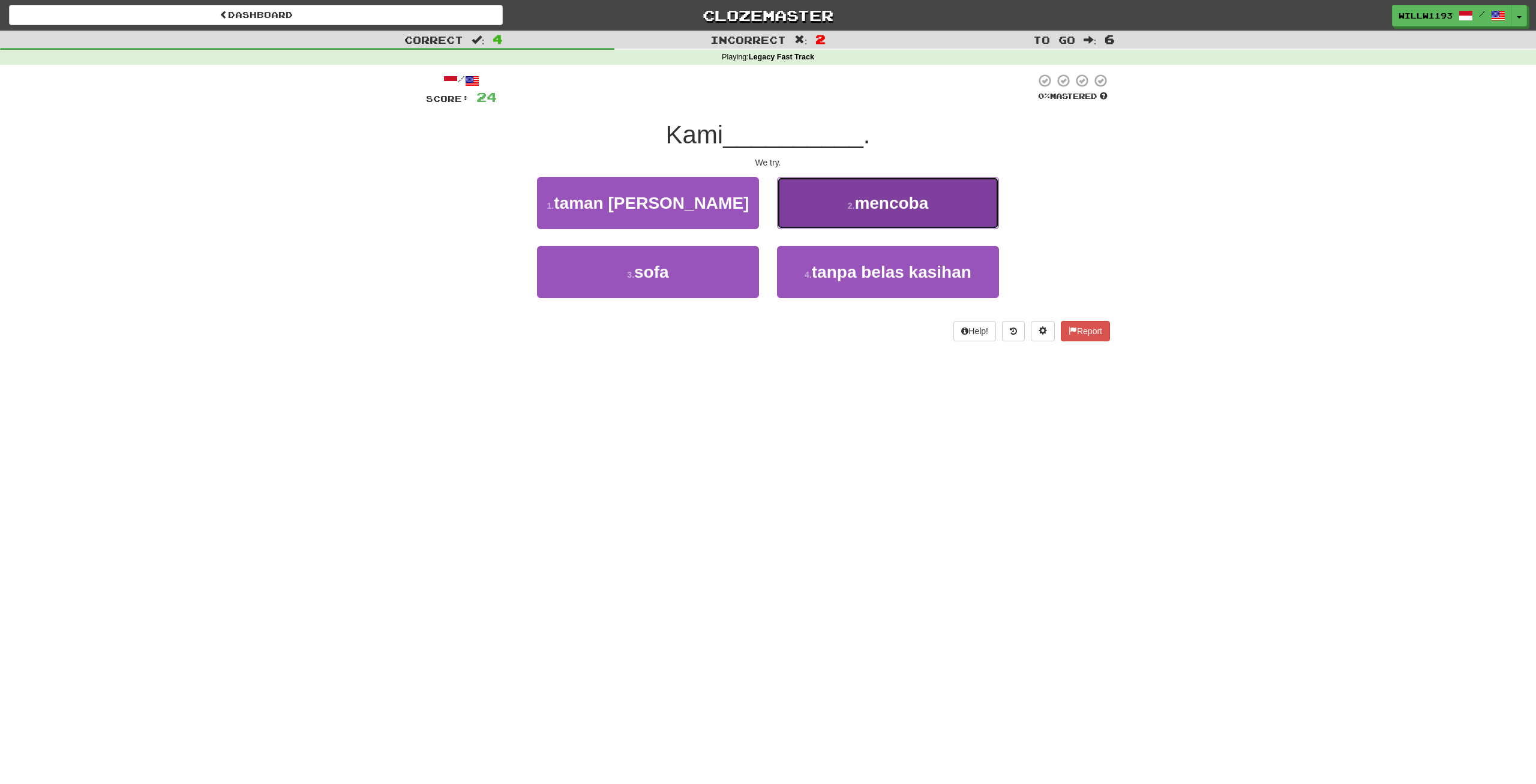
click at [898, 196] on span "mencoba" at bounding box center [891, 203] width 74 height 18
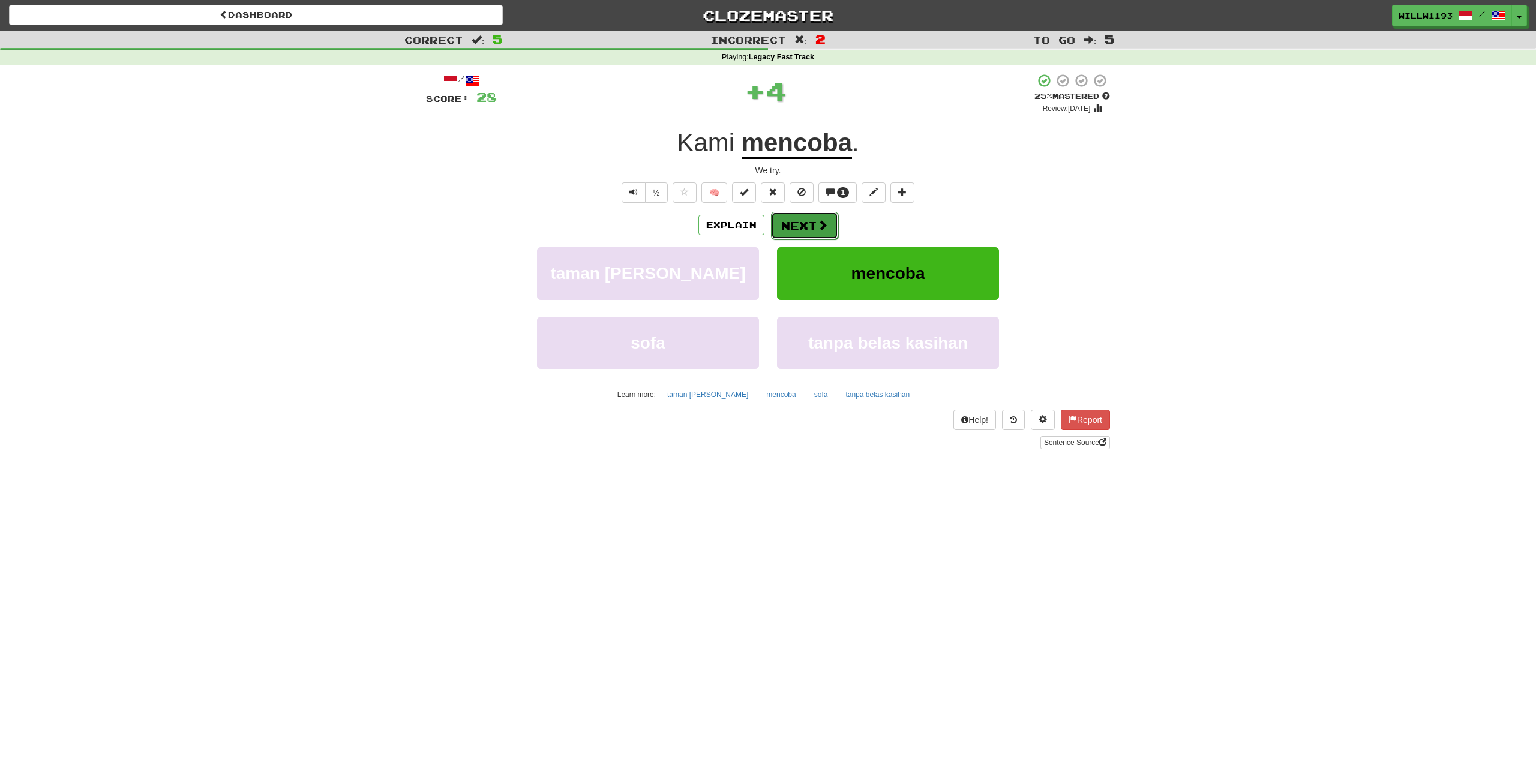
click at [815, 232] on button "Next" at bounding box center [804, 226] width 67 height 28
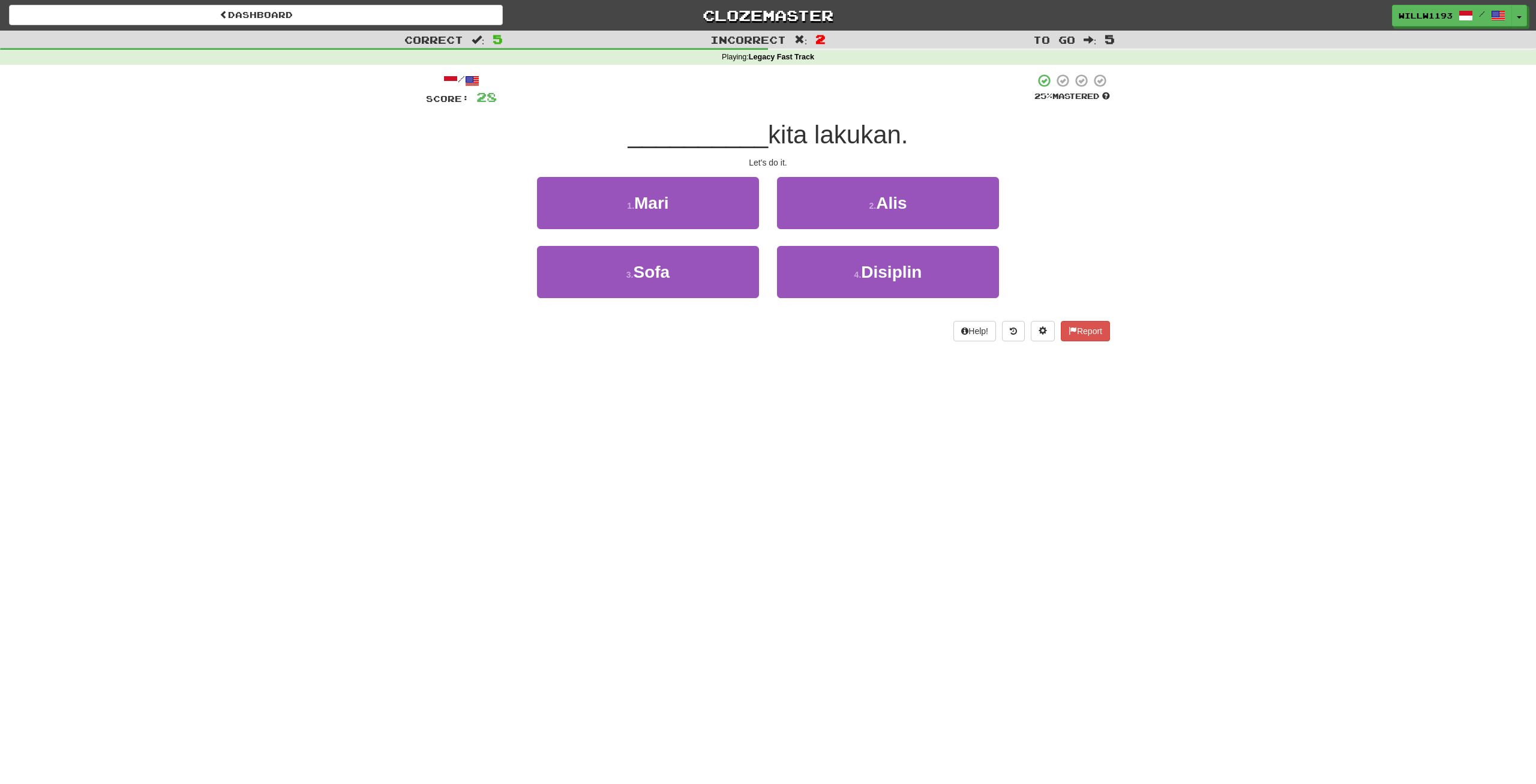
click at [512, 180] on div "1 . Mari 2 . Alis" at bounding box center [768, 211] width 720 height 69
click at [579, 196] on button "1 . Mari" at bounding box center [648, 203] width 222 height 52
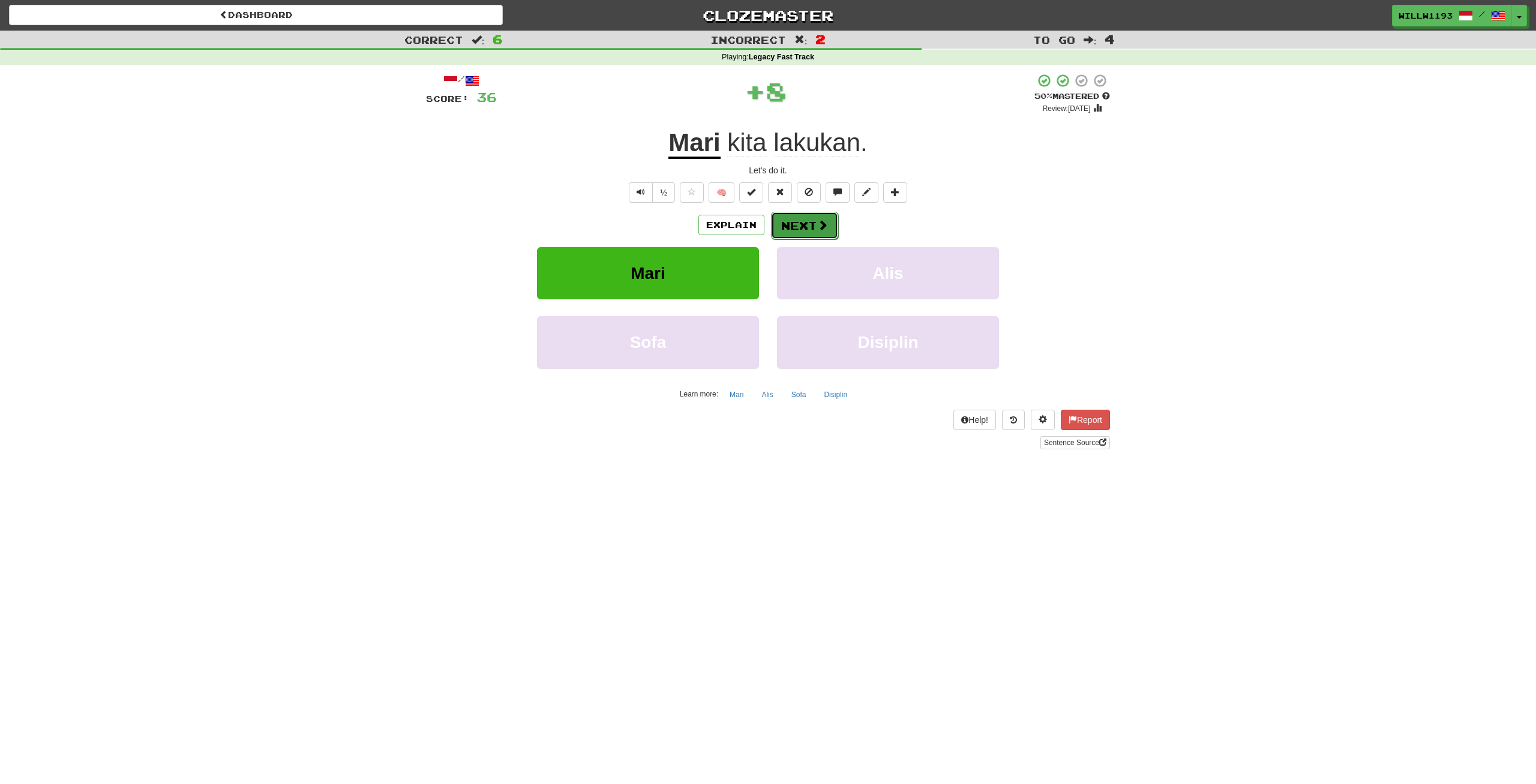
click at [795, 217] on button "Next" at bounding box center [804, 226] width 67 height 28
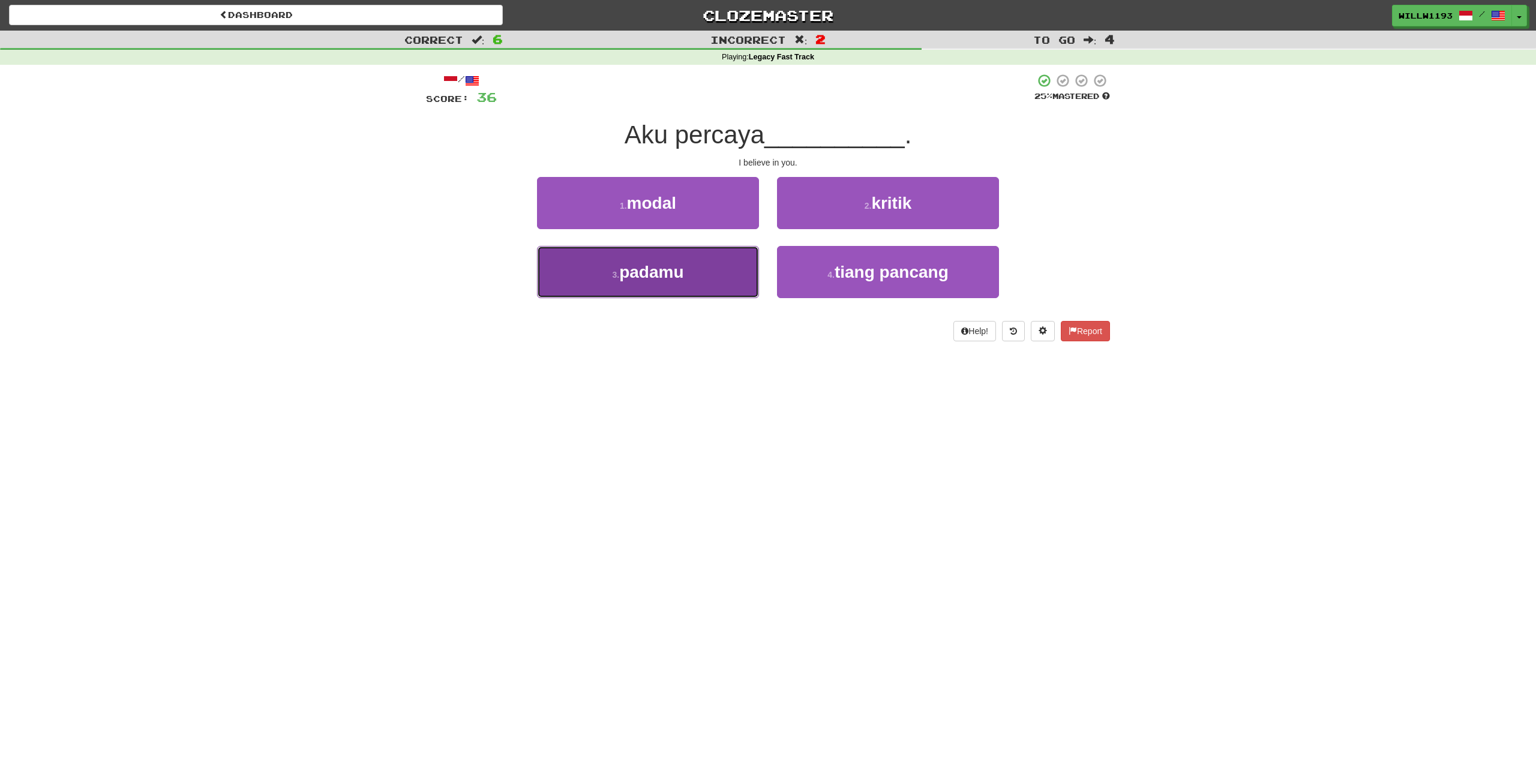
click at [645, 284] on button "3 . padamu" at bounding box center [648, 272] width 222 height 52
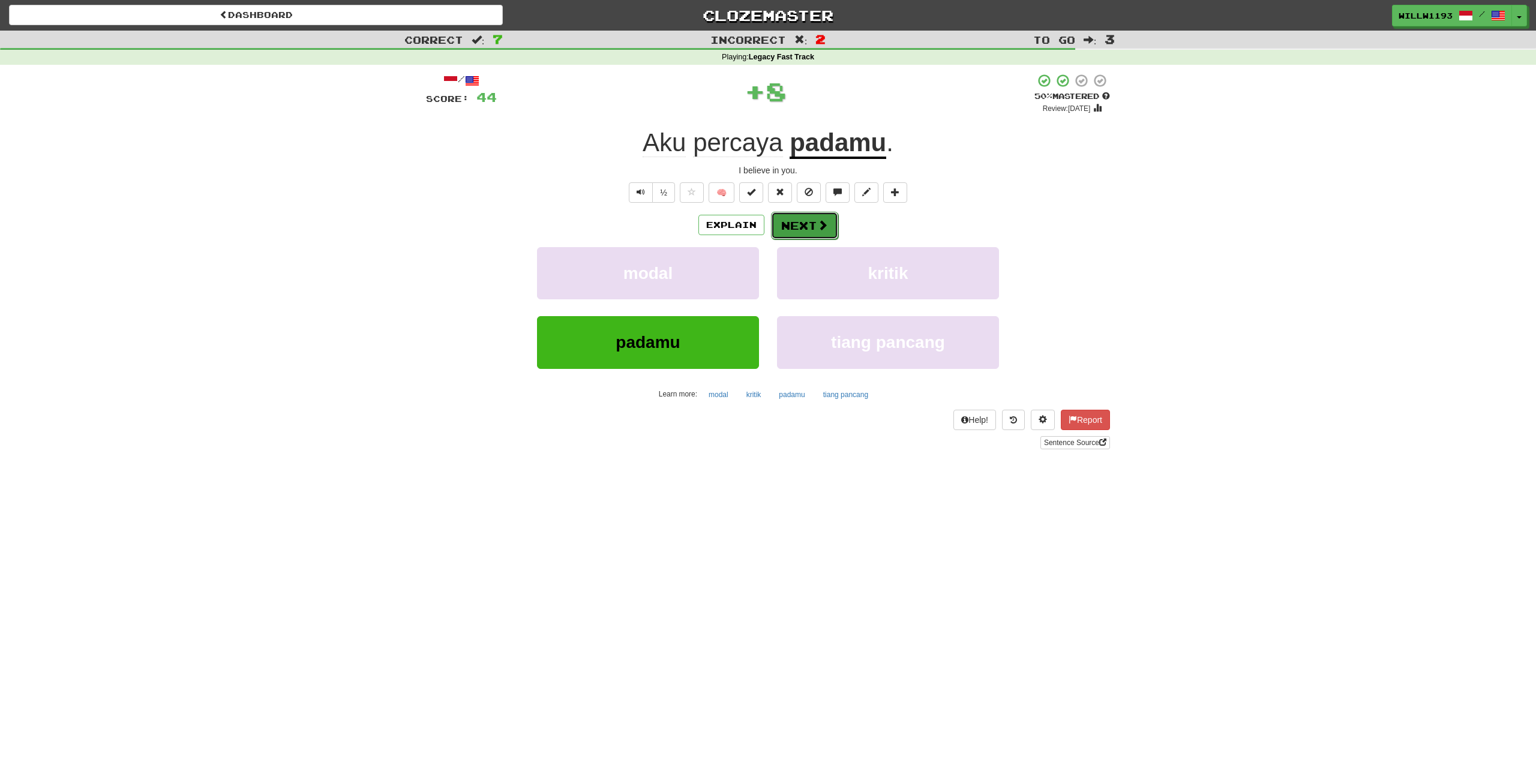
click at [802, 223] on button "Next" at bounding box center [804, 226] width 67 height 28
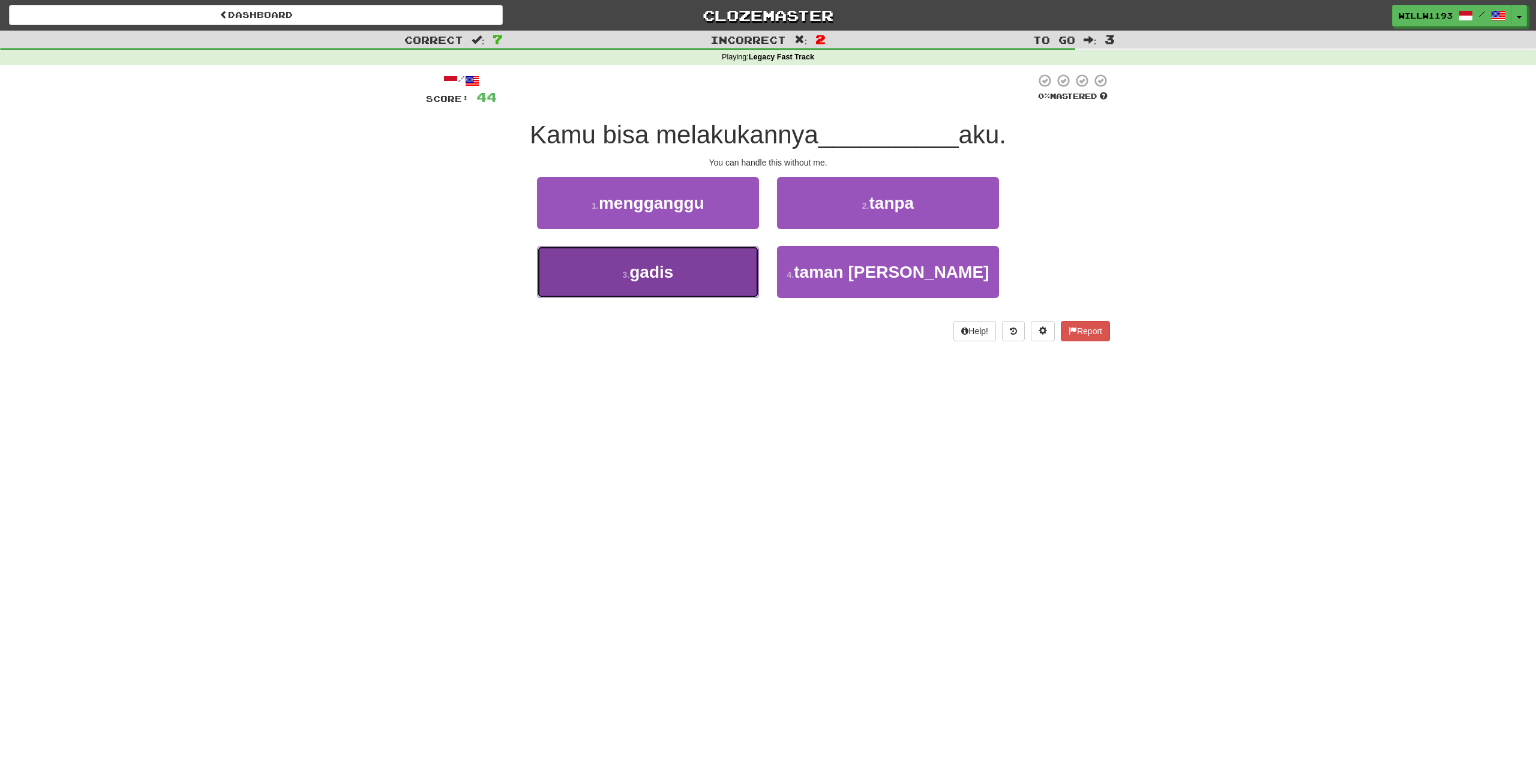
click at [697, 253] on button "3 . gadis" at bounding box center [648, 272] width 222 height 52
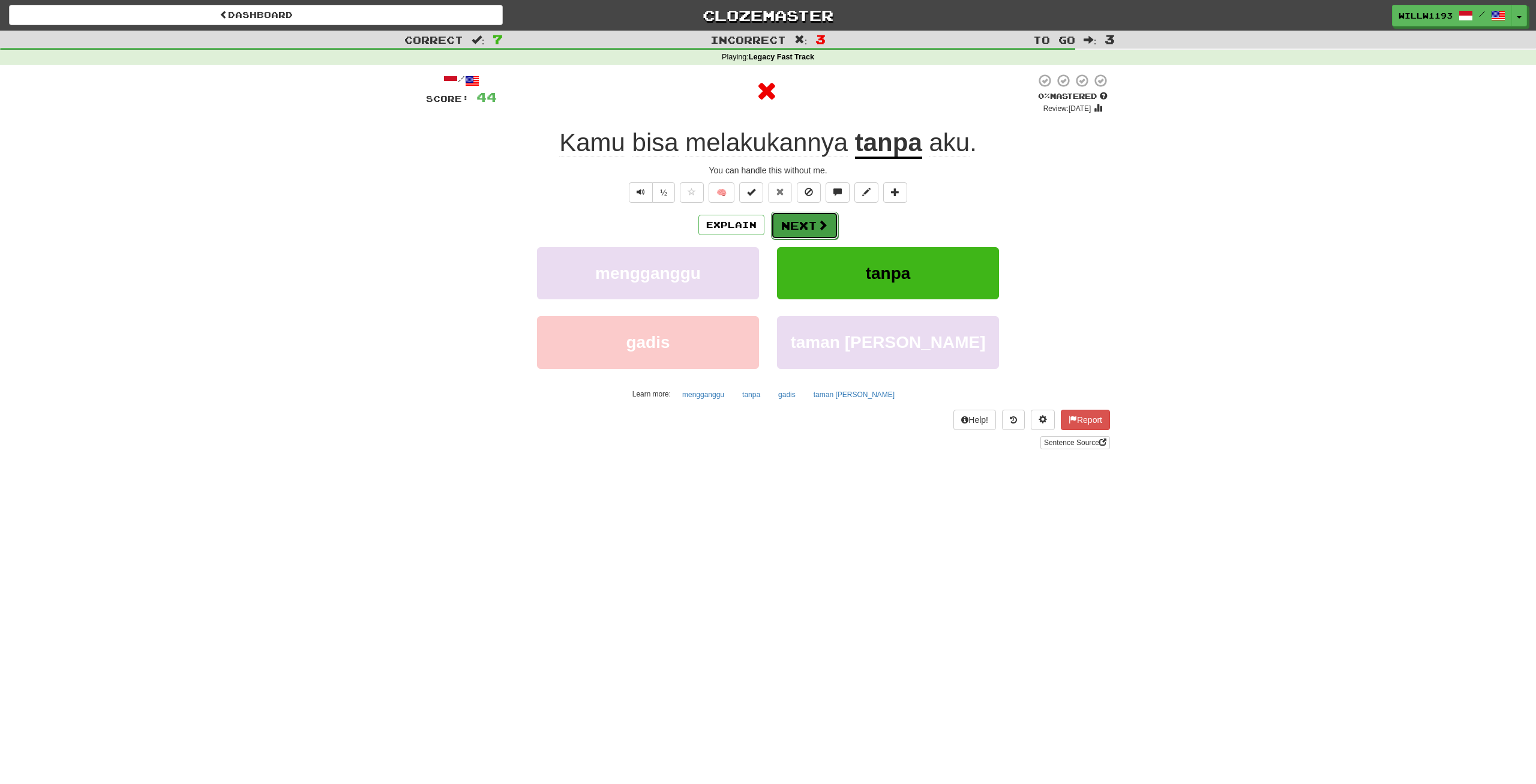
click at [805, 216] on button "Next" at bounding box center [804, 226] width 67 height 28
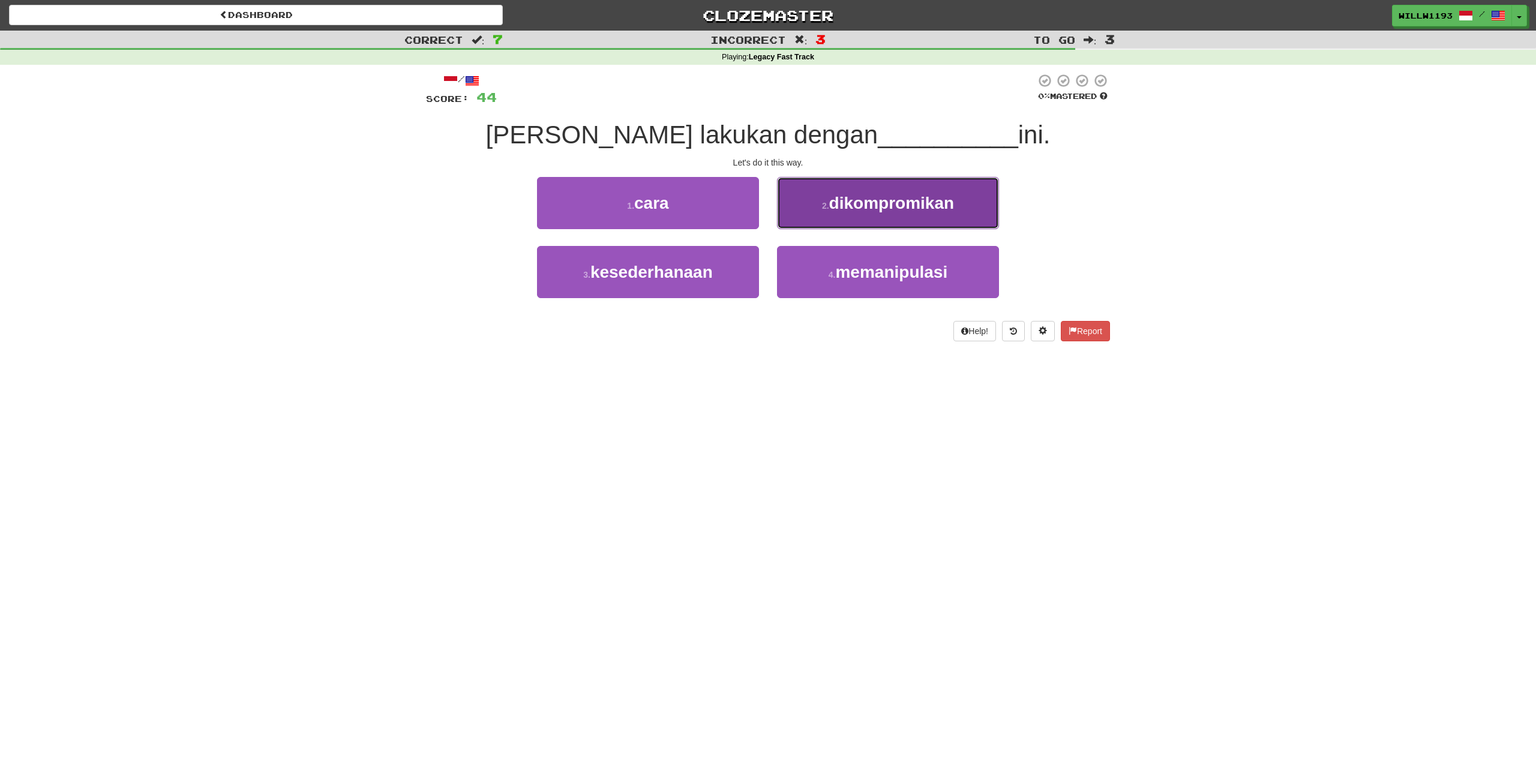
click at [825, 209] on small "2 ." at bounding box center [826, 205] width 7 height 10
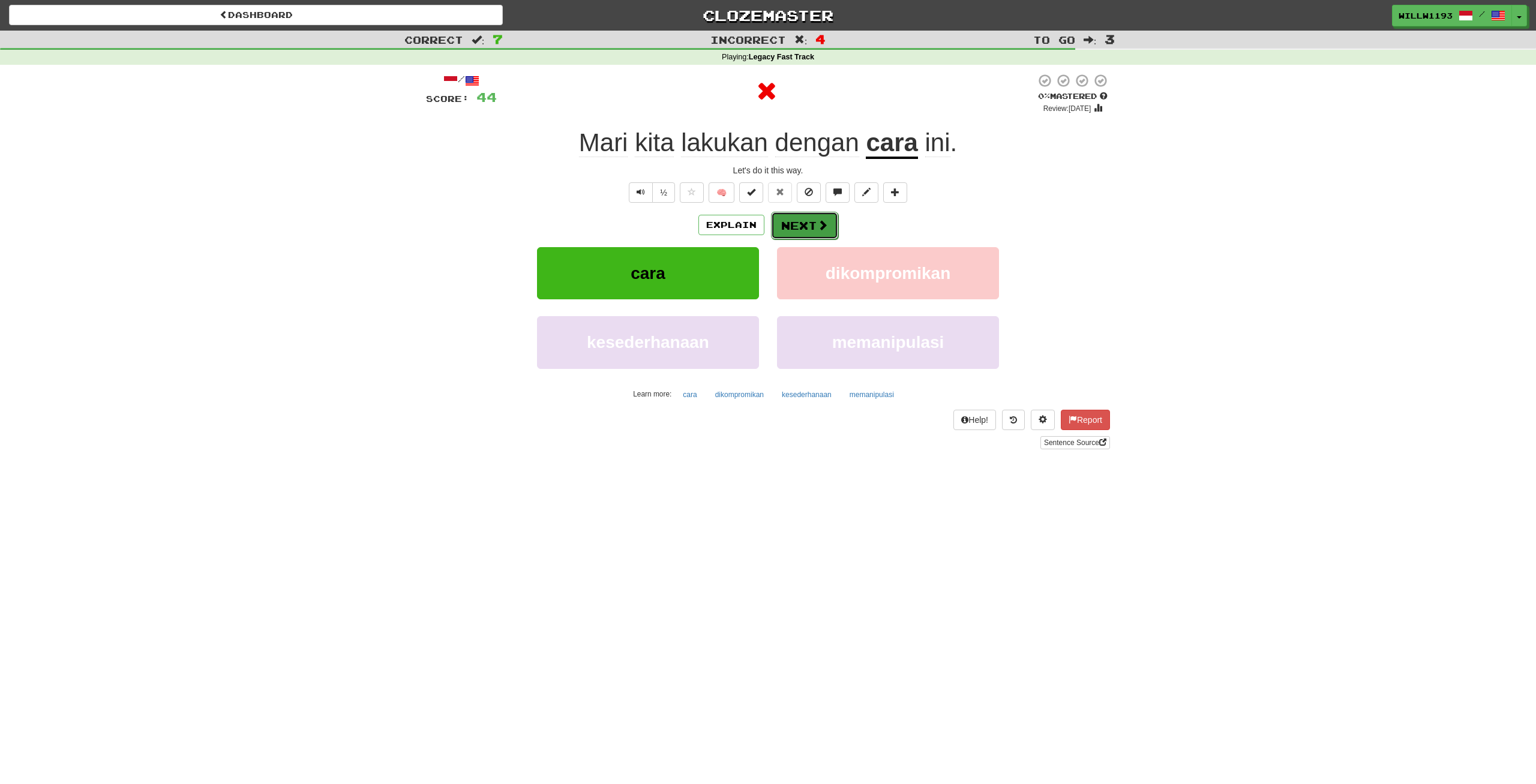
click at [815, 222] on button "Next" at bounding box center [804, 226] width 67 height 28
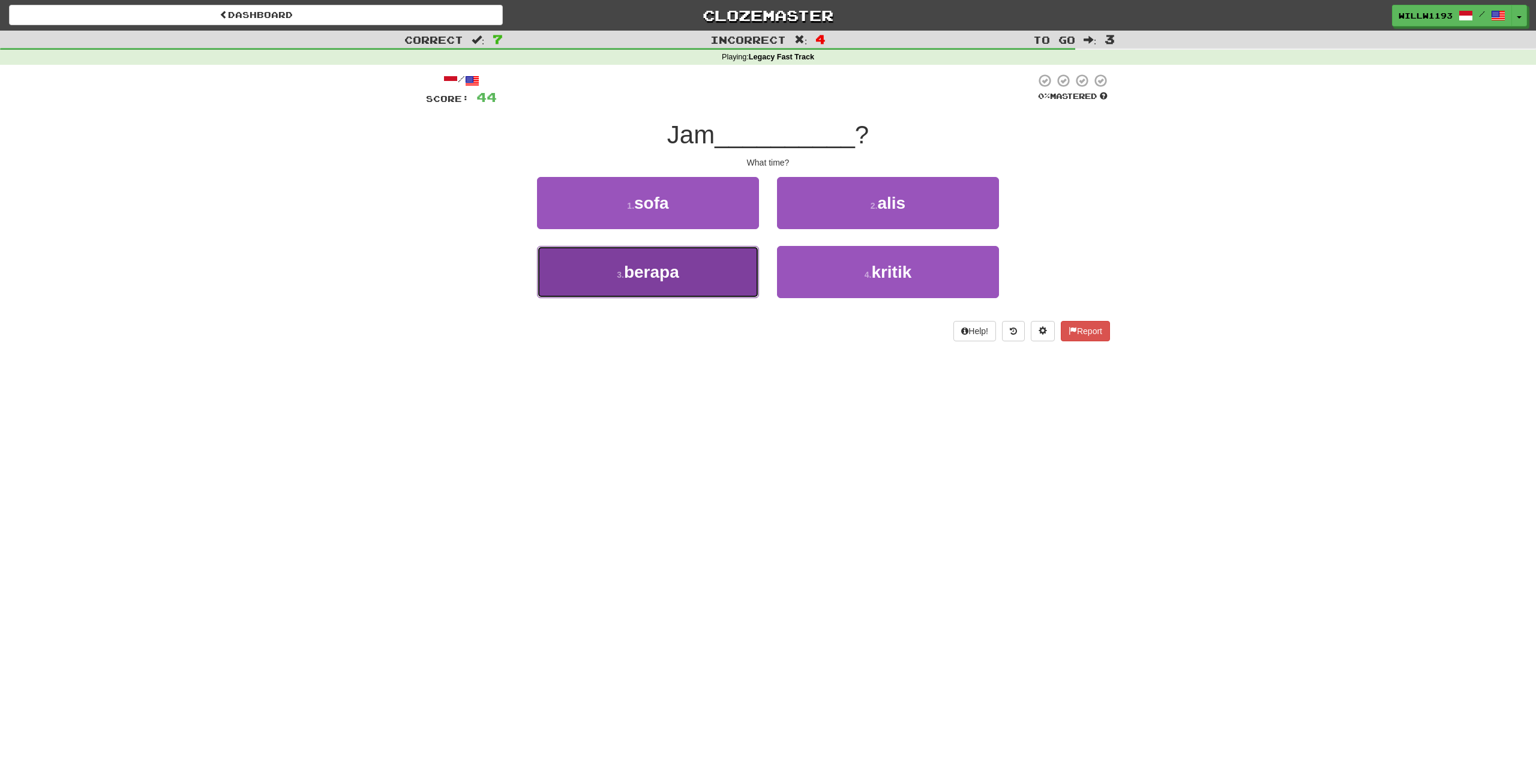
click at [694, 257] on button "3 . berapa" at bounding box center [648, 272] width 222 height 52
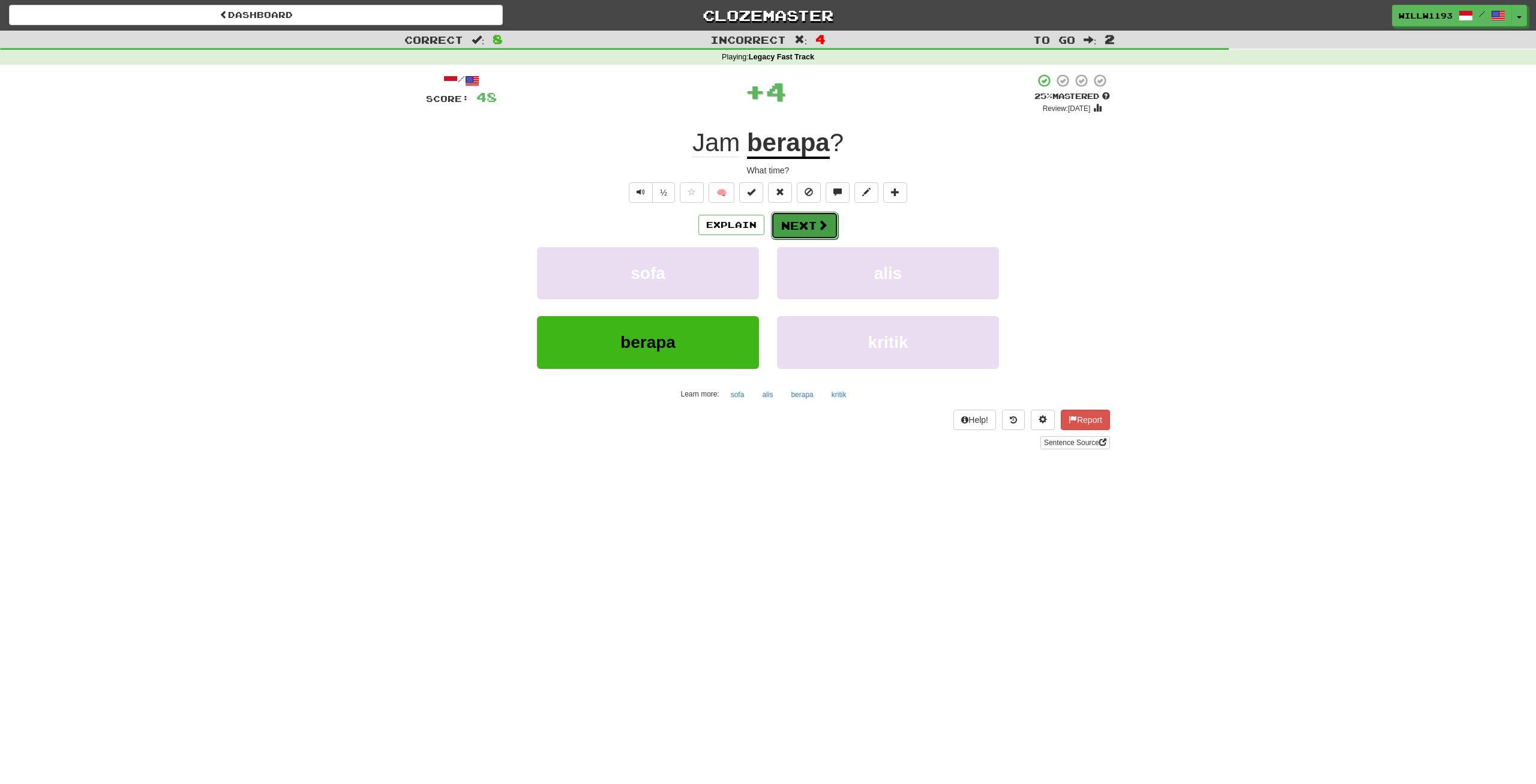
click at [786, 215] on button "Next" at bounding box center [804, 226] width 67 height 28
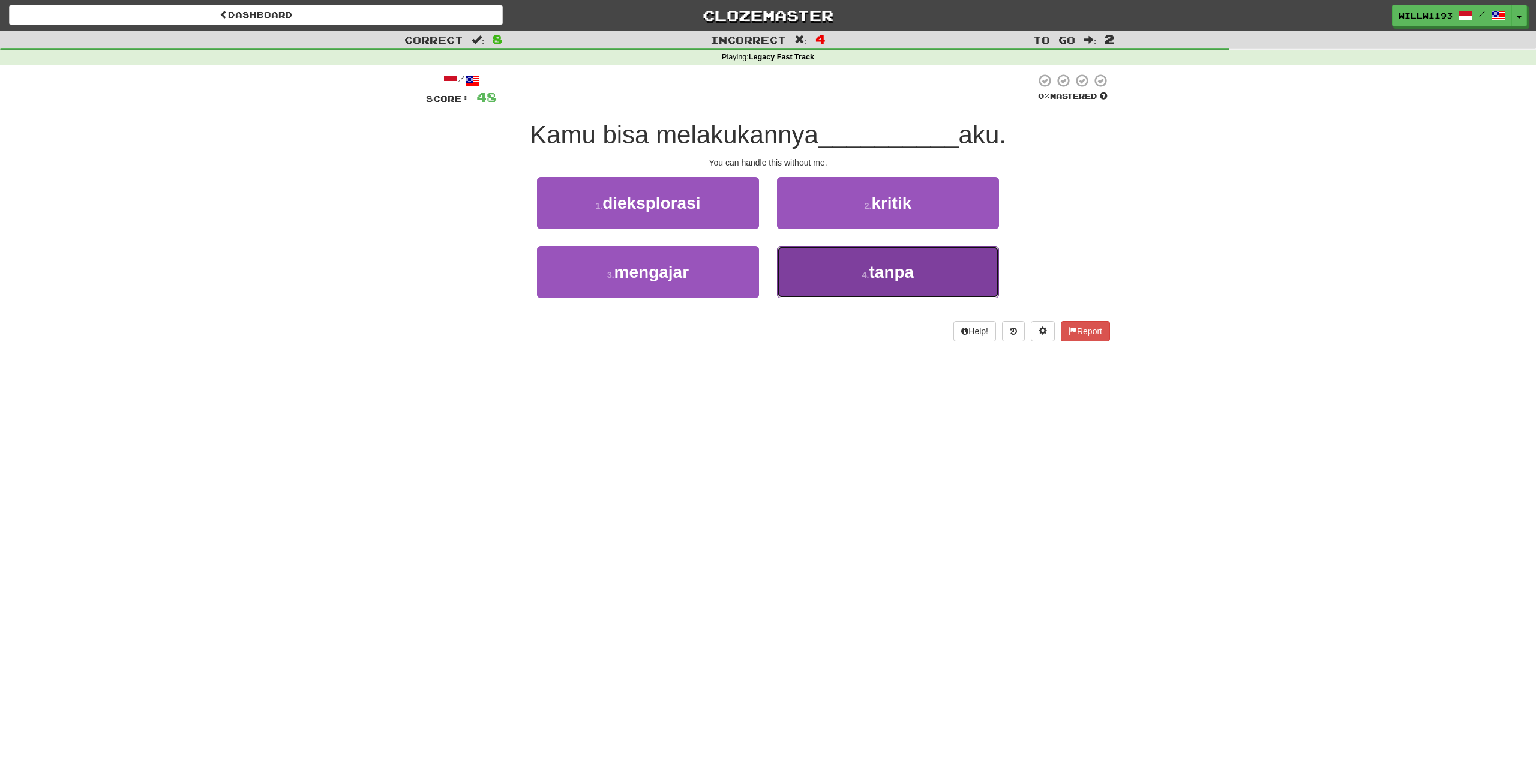
click at [822, 255] on button "4 . tanpa" at bounding box center [888, 272] width 222 height 52
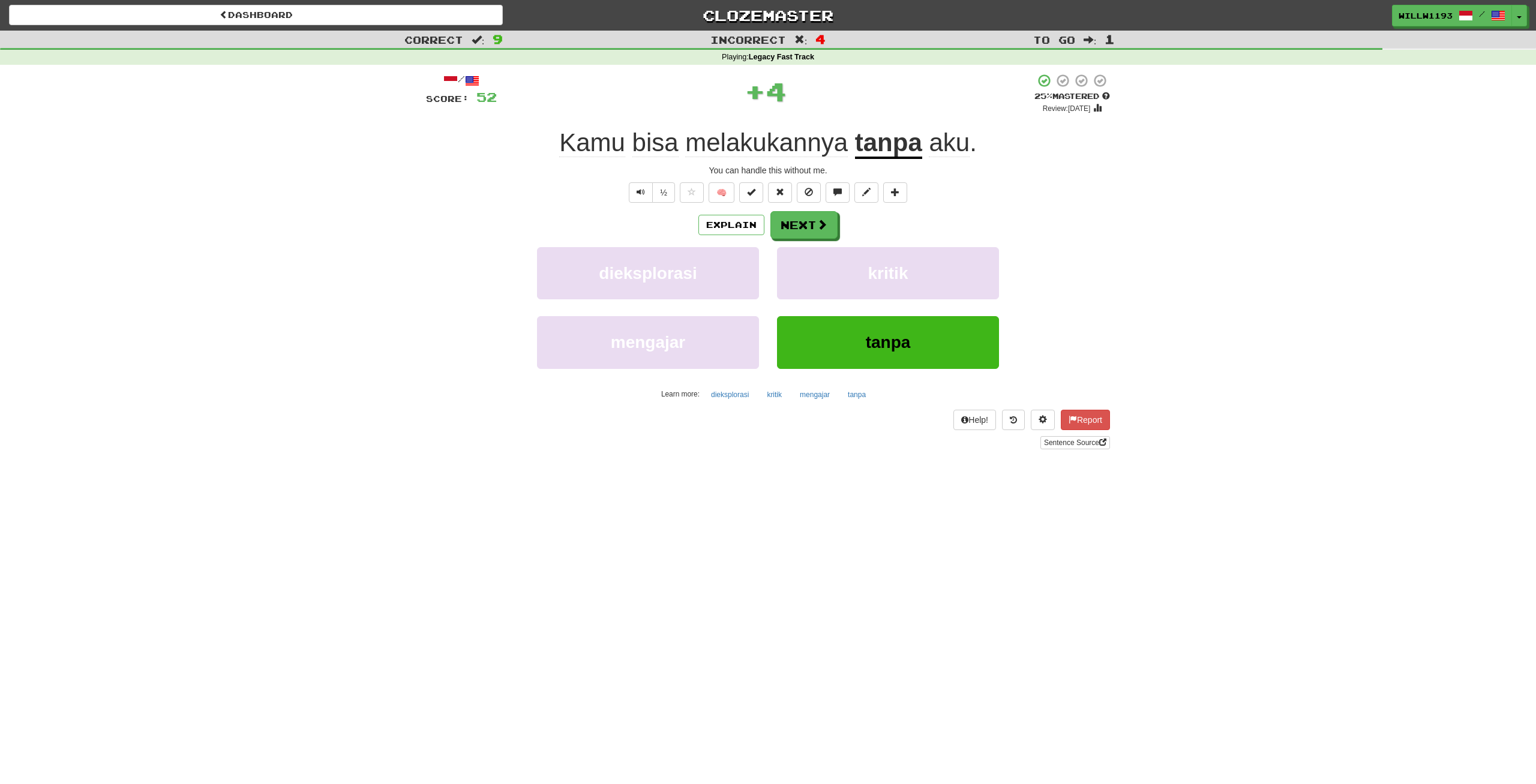
click at [898, 144] on u "tanpa" at bounding box center [888, 143] width 67 height 30
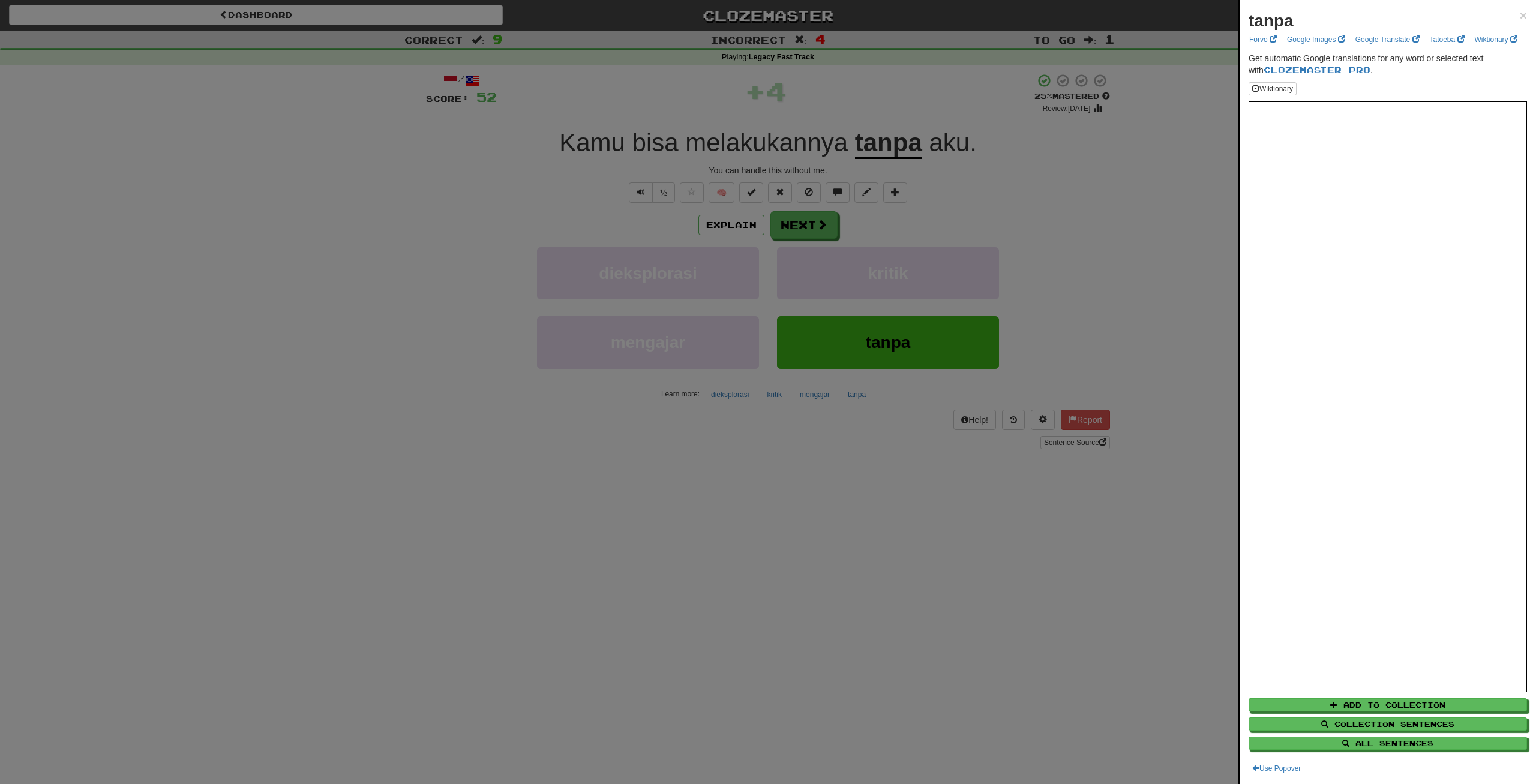
click at [931, 256] on div at bounding box center [768, 392] width 1536 height 784
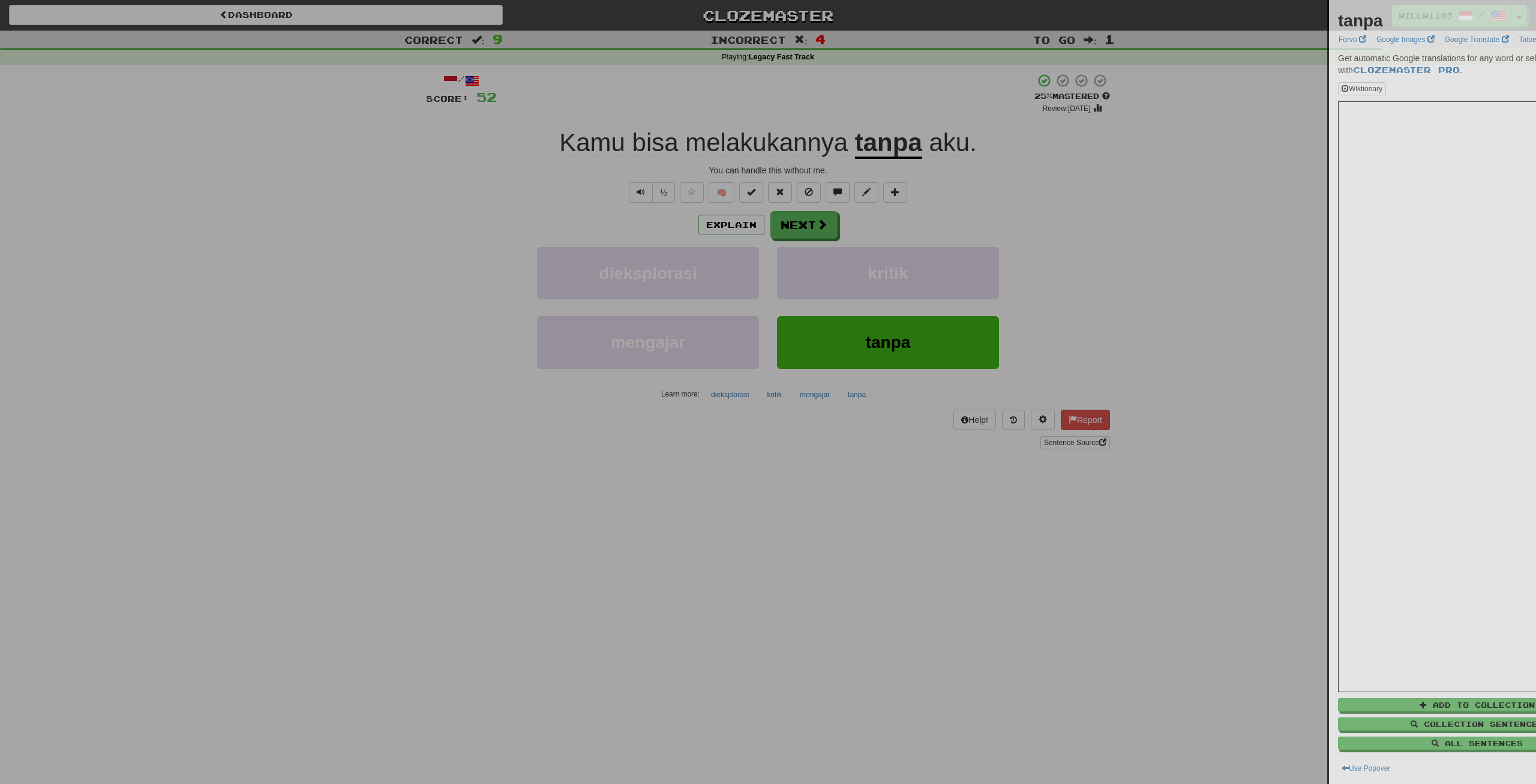
click at [827, 226] on div at bounding box center [768, 392] width 1536 height 784
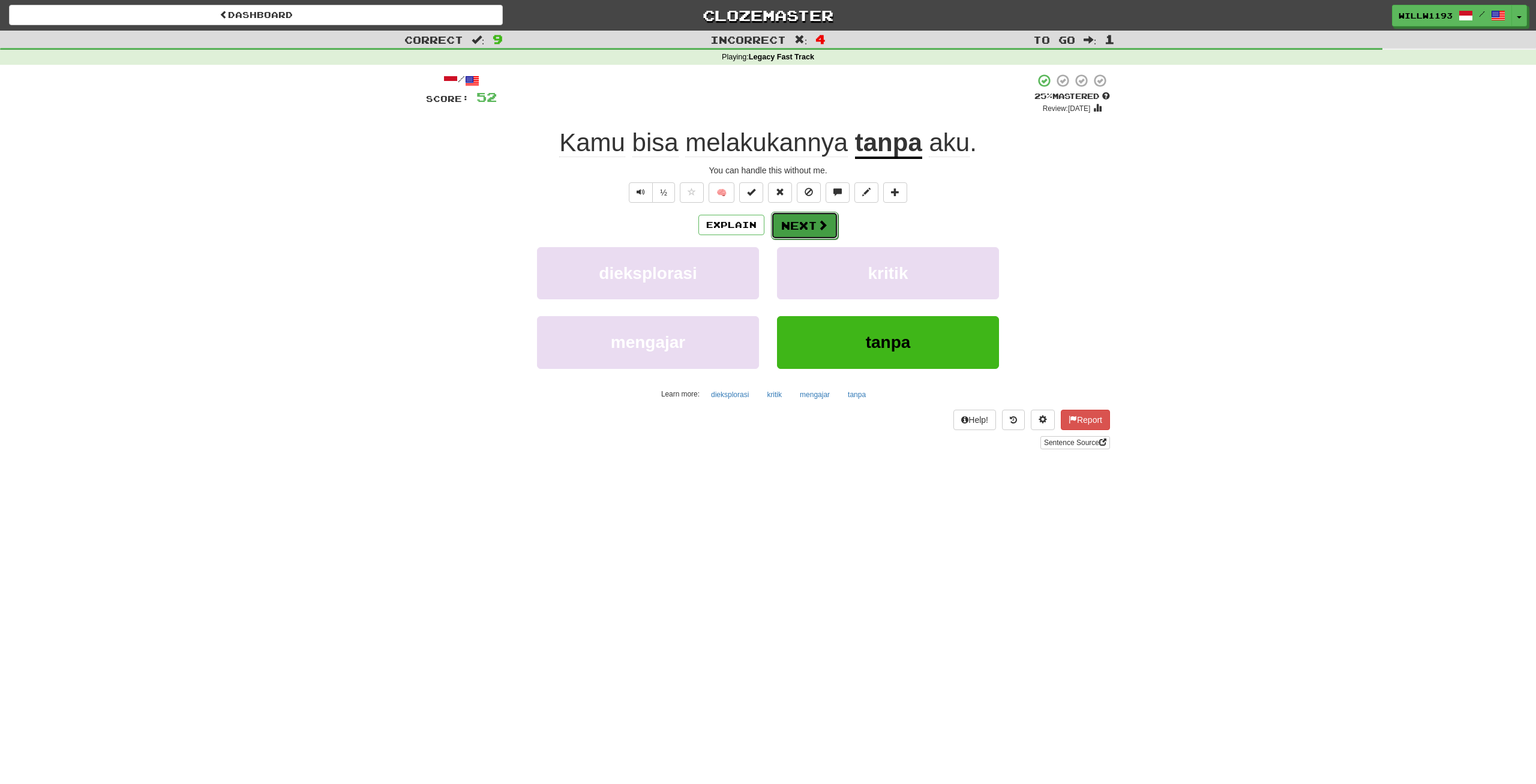
click at [827, 226] on span at bounding box center [822, 225] width 10 height 10
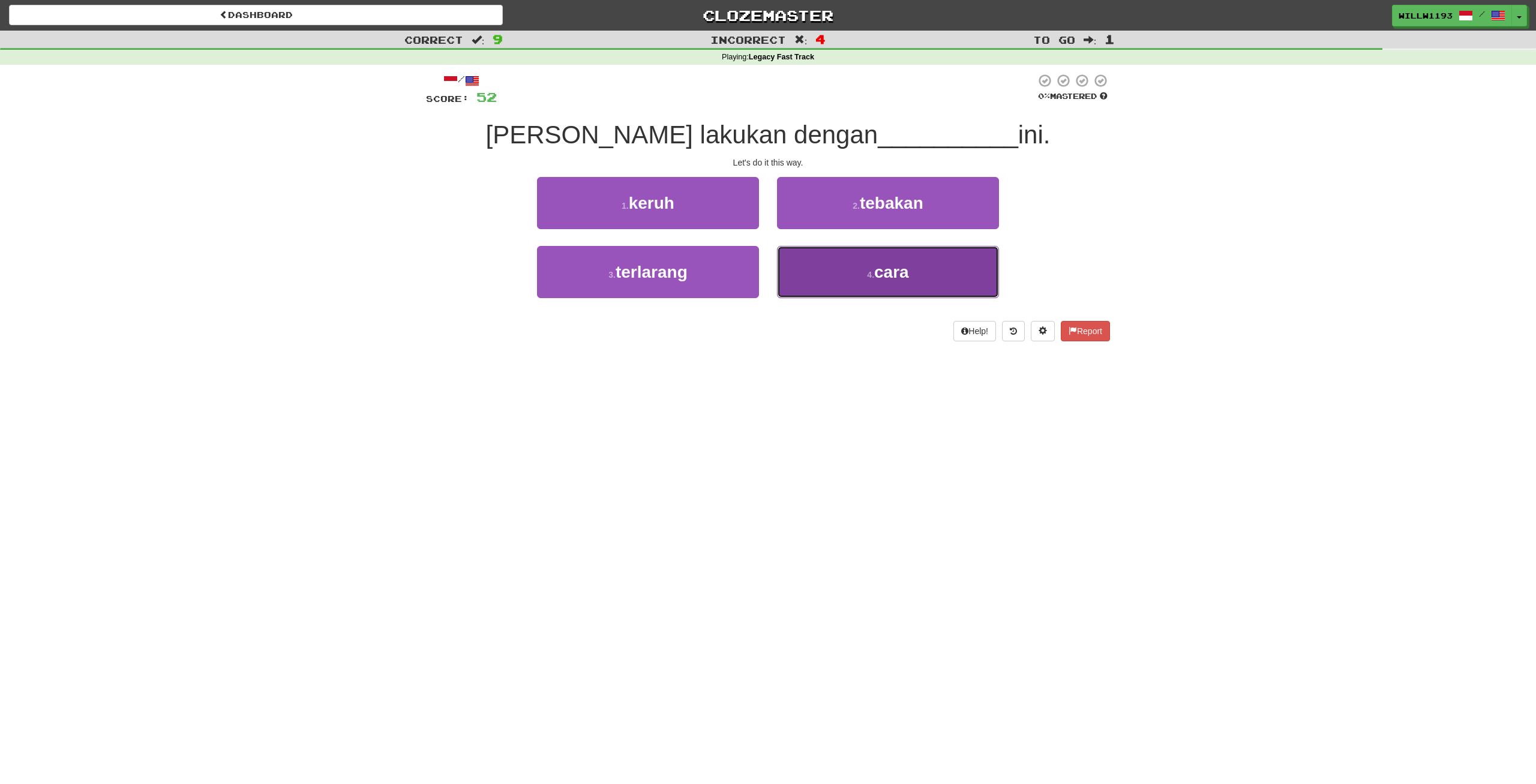
click at [829, 249] on button "4 . cara" at bounding box center [888, 272] width 222 height 52
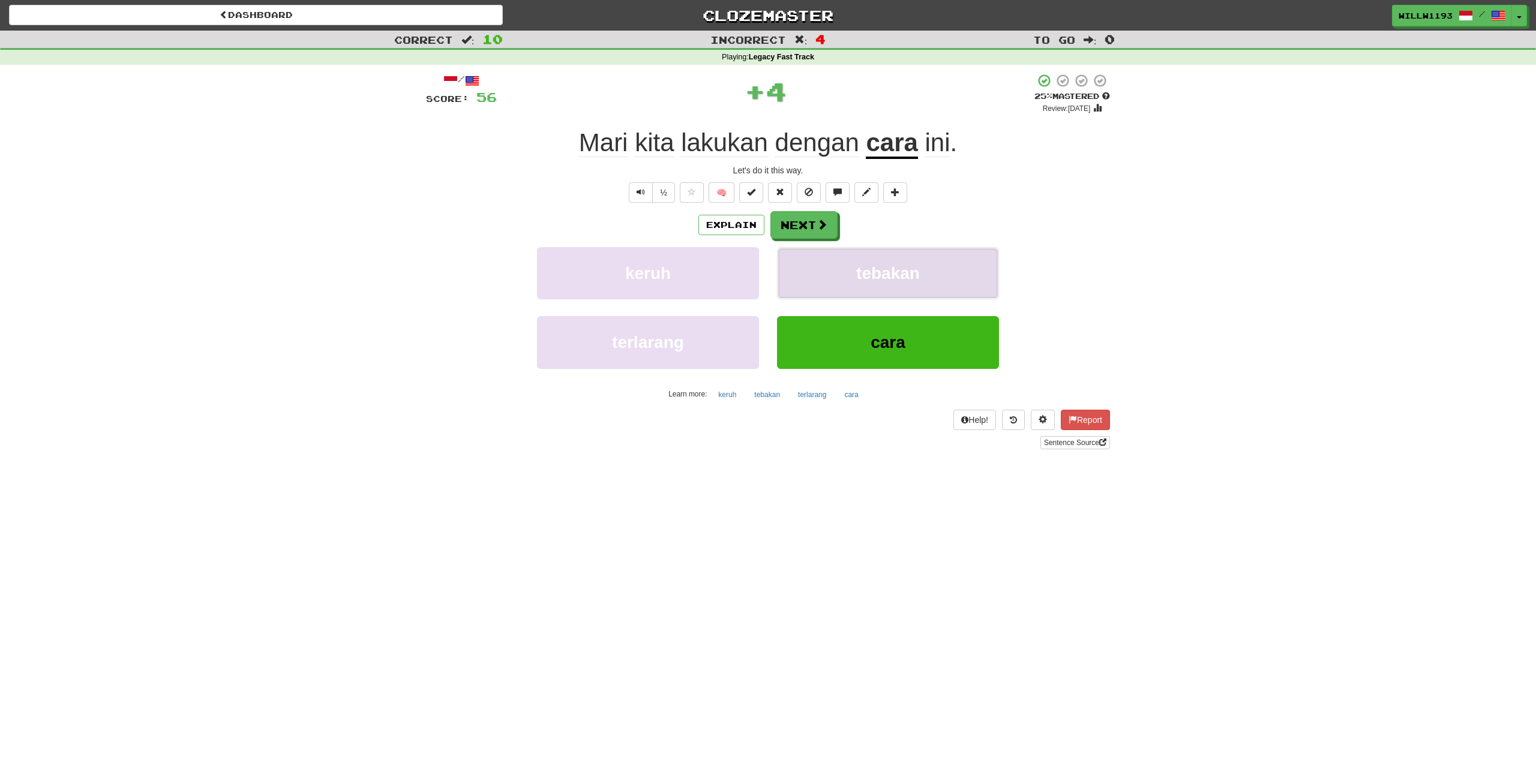
click at [829, 270] on button "tebakan" at bounding box center [888, 273] width 222 height 52
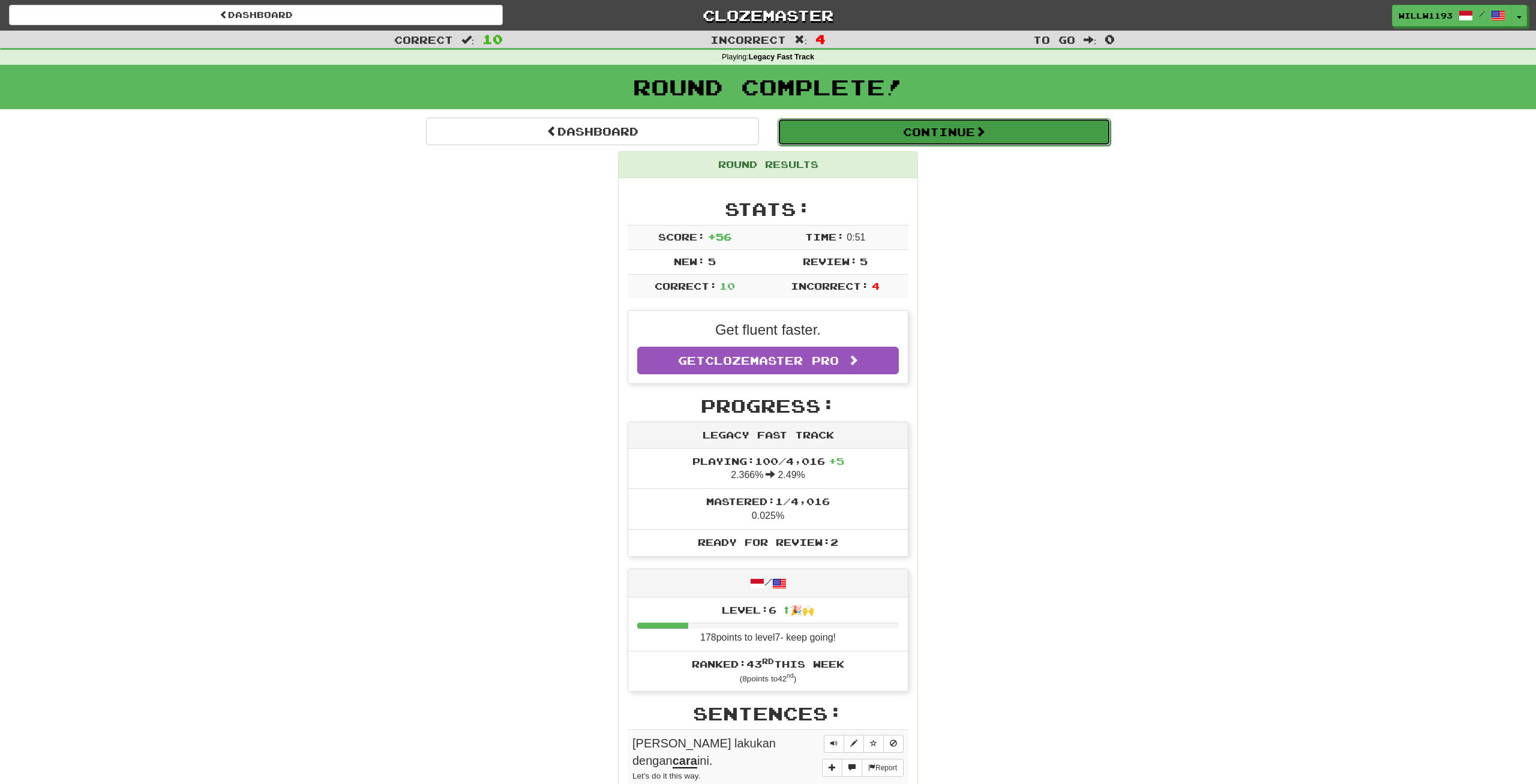
click at [1026, 144] on button "Continue" at bounding box center [944, 132] width 333 height 28
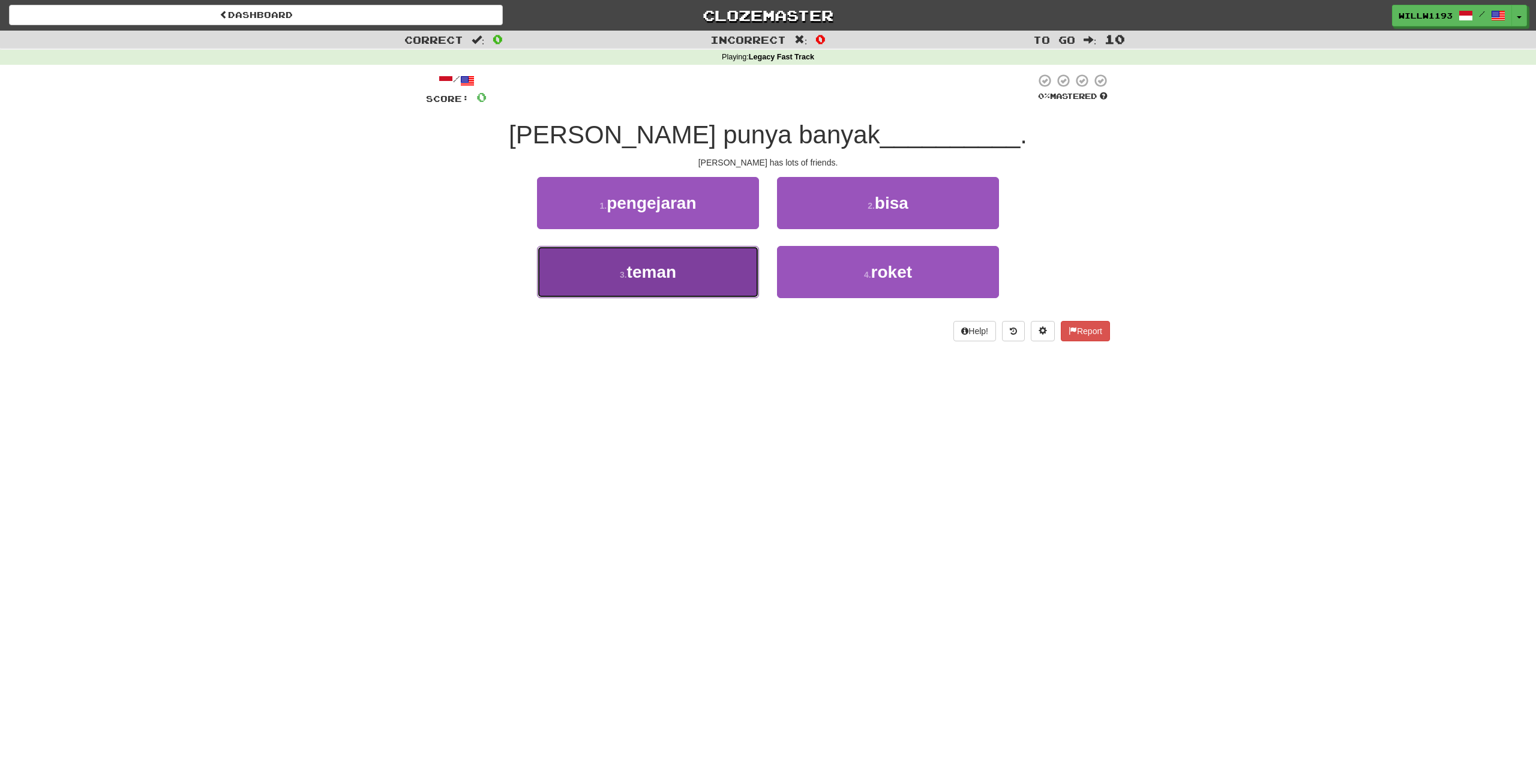
click at [735, 249] on button "3 . teman" at bounding box center [648, 272] width 222 height 52
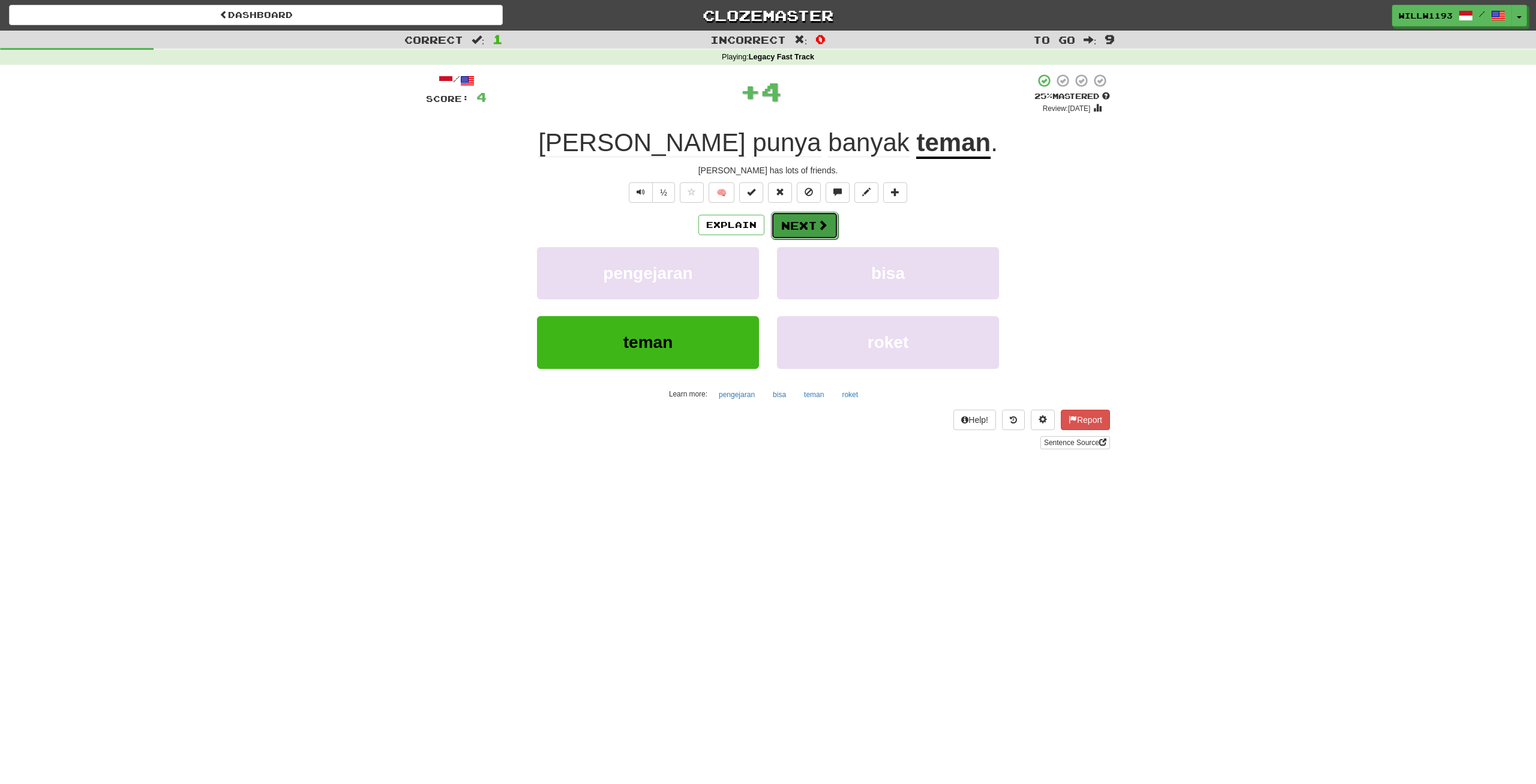
click at [808, 215] on button "Next" at bounding box center [804, 226] width 67 height 28
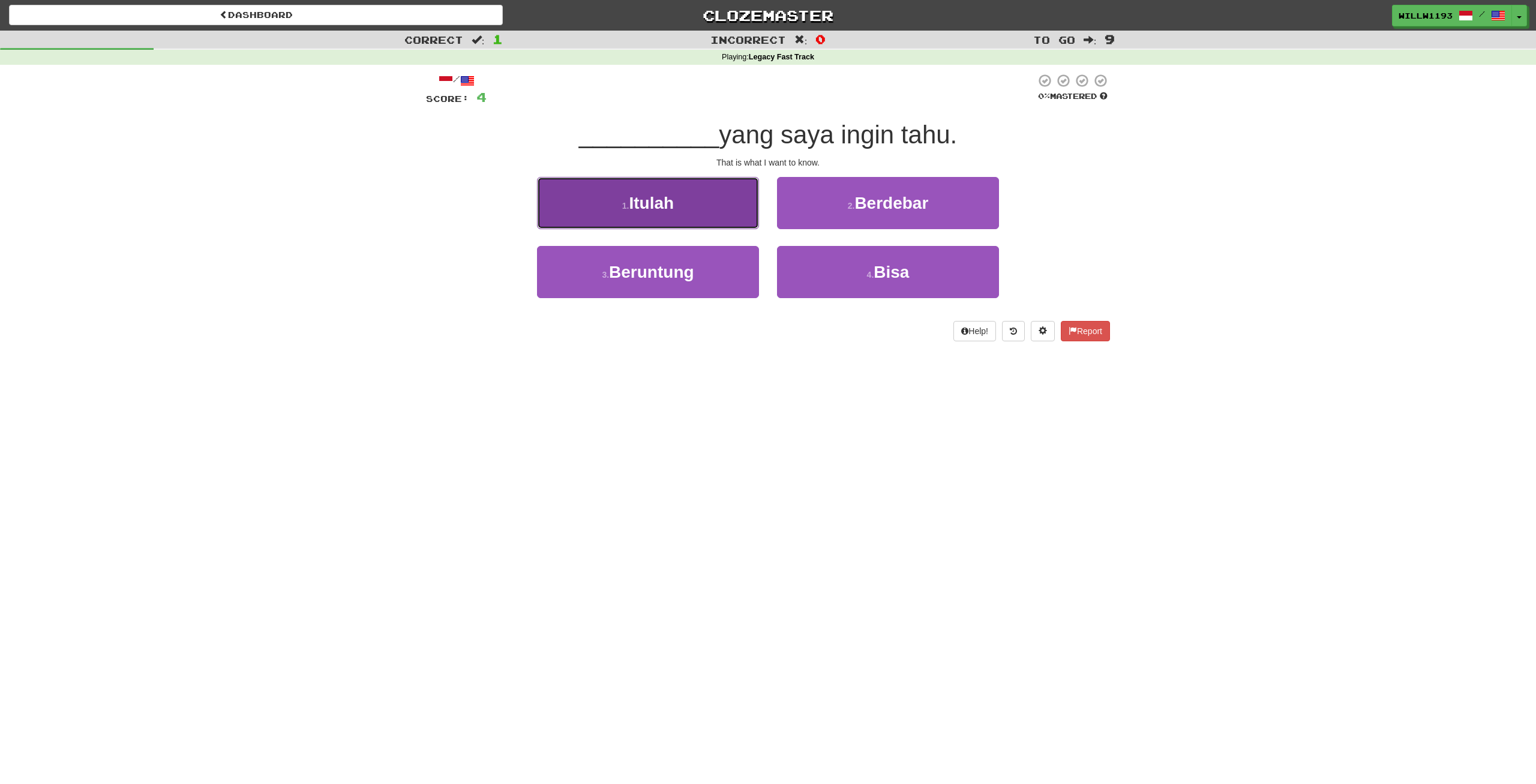
click at [561, 211] on button "1 . Itulah" at bounding box center [648, 203] width 222 height 52
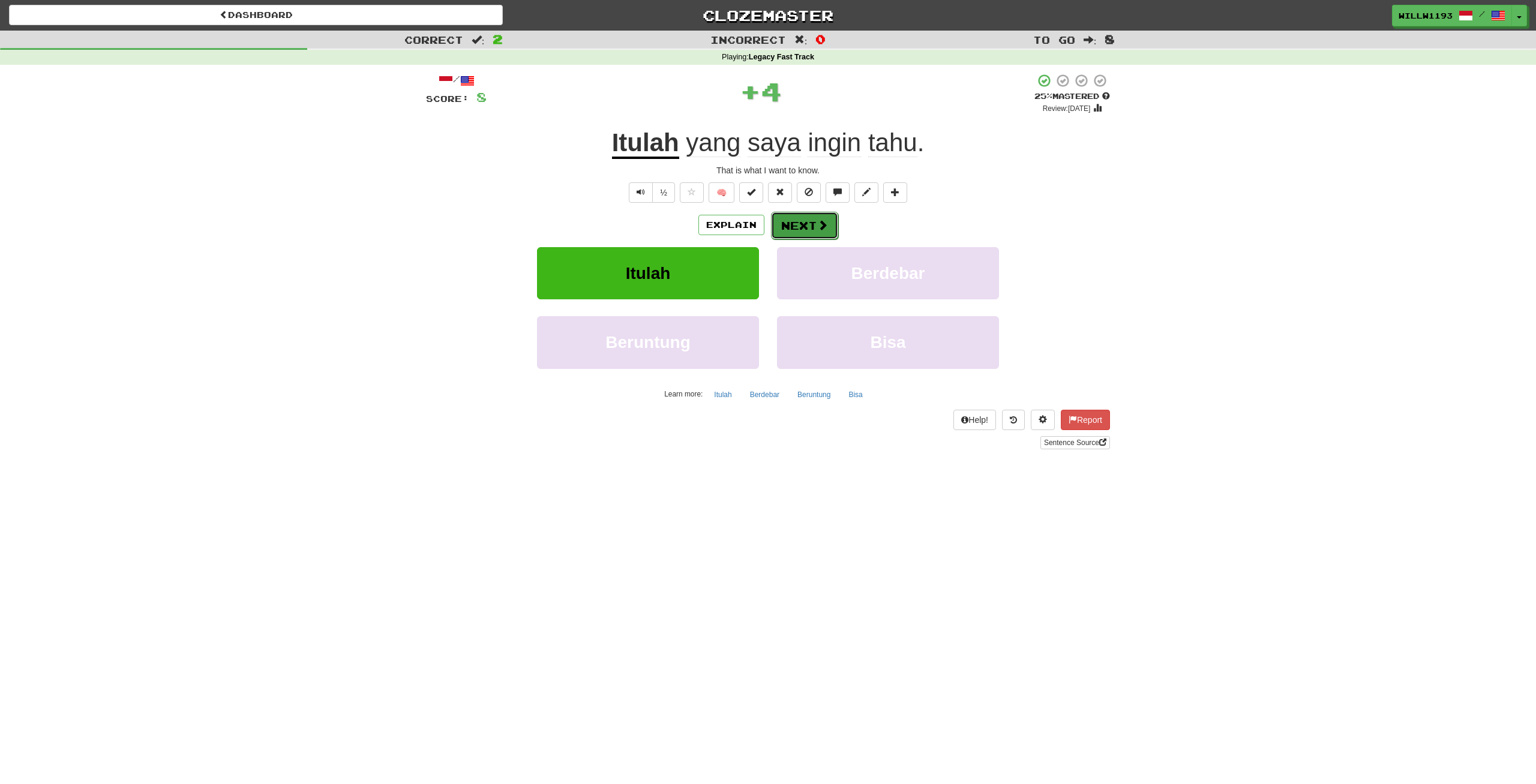
click at [816, 223] on button "Next" at bounding box center [804, 226] width 67 height 28
